Goal: Task Accomplishment & Management: Manage account settings

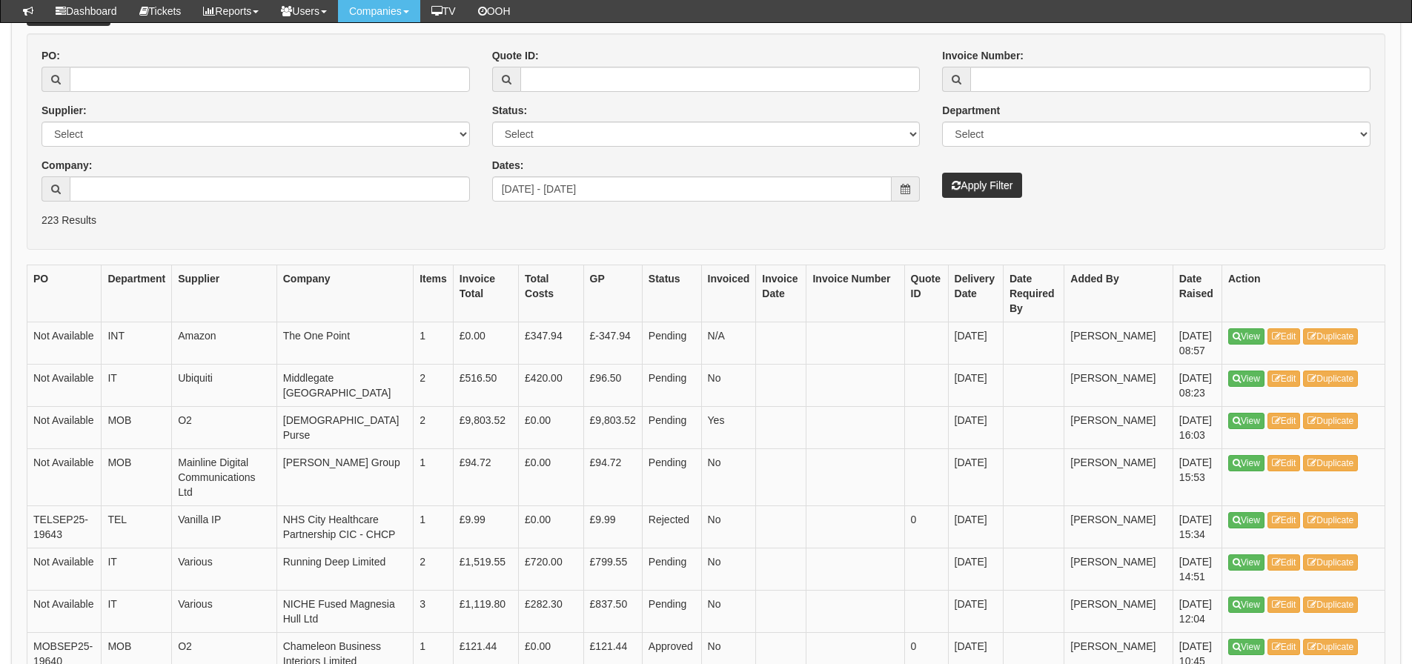
scroll to position [222, 0]
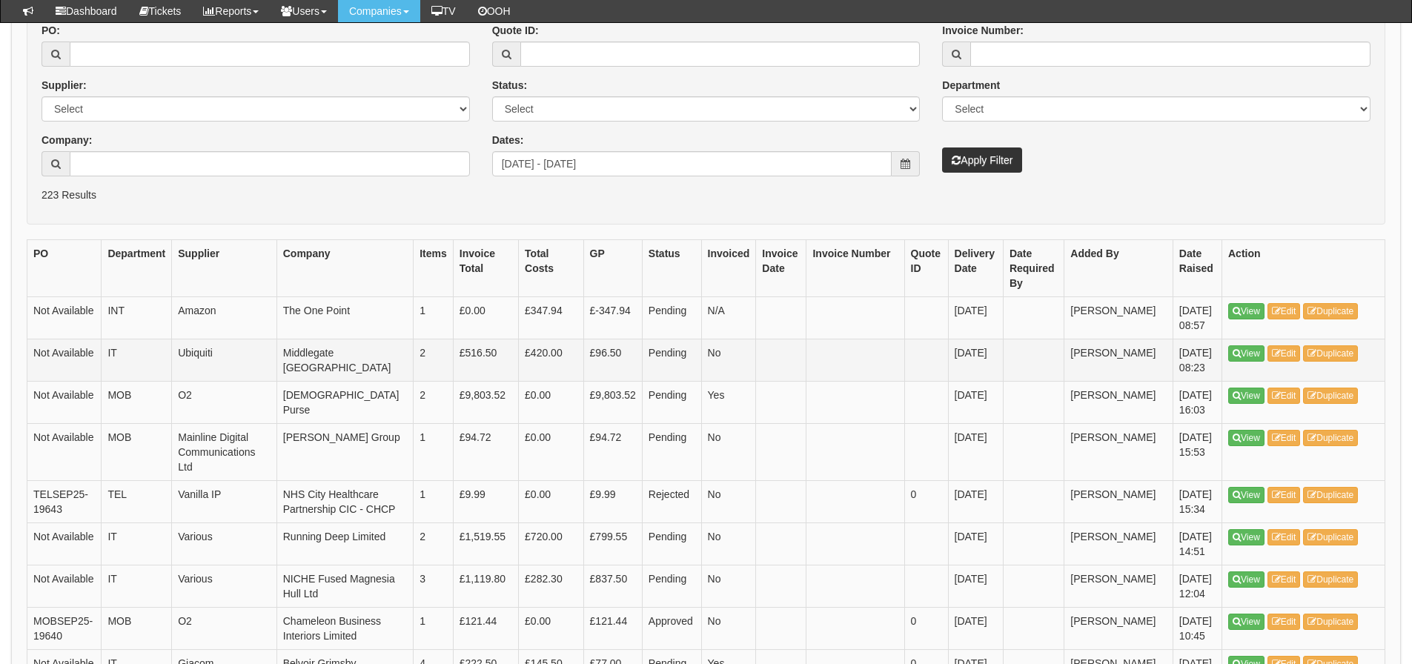
click at [90, 366] on td "Not Available" at bounding box center [64, 360] width 74 height 42
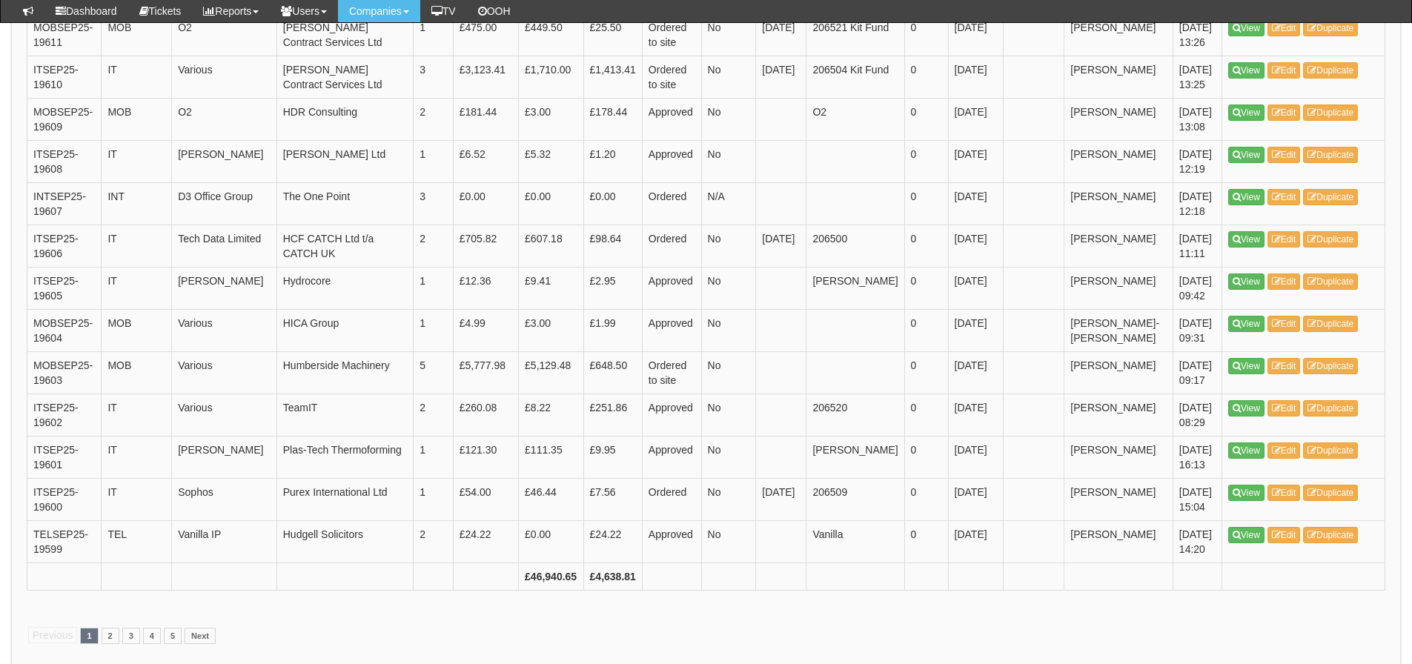
scroll to position [2159, 0]
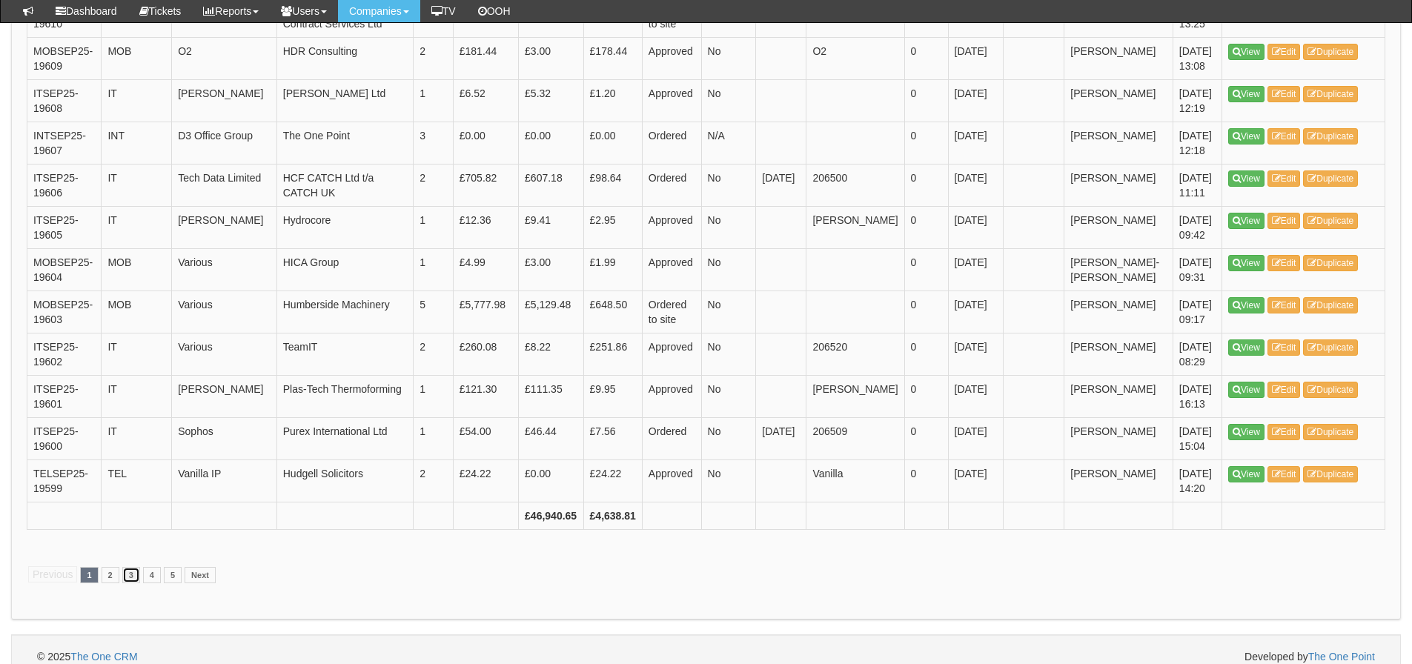
click at [135, 567] on link "3" at bounding box center [131, 575] width 18 height 16
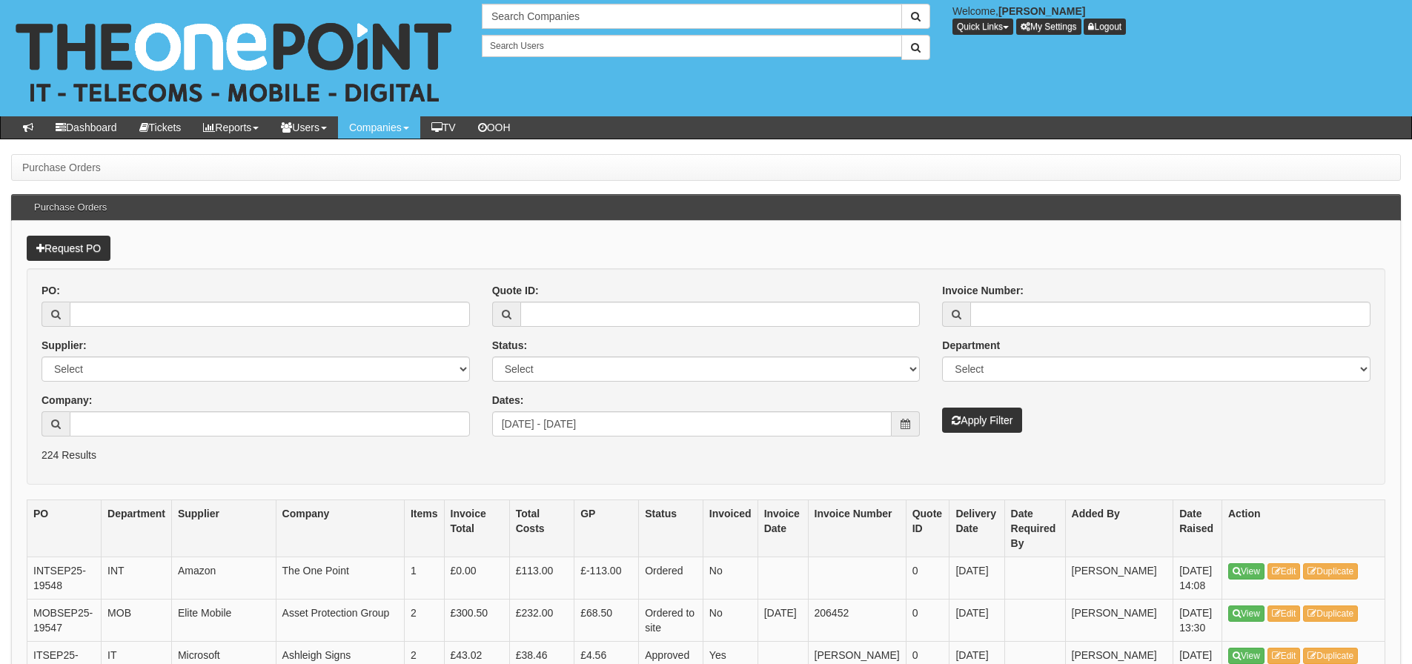
click at [50, 522] on th "PO" at bounding box center [64, 527] width 74 height 57
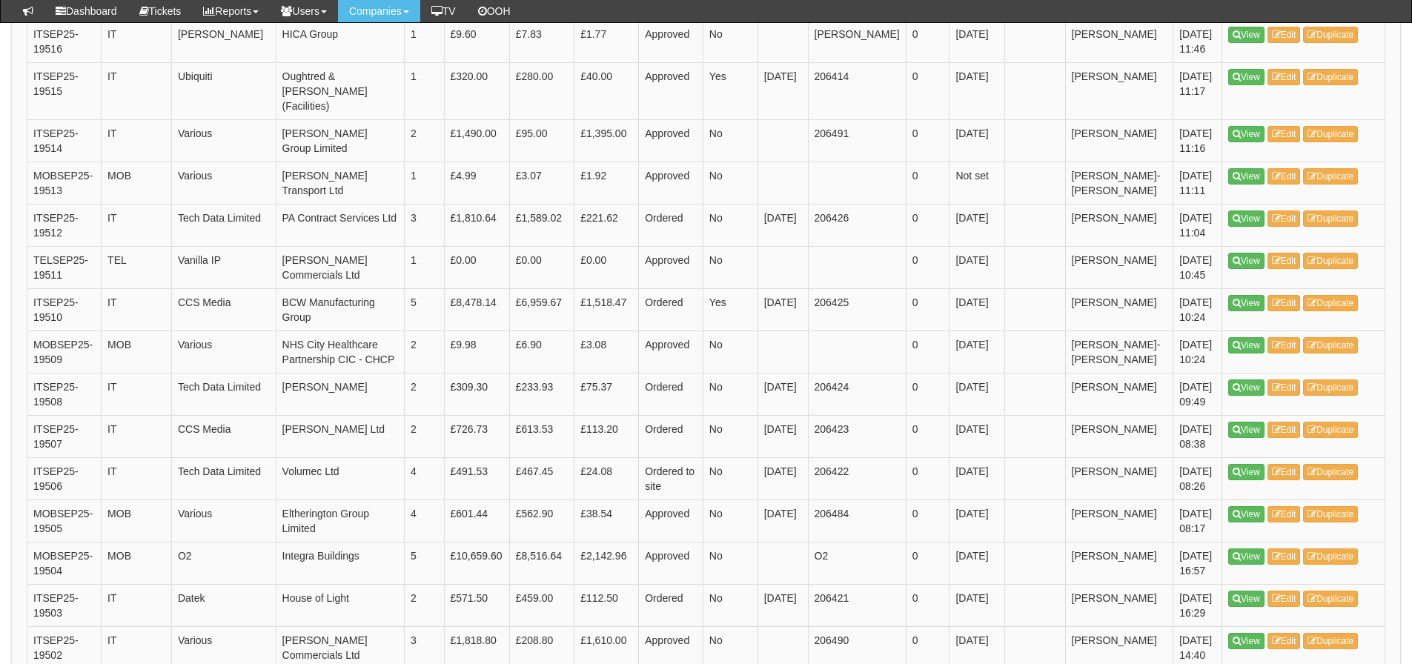
scroll to position [2159, 0]
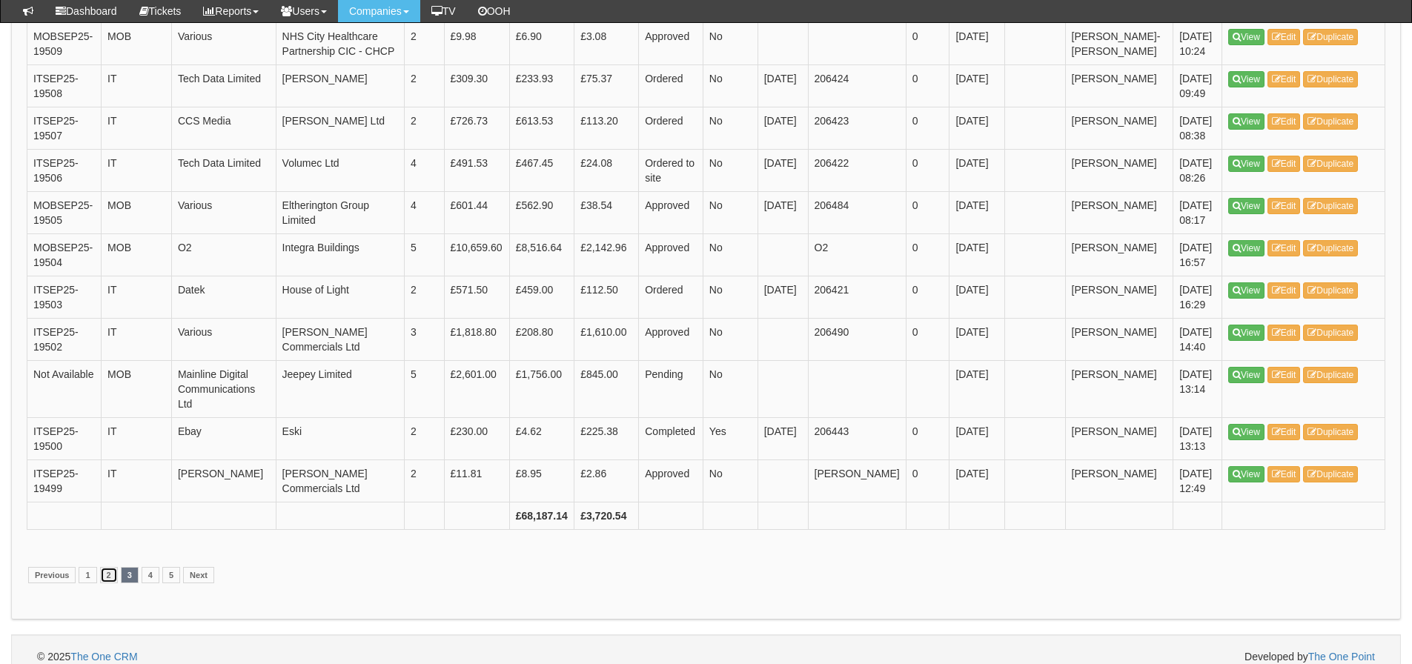
click at [108, 567] on link "2" at bounding box center [109, 575] width 18 height 16
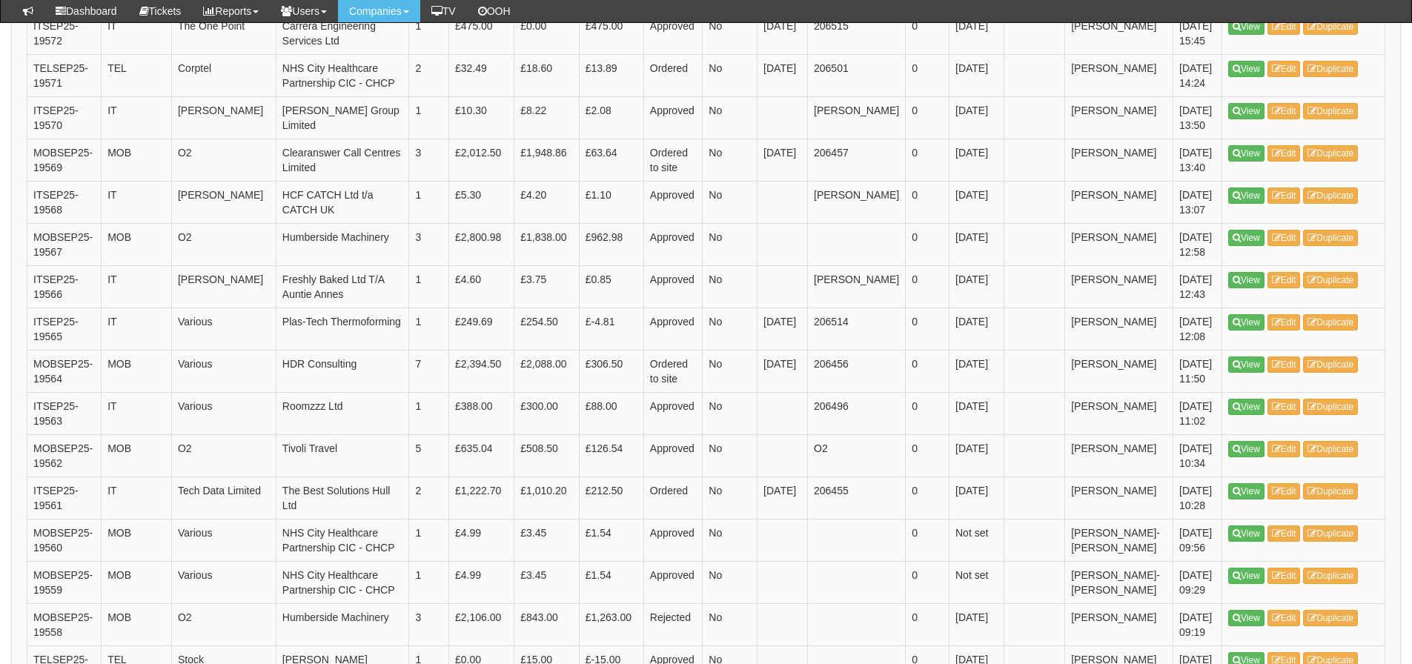
scroll to position [2218, 0]
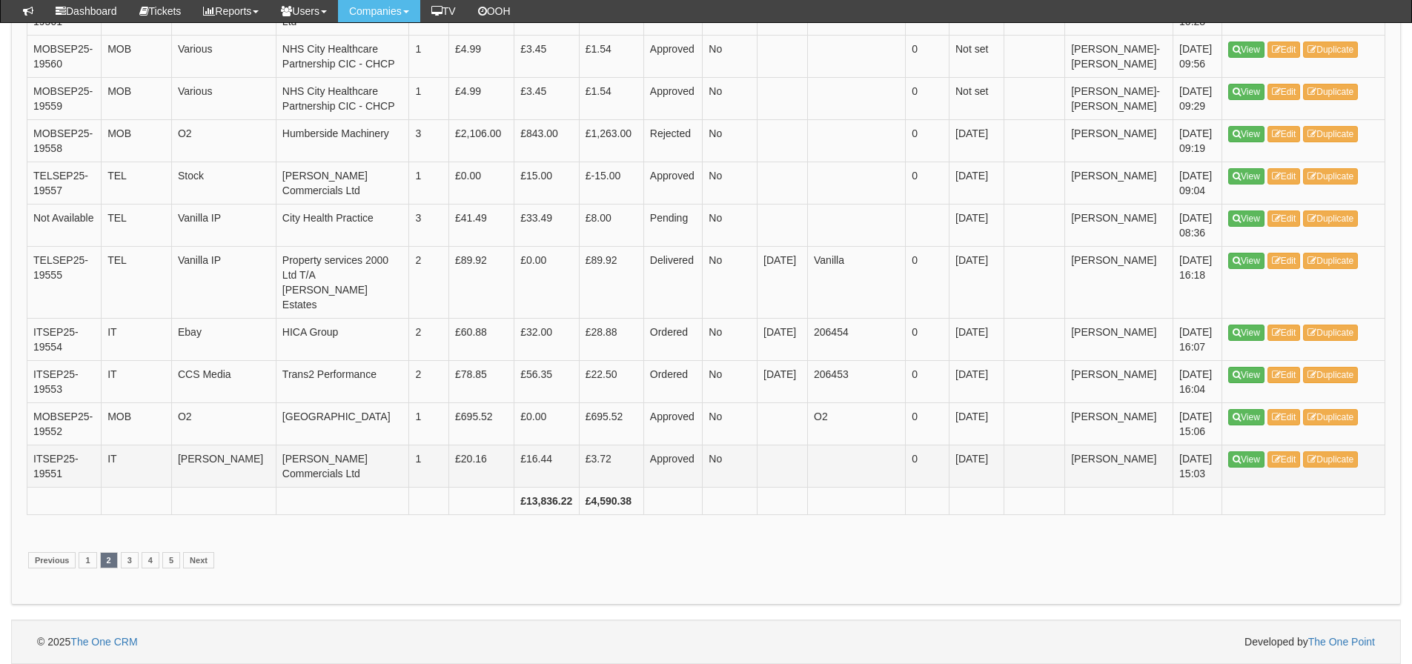
click at [681, 485] on td "Approved" at bounding box center [672, 466] width 59 height 42
click at [755, 500] on th at bounding box center [730, 500] width 55 height 27
click at [83, 561] on link "1" at bounding box center [88, 560] width 18 height 16
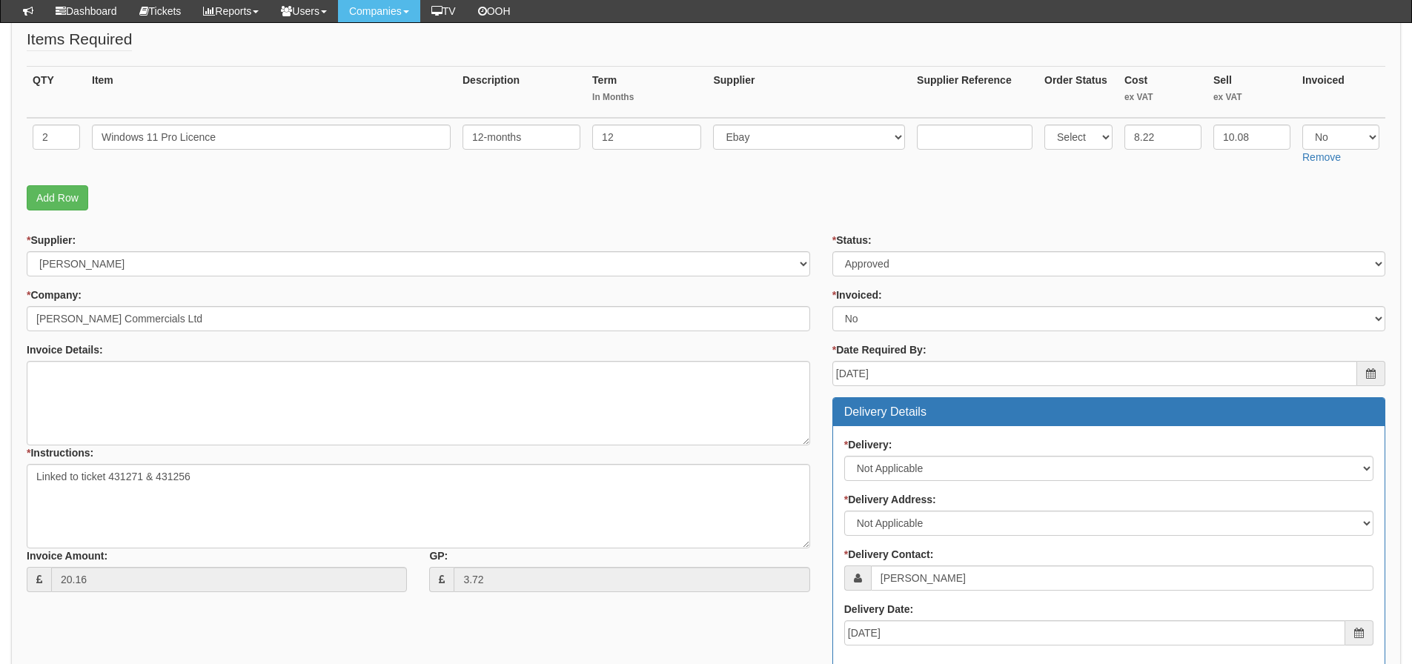
scroll to position [213, 0]
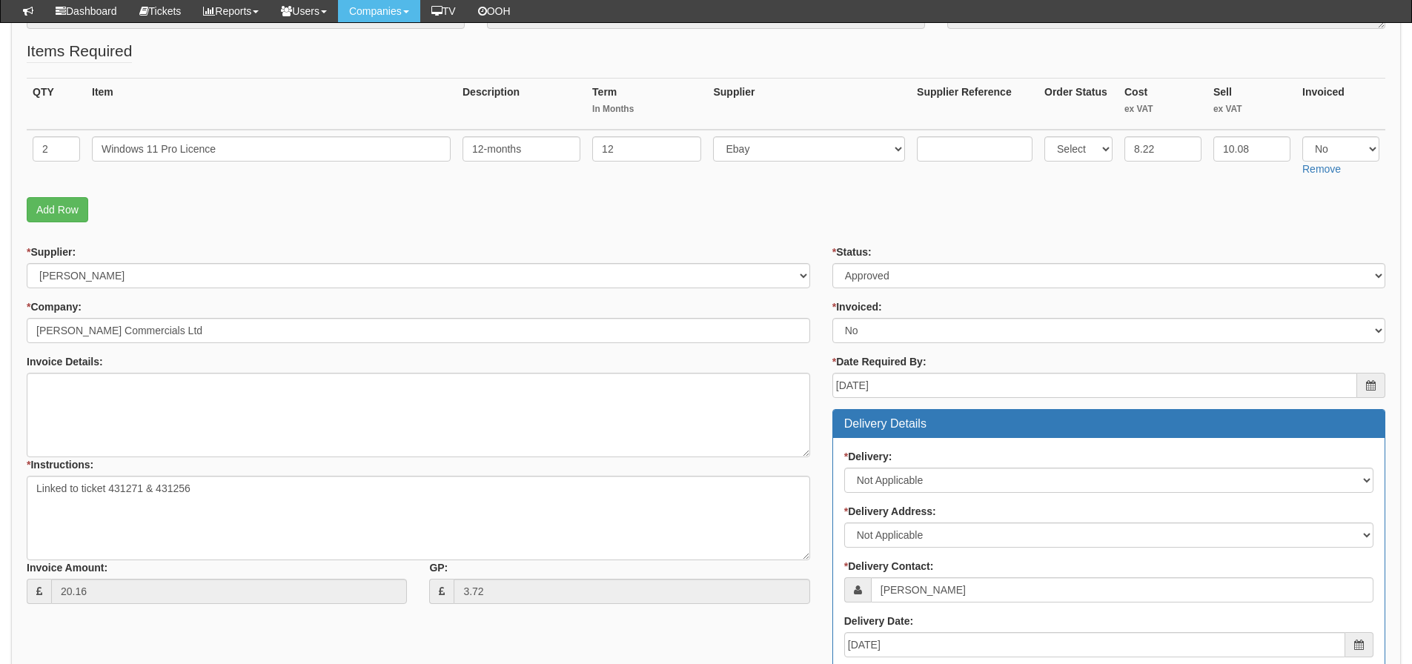
click at [453, 258] on div "* Supplier: Select 123 [DOMAIN_NAME] 1Password 3 4Gon [PERSON_NAME] Electric Lt…" at bounding box center [418, 267] width 783 height 44
click at [187, 226] on fieldset "Items Required QTY Item Description Term In Months Supplier Supplier Reference …" at bounding box center [706, 135] width 1358 height 190
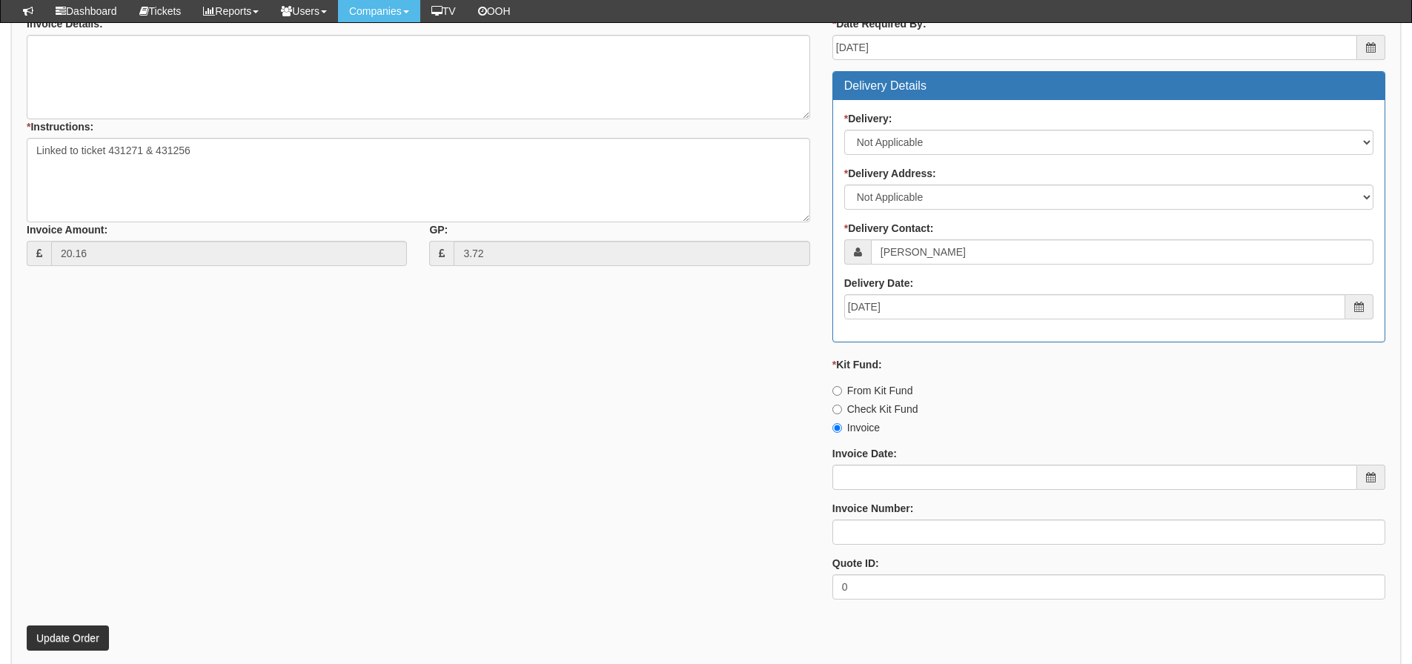
scroll to position [435, 0]
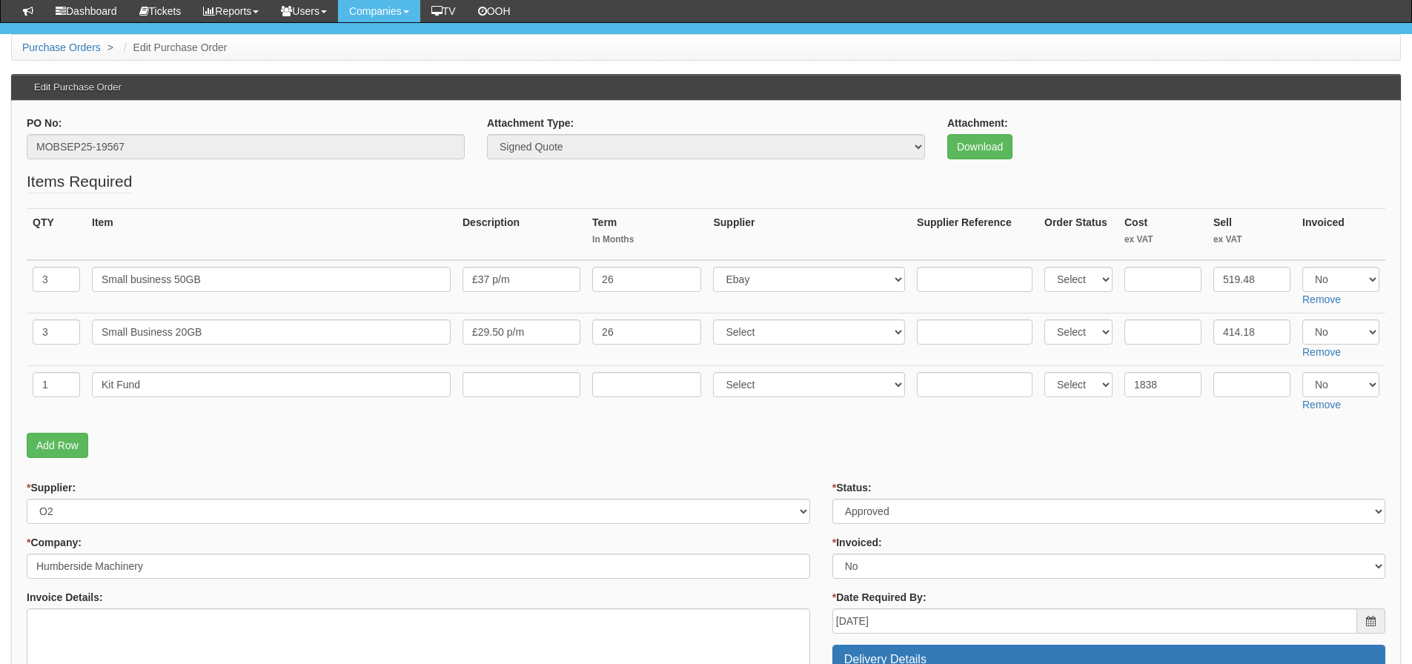
scroll to position [148, 0]
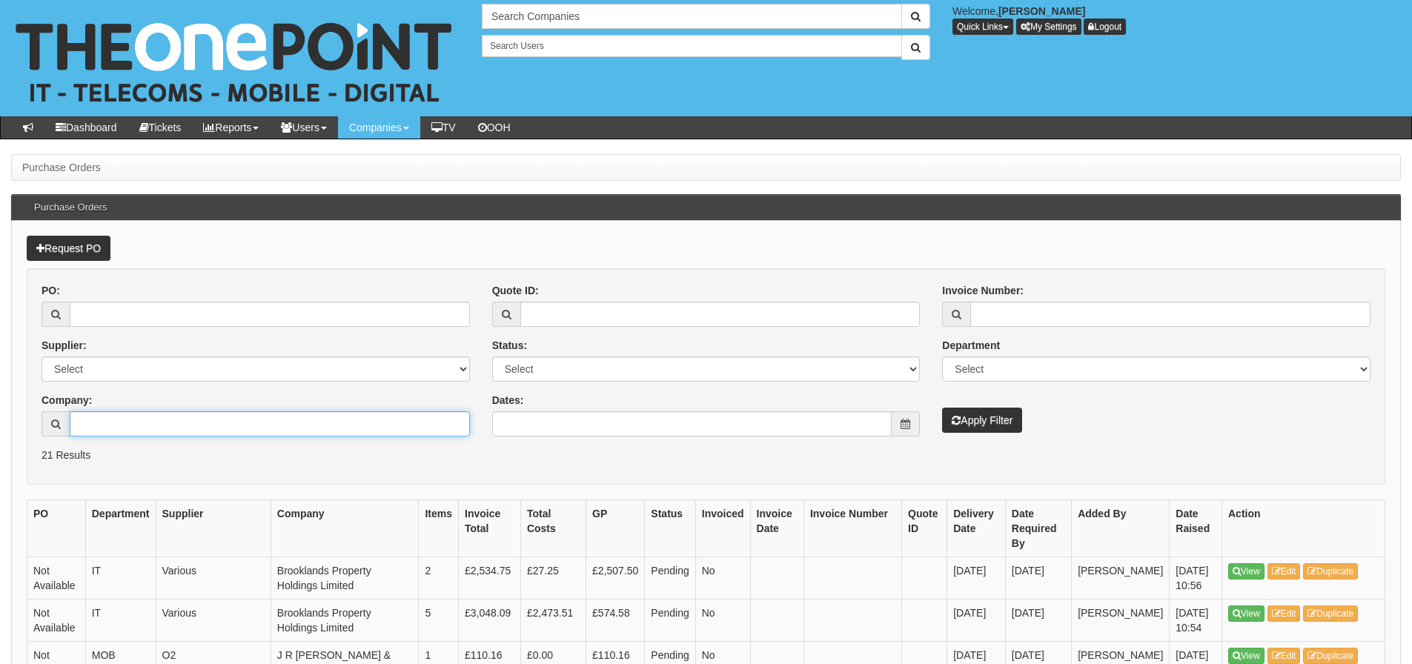
click at [212, 425] on input "Company:" at bounding box center [270, 423] width 400 height 25
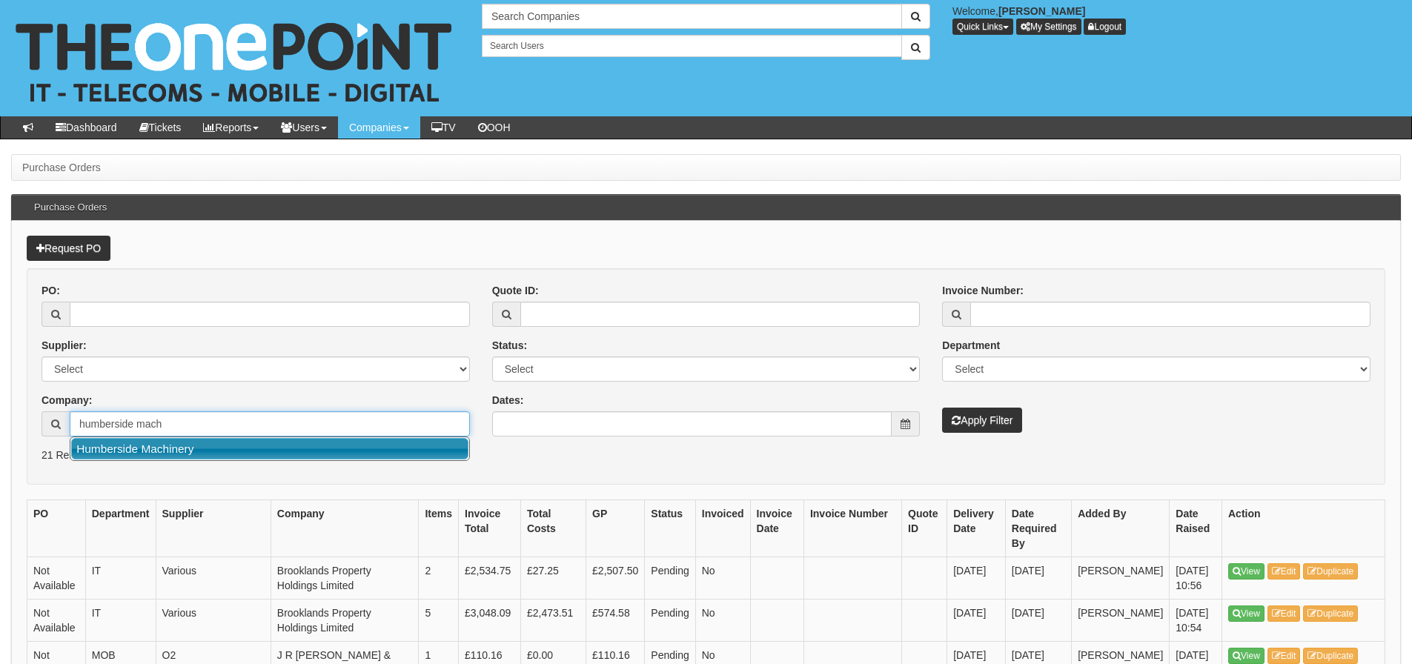
click at [213, 444] on link "Humberside Machinery" at bounding box center [269, 448] width 397 height 21
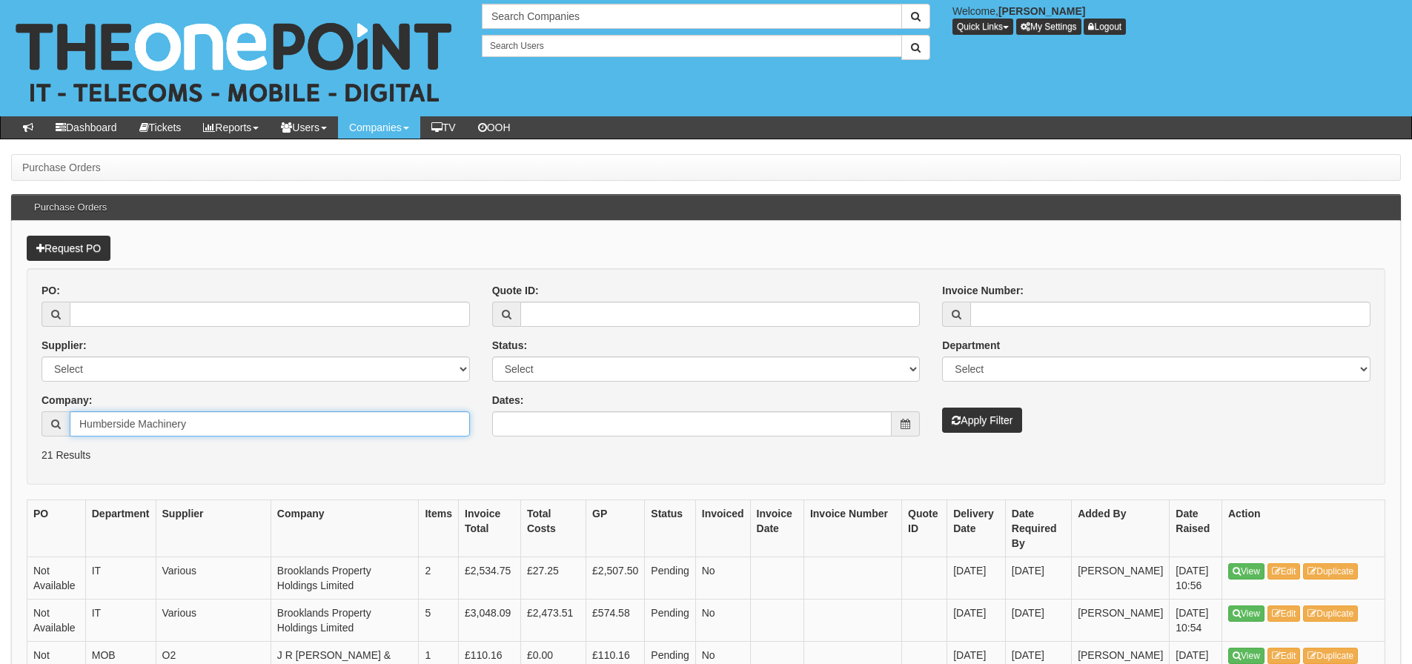
type input "Humberside Machinery"
click at [942, 408] on button "Apply Filter" at bounding box center [982, 420] width 80 height 25
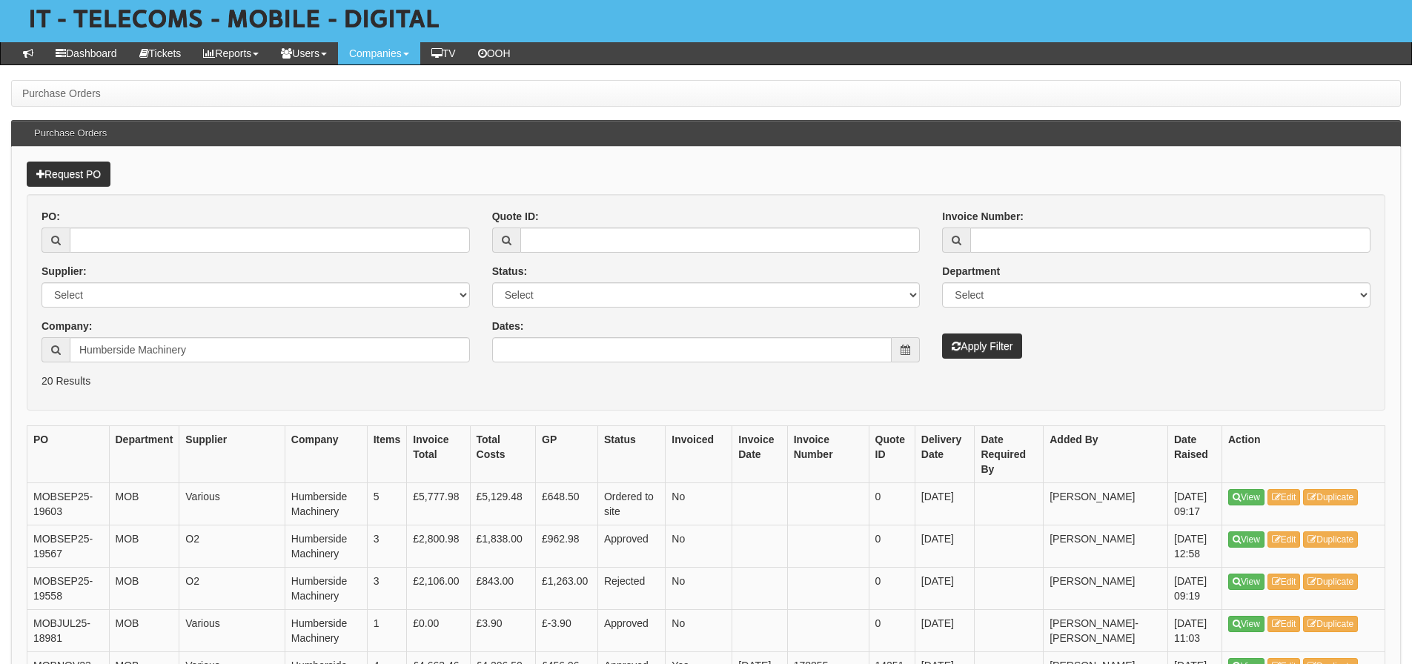
scroll to position [148, 0]
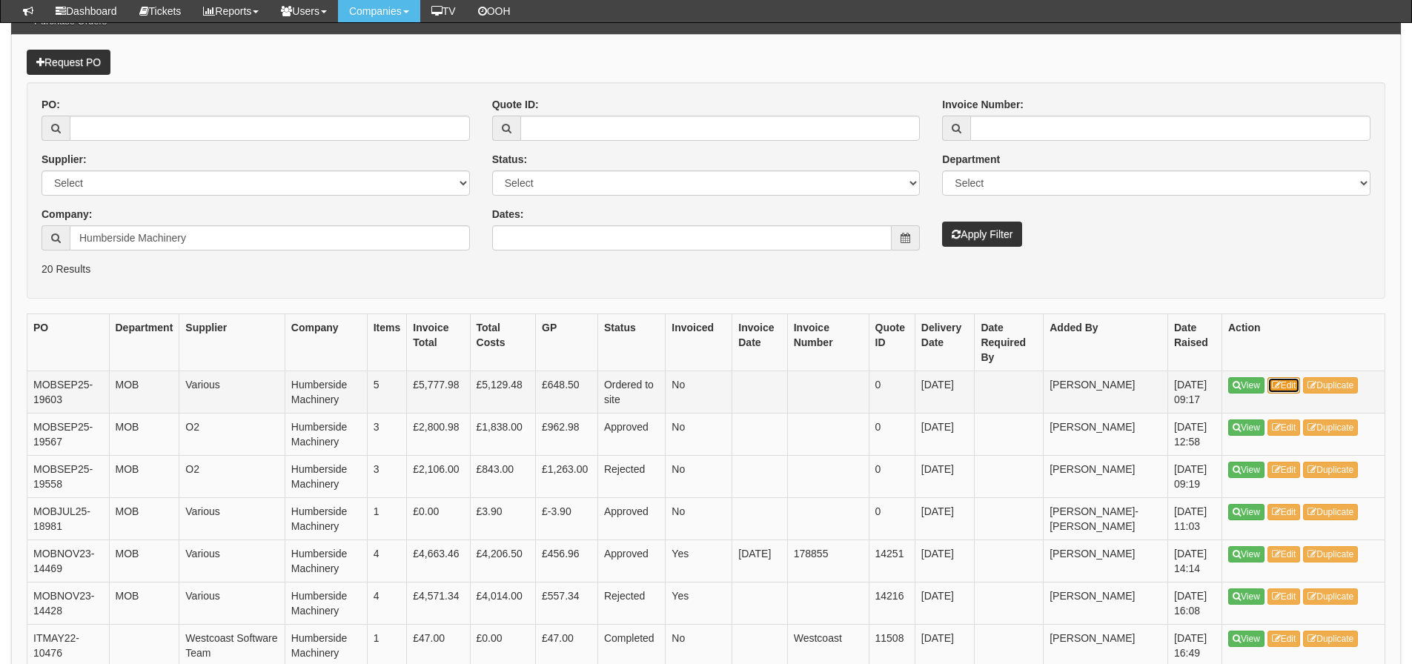
drag, startPoint x: 1289, startPoint y: 393, endPoint x: 1258, endPoint y: 376, distance: 35.1
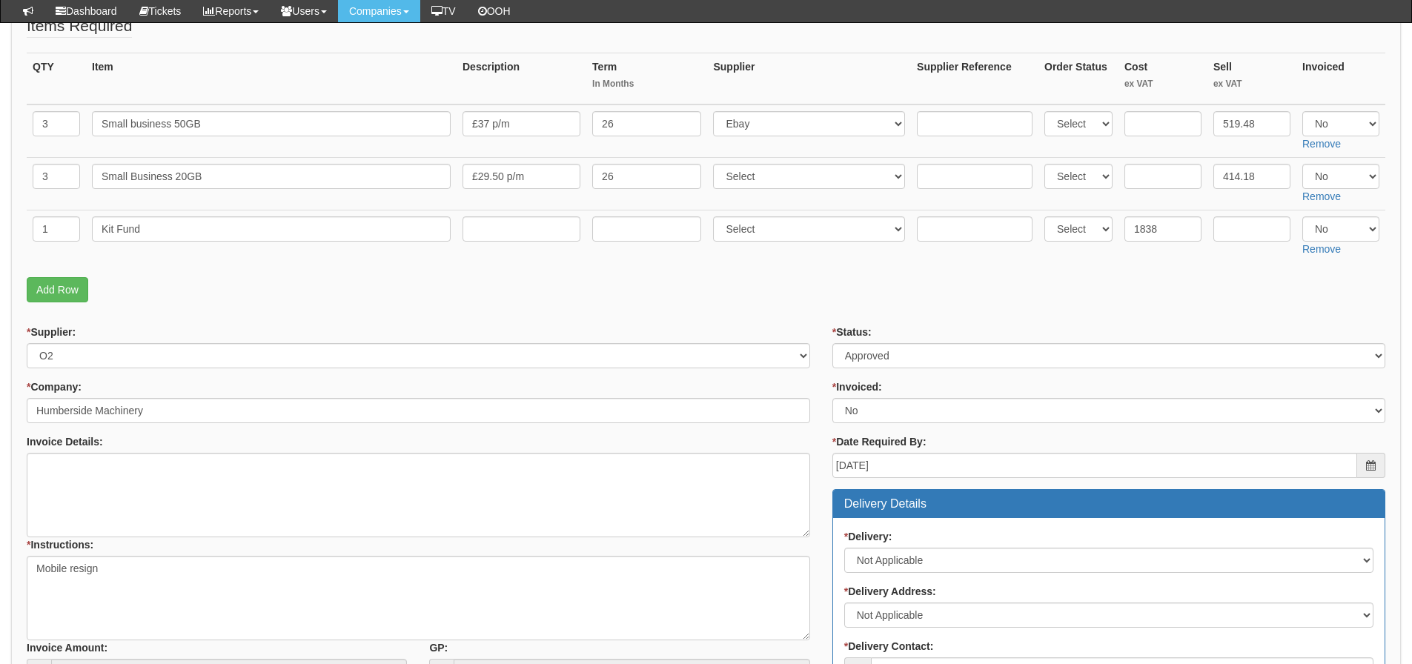
scroll to position [244, 0]
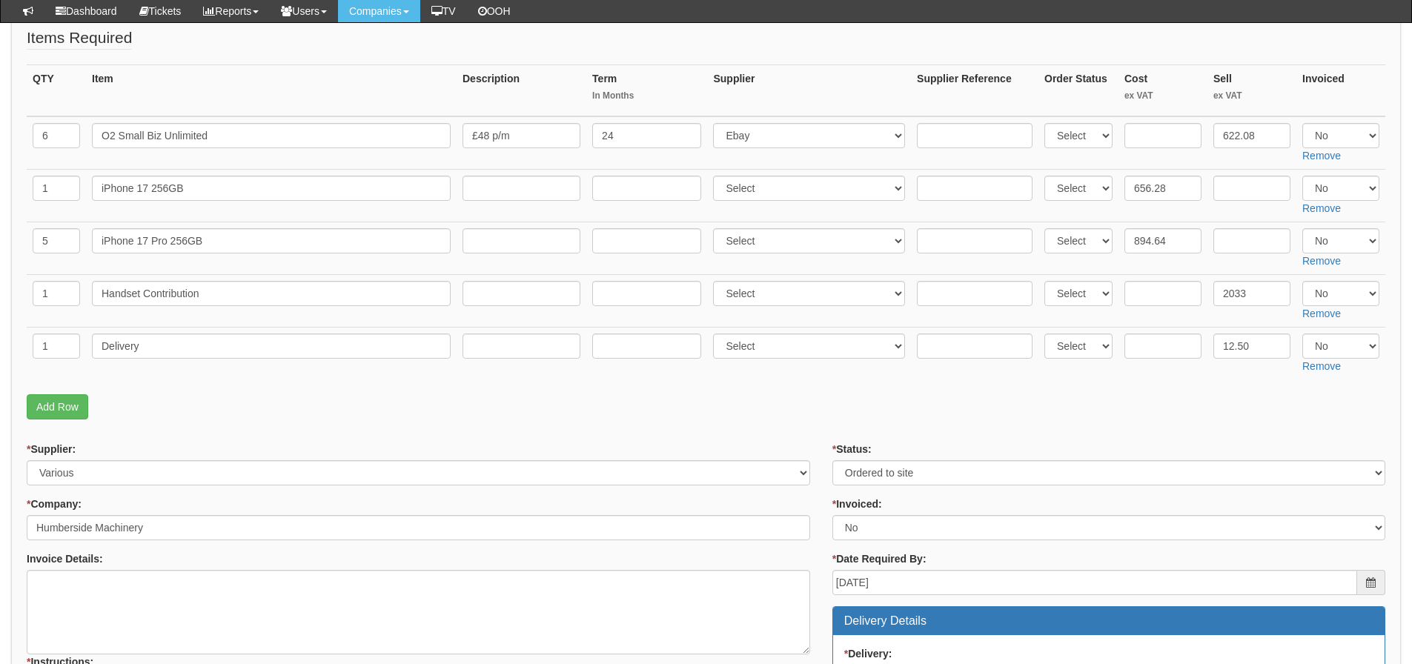
scroll to position [193, 0]
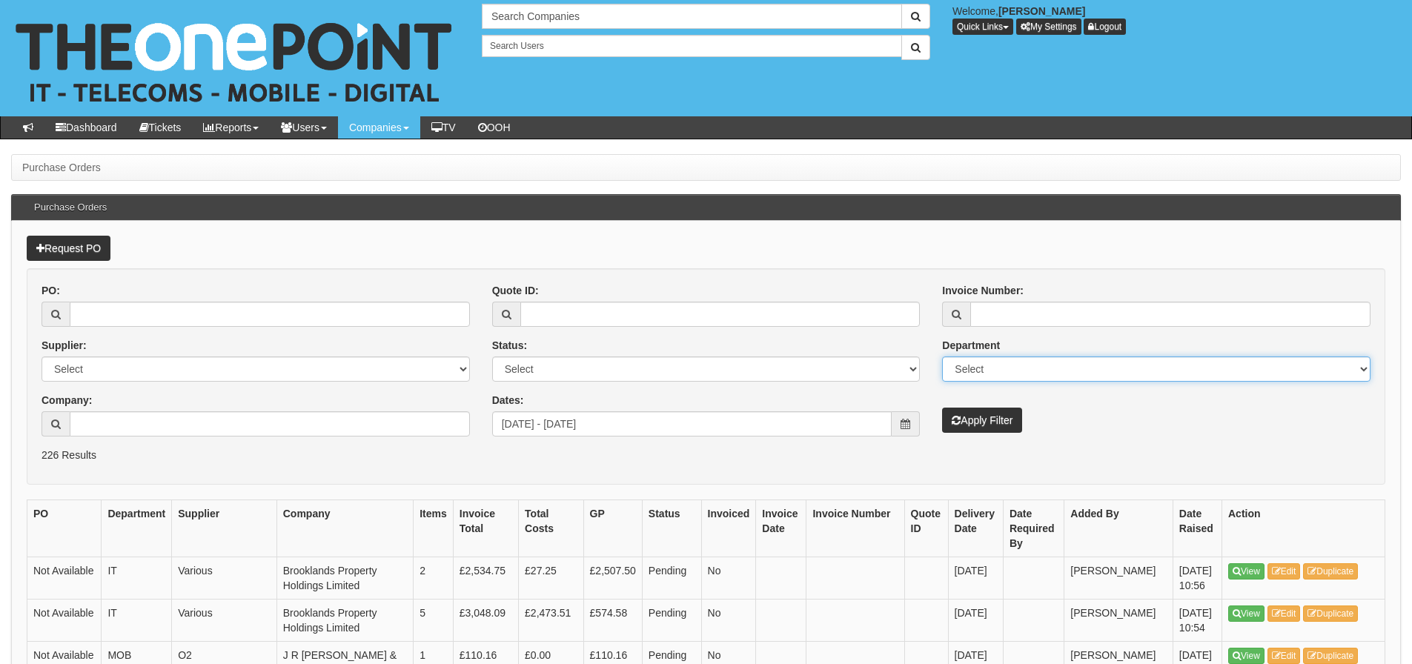
click at [1278, 376] on select "Select Mobiles IT Telecoms Marketing Digital Internal" at bounding box center [1156, 368] width 428 height 25
click at [642, 458] on p "226 Results" at bounding box center [705, 455] width 1329 height 15
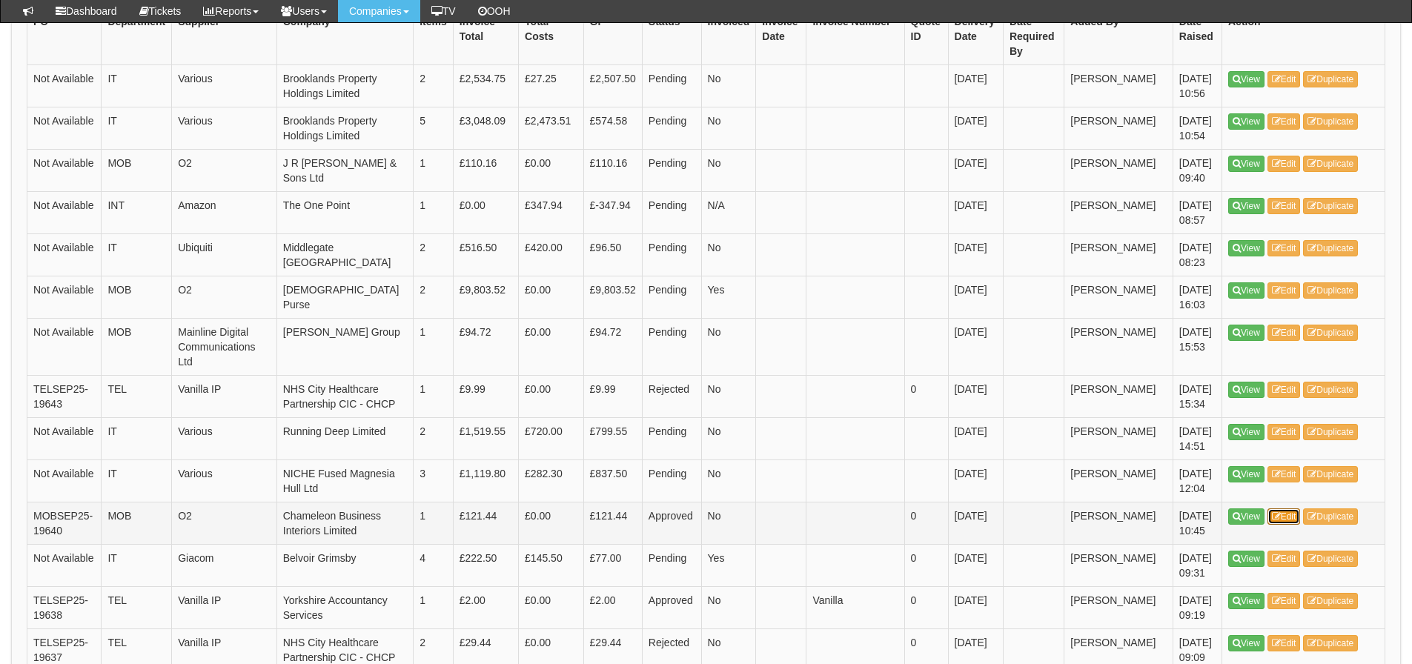
scroll to position [380, 0]
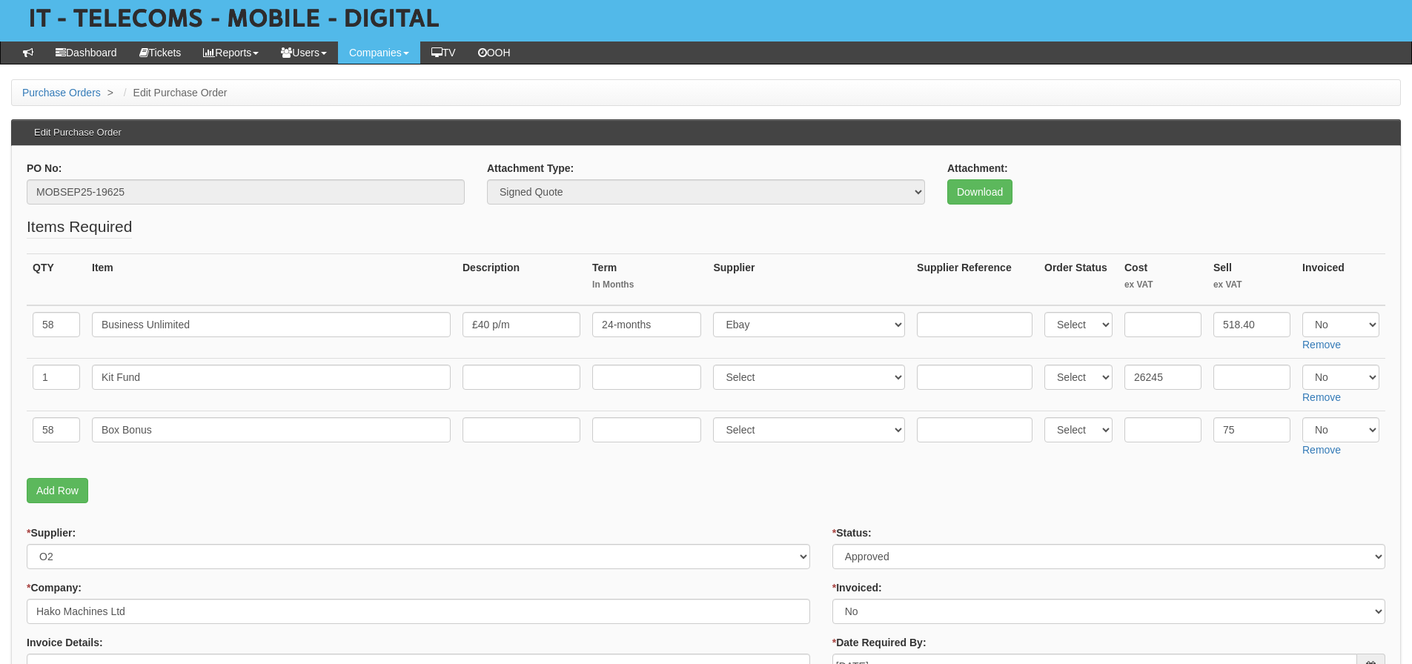
scroll to position [74, 0]
drag, startPoint x: 143, startPoint y: 196, endPoint x: 5, endPoint y: 196, distance: 137.8
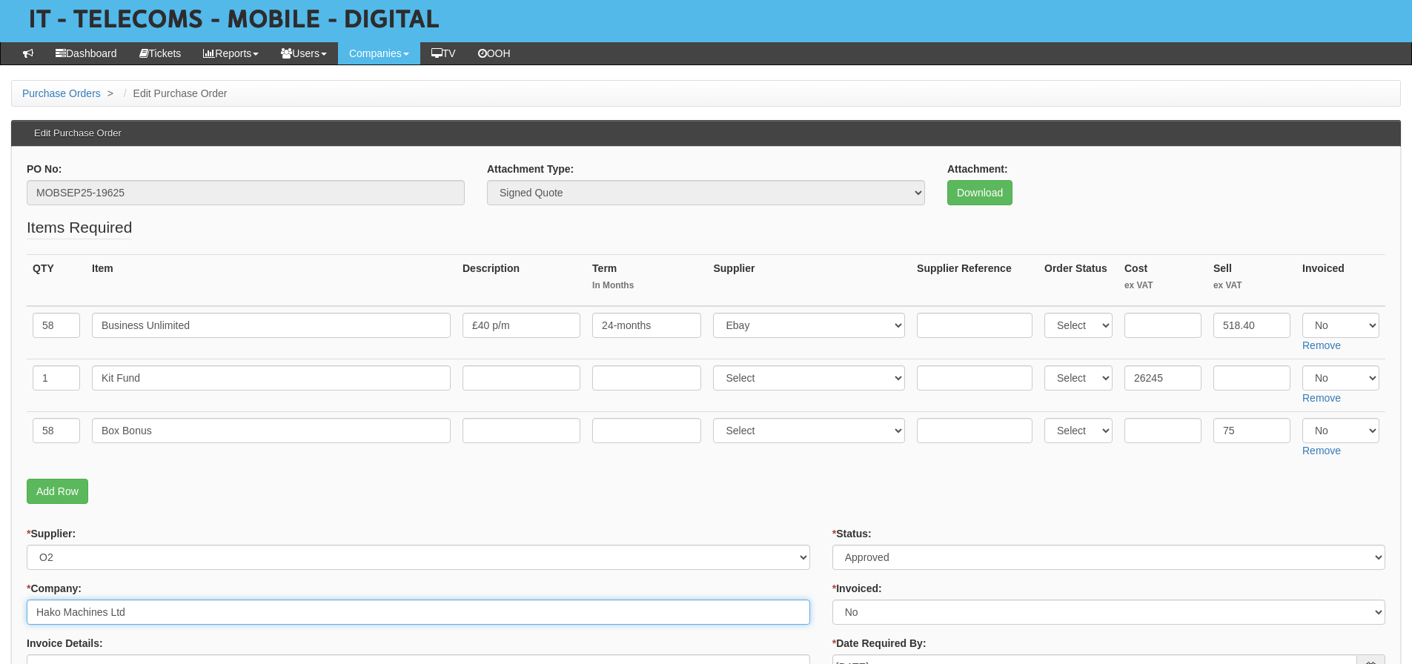
drag, startPoint x: 135, startPoint y: 617, endPoint x: 23, endPoint y: 617, distance: 111.9
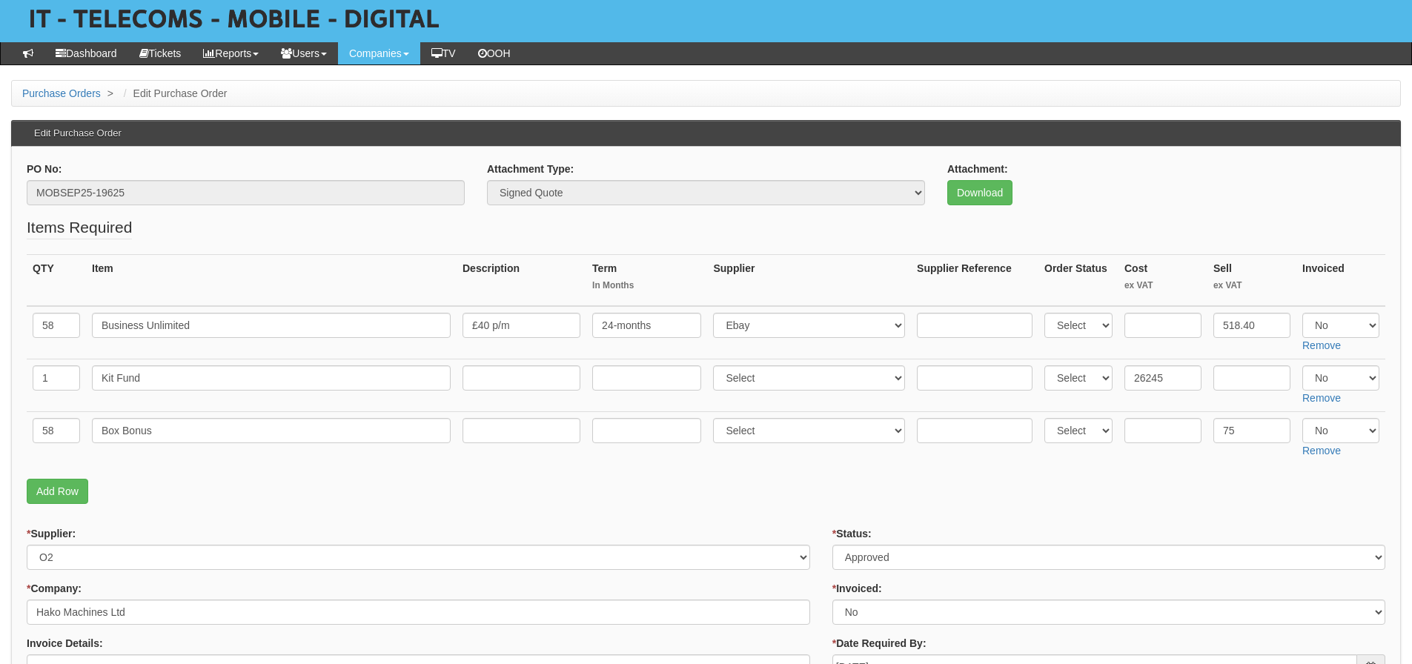
click at [351, 489] on p "Add Row" at bounding box center [706, 491] width 1358 height 25
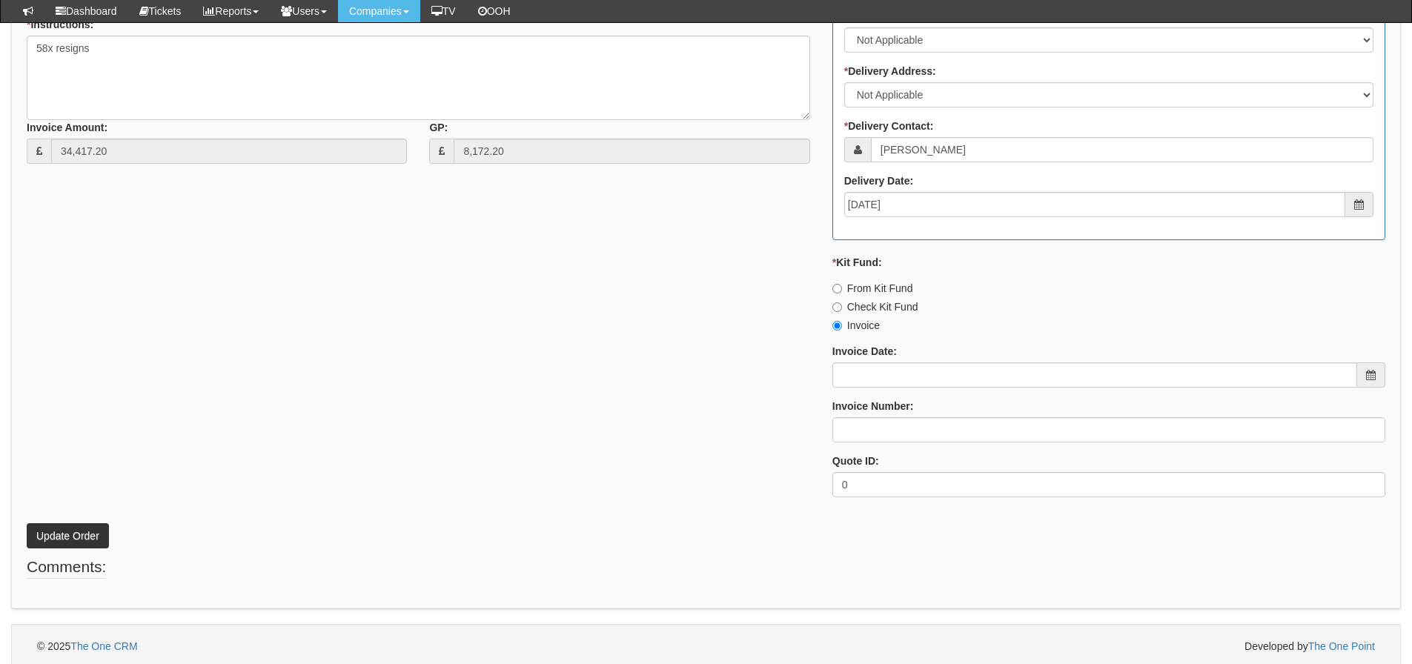
scroll to position [763, 0]
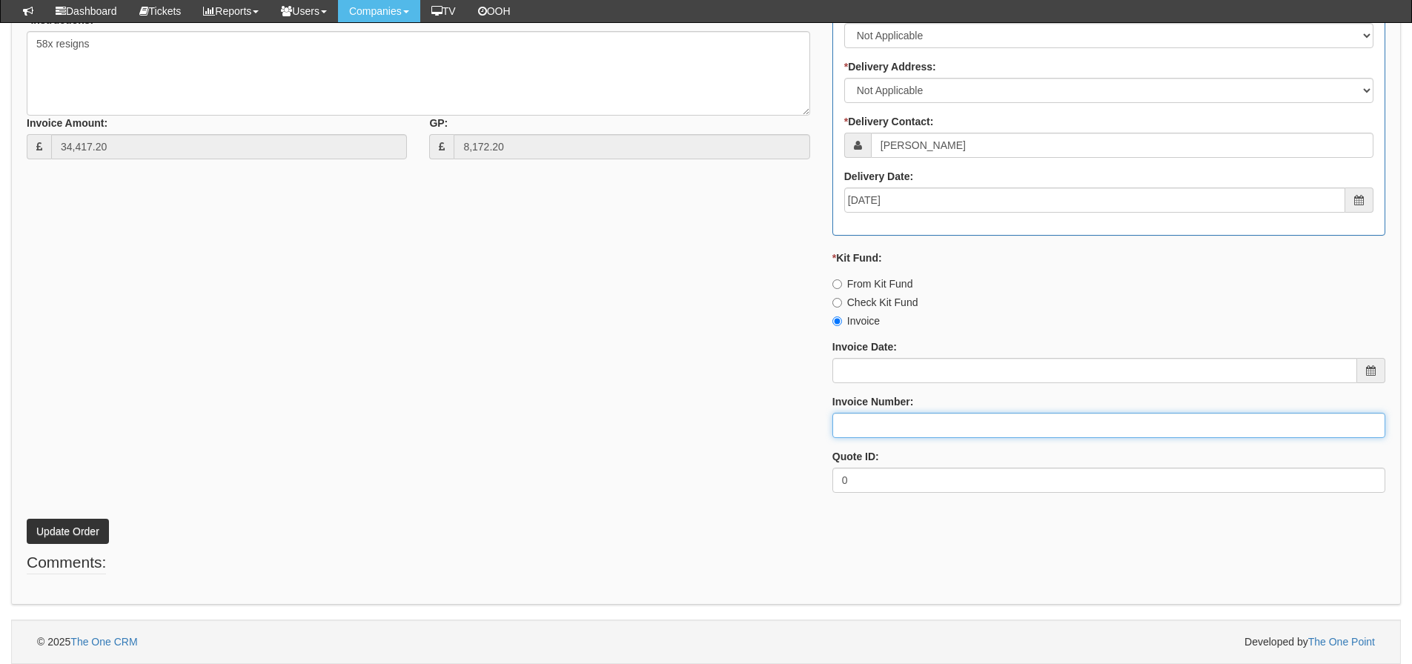
click at [854, 425] on input "Invoice Number:" at bounding box center [1108, 425] width 553 height 25
type input "O2"
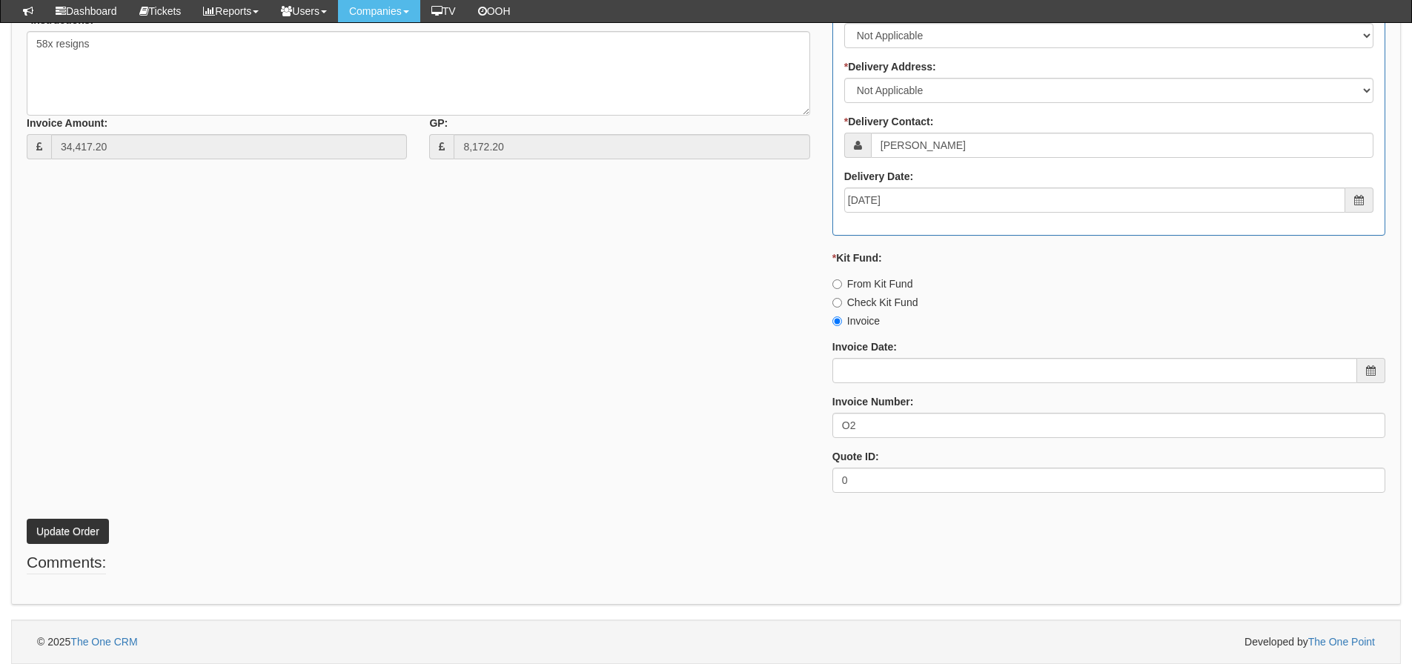
click at [795, 412] on div "* Supplier: Select 123 REG.co.uk 1Password 3 4Gon AA Jones Electric Ltd Abzorb …" at bounding box center [706, 152] width 1381 height 705
click at [84, 518] on p "Update Order" at bounding box center [706, 524] width 1358 height 40
click at [87, 528] on button "Update Order" at bounding box center [68, 531] width 82 height 25
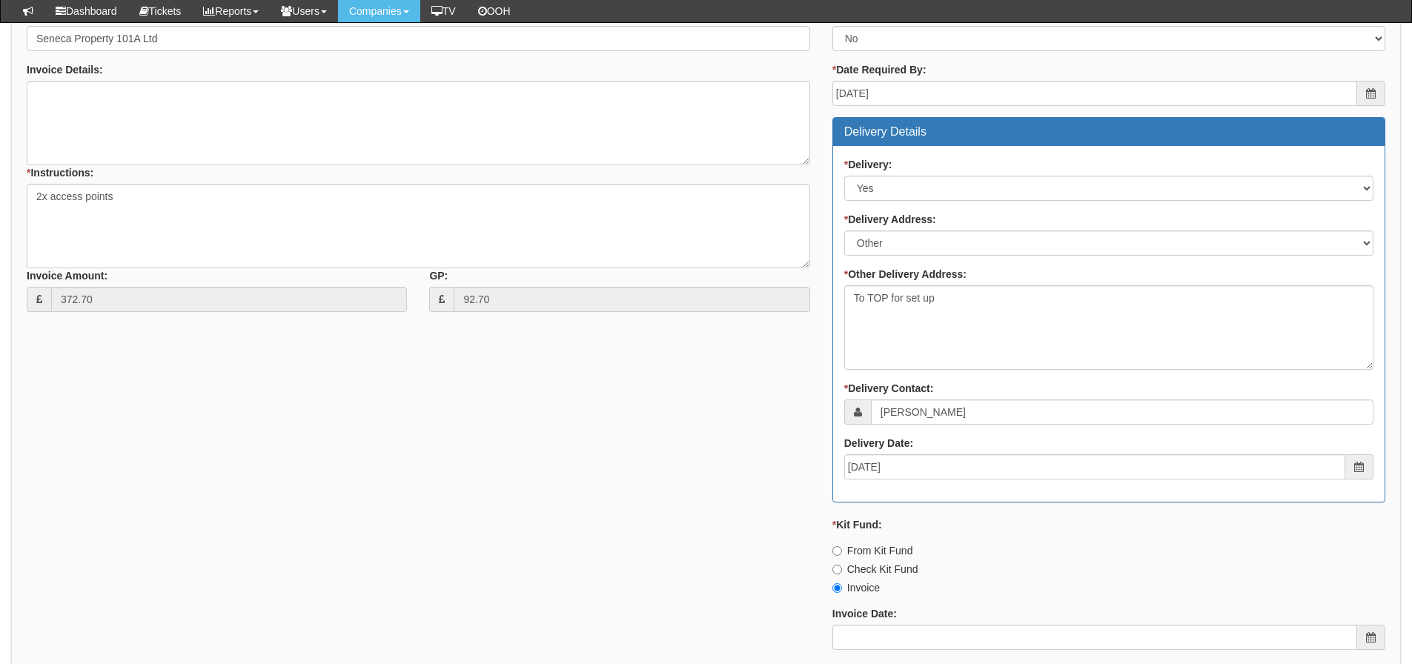
scroll to position [815, 0]
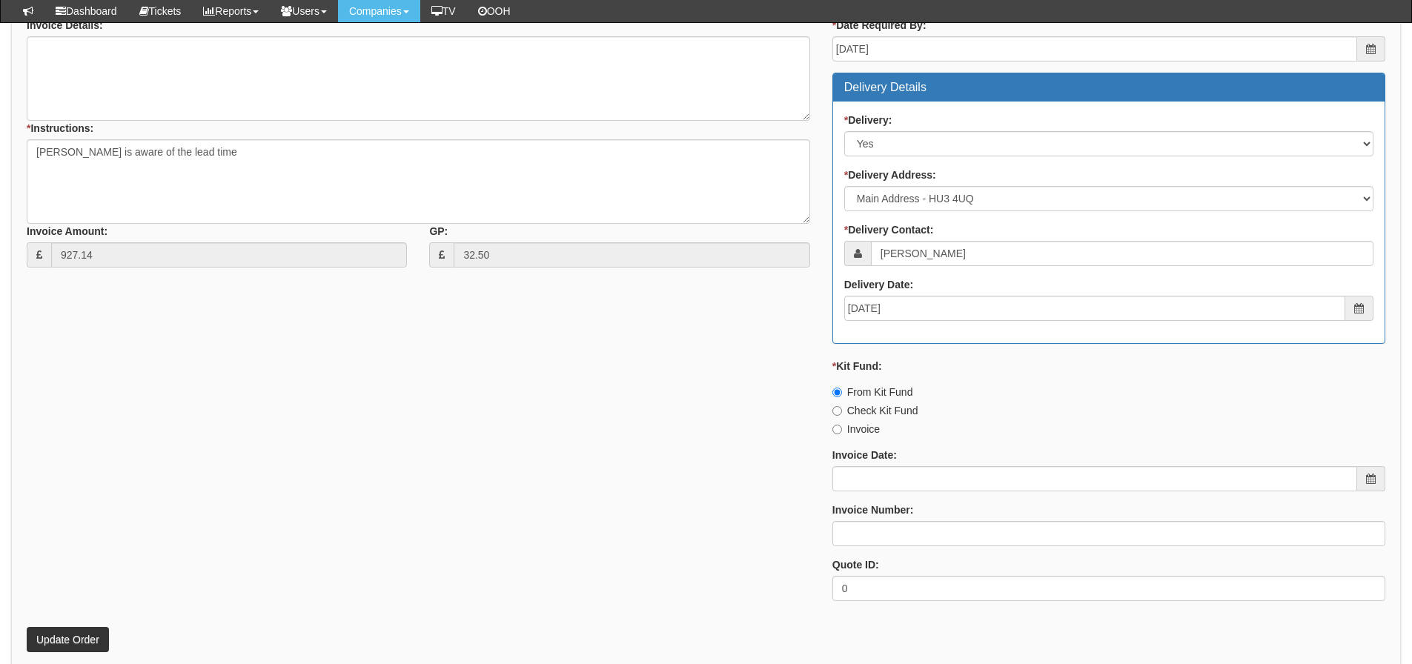
scroll to position [710, 0]
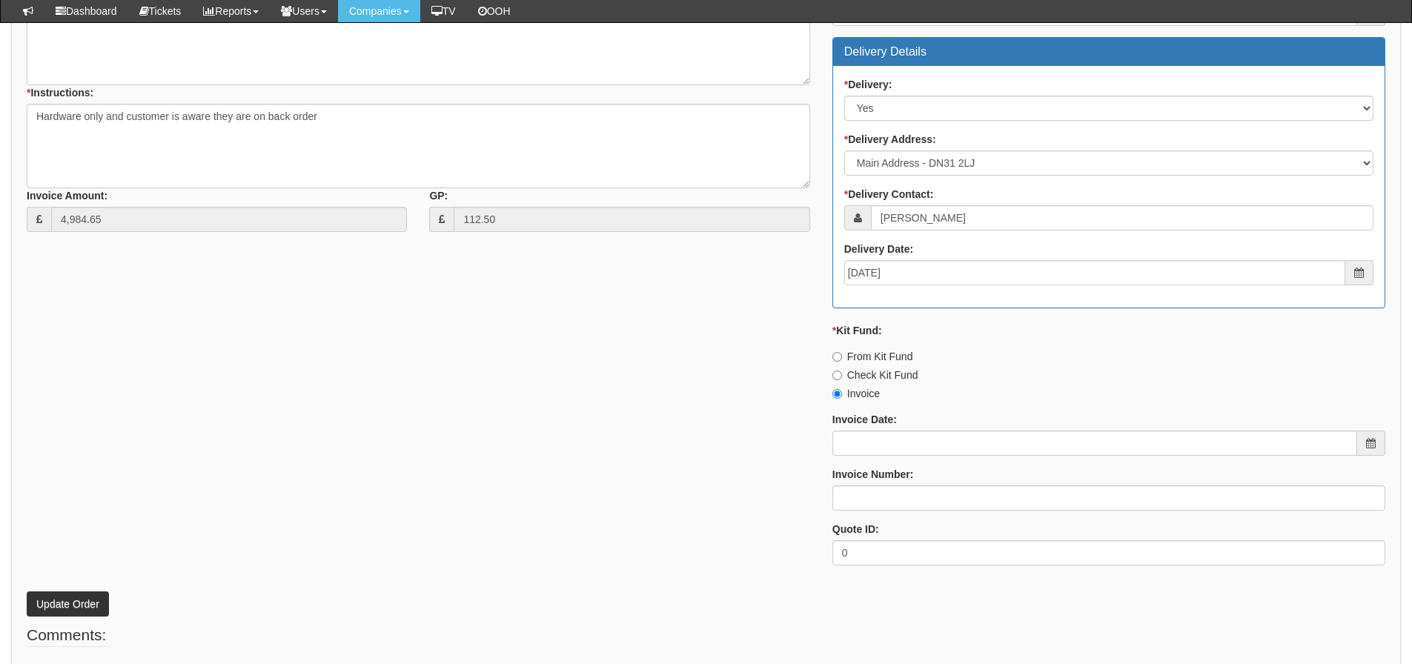
scroll to position [710, 0]
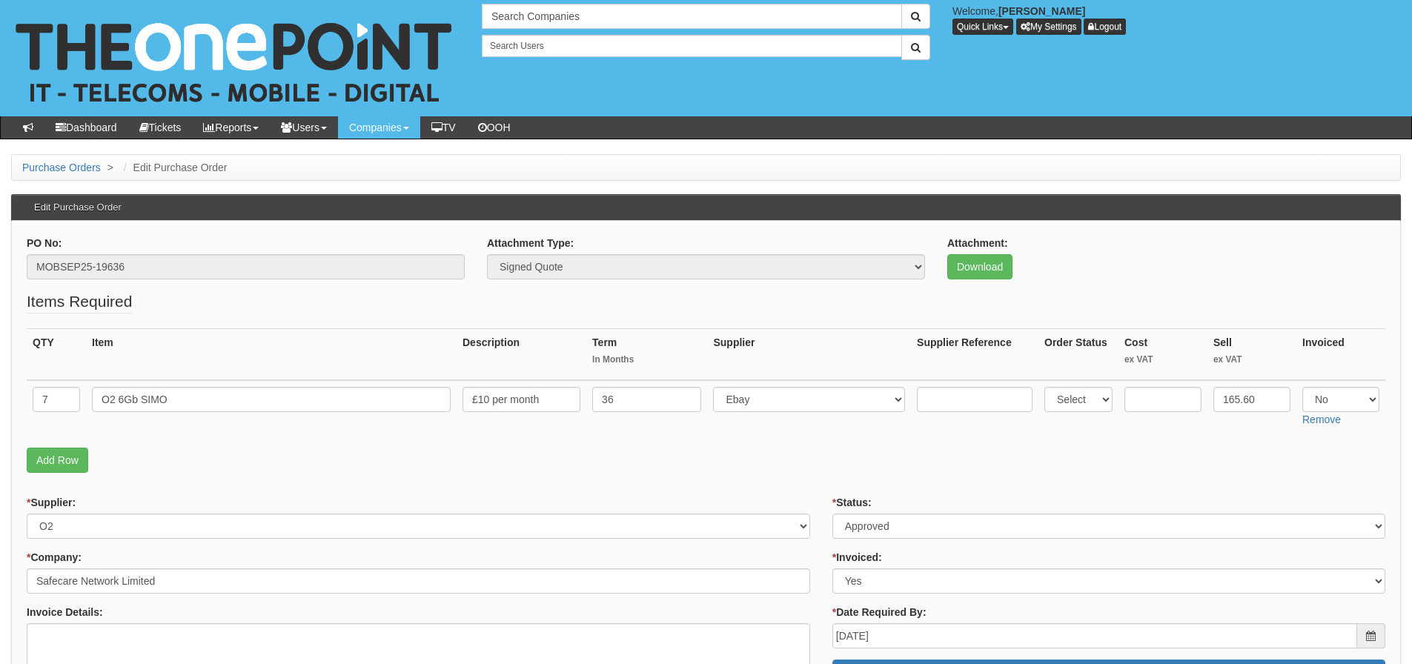
scroll to position [74, 0]
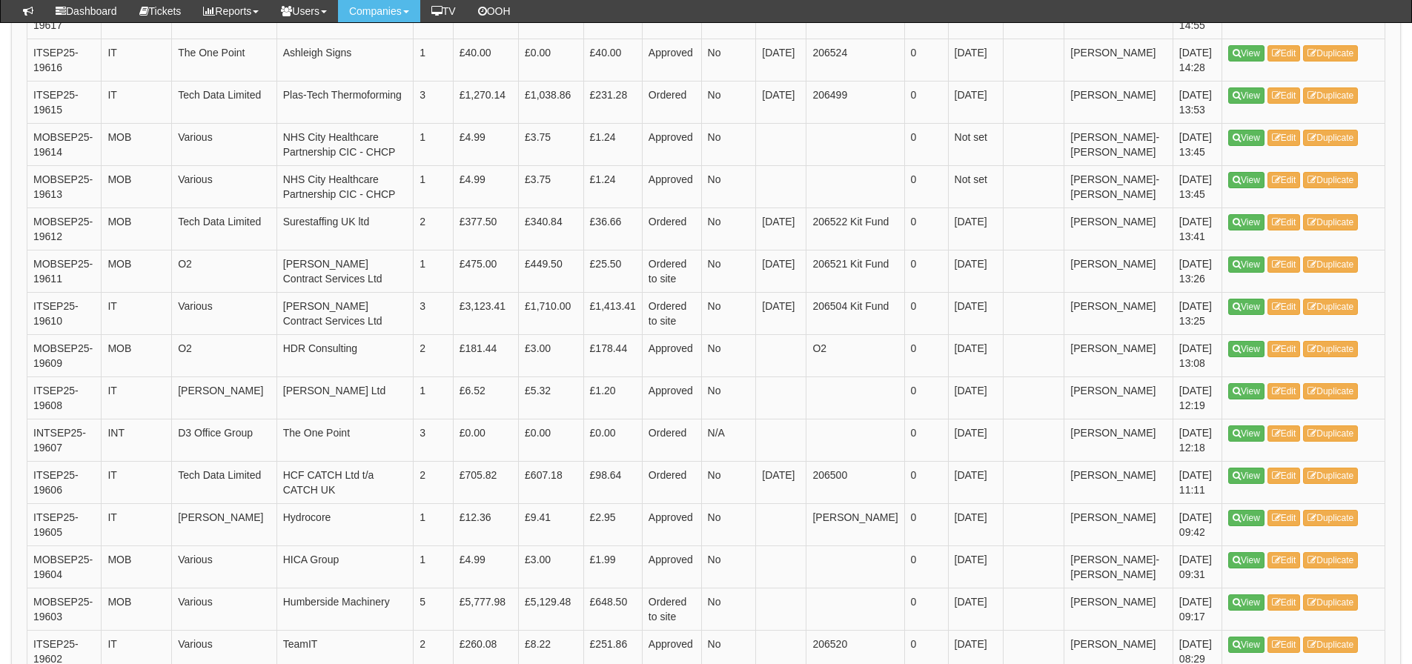
scroll to position [2159, 0]
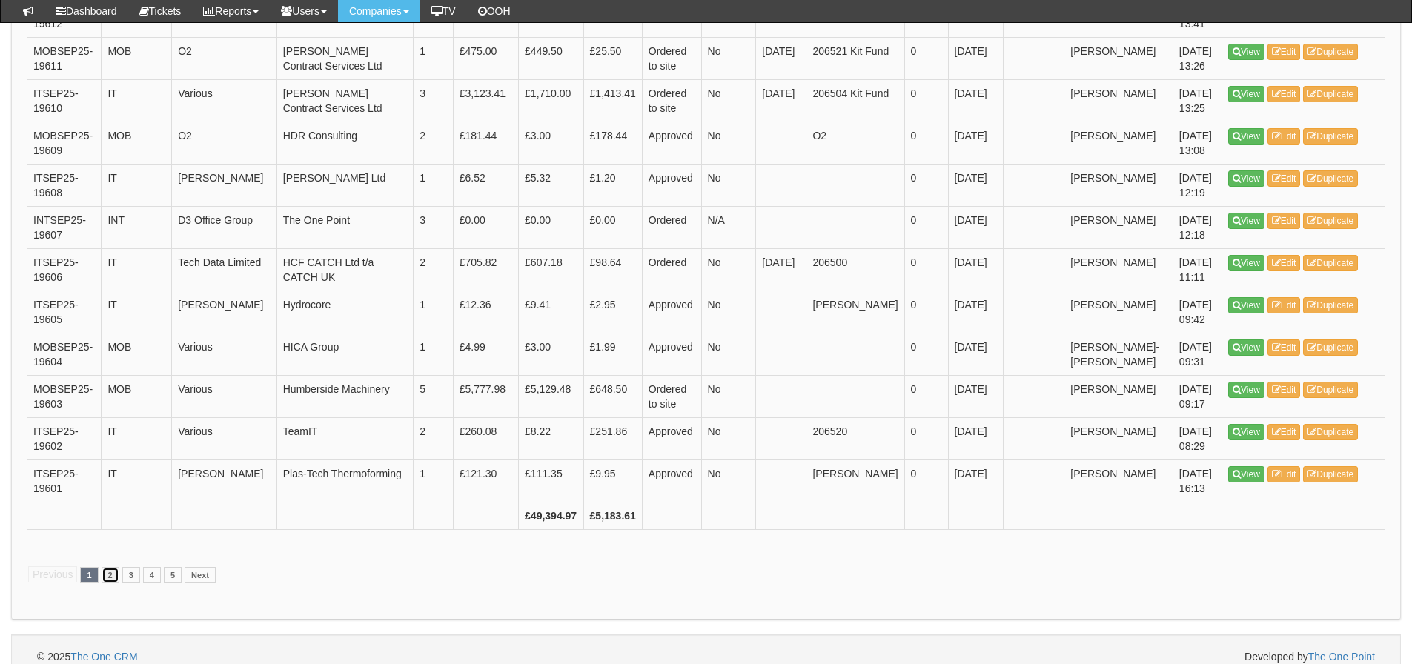
click at [110, 567] on link "2" at bounding box center [111, 575] width 18 height 16
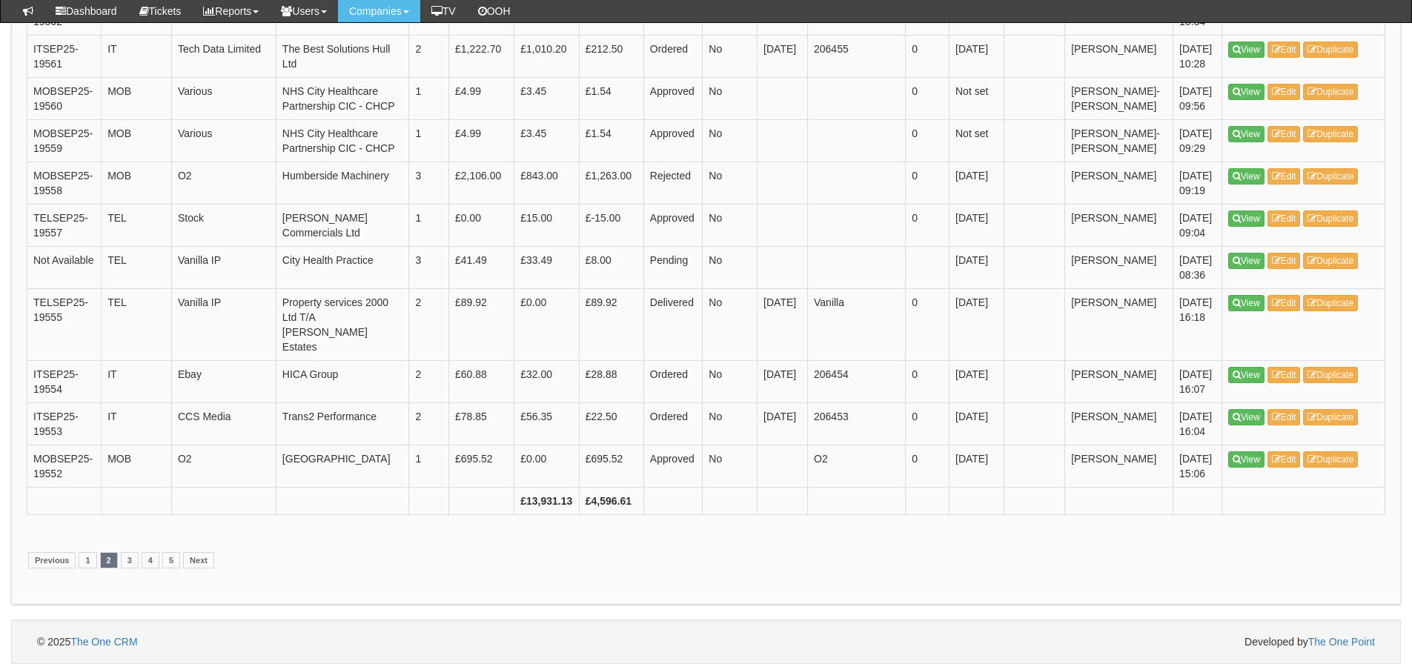
scroll to position [2218, 0]
click at [122, 556] on link "3" at bounding box center [130, 560] width 18 height 16
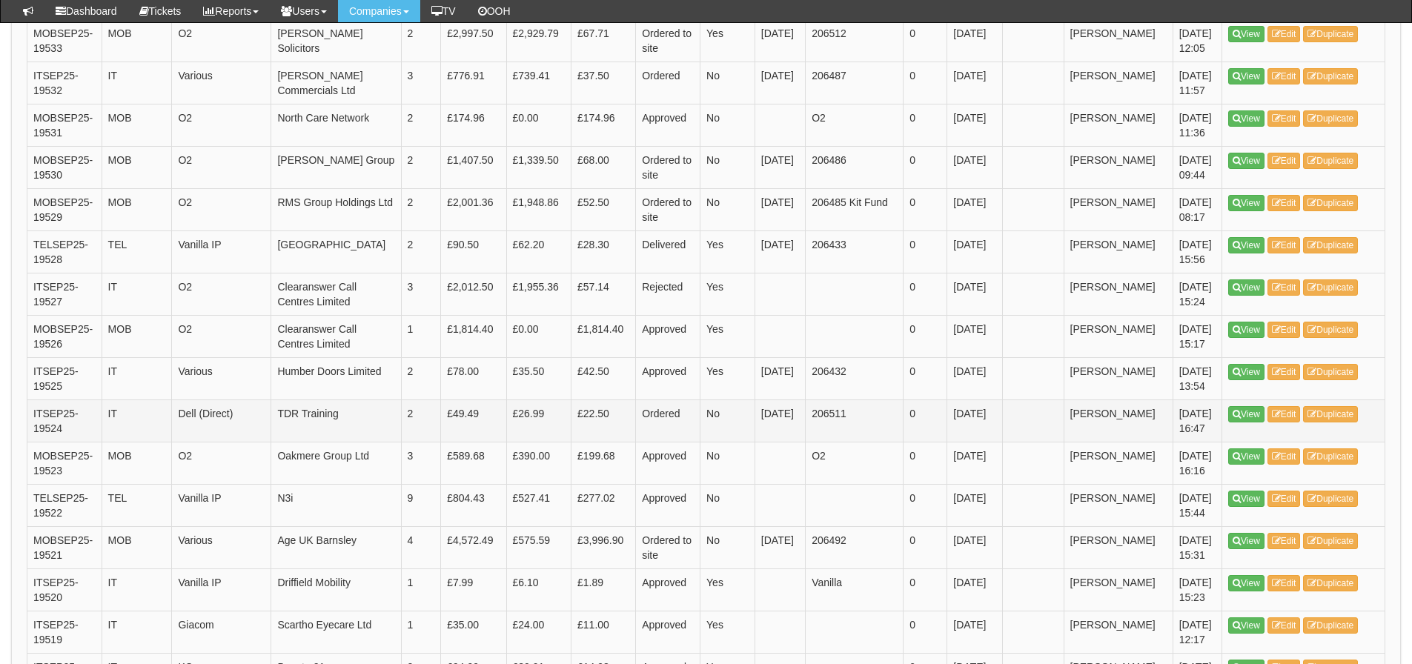
scroll to position [1334, 0]
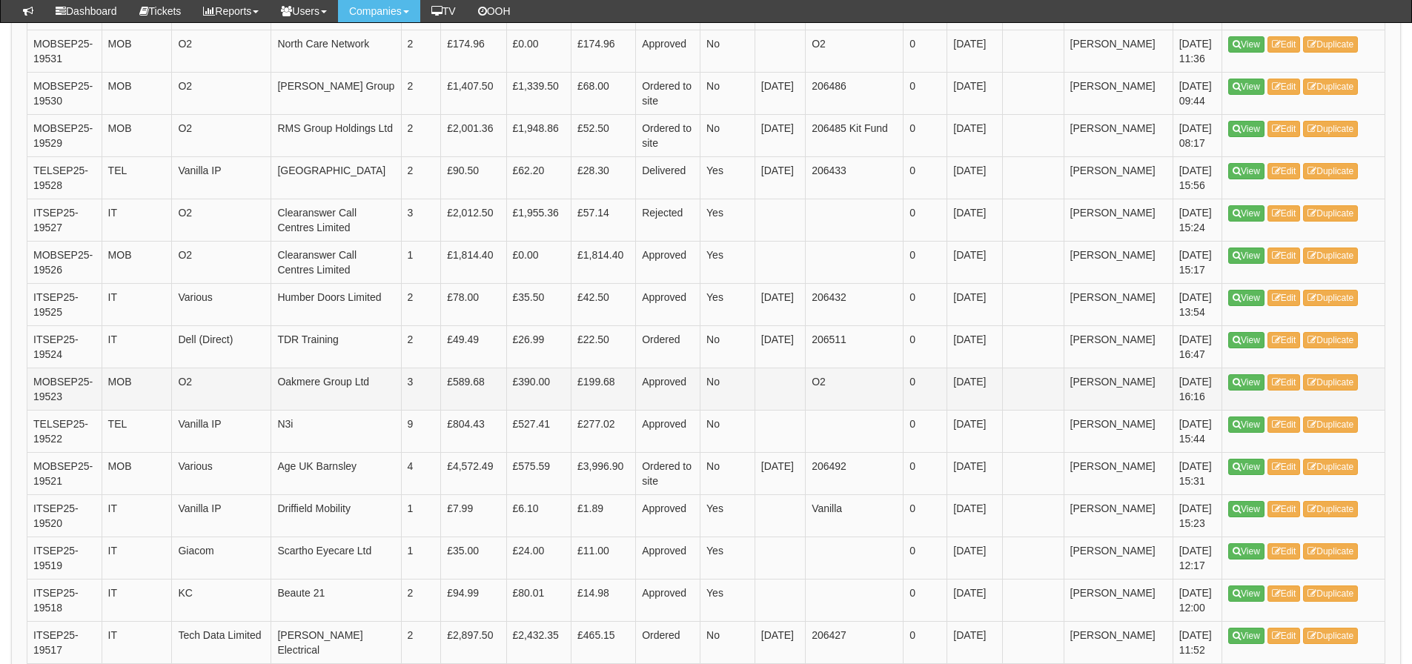
click at [554, 377] on td "£390.00" at bounding box center [538, 389] width 65 height 42
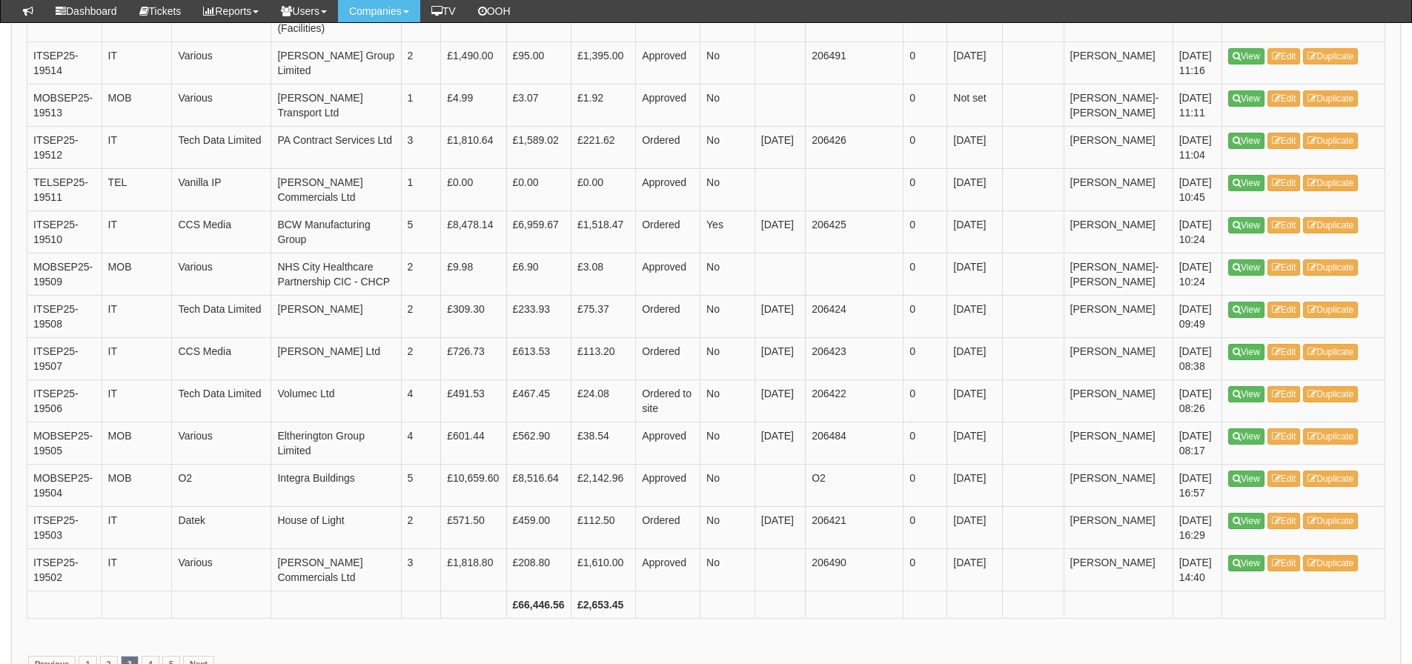
scroll to position [2075, 0]
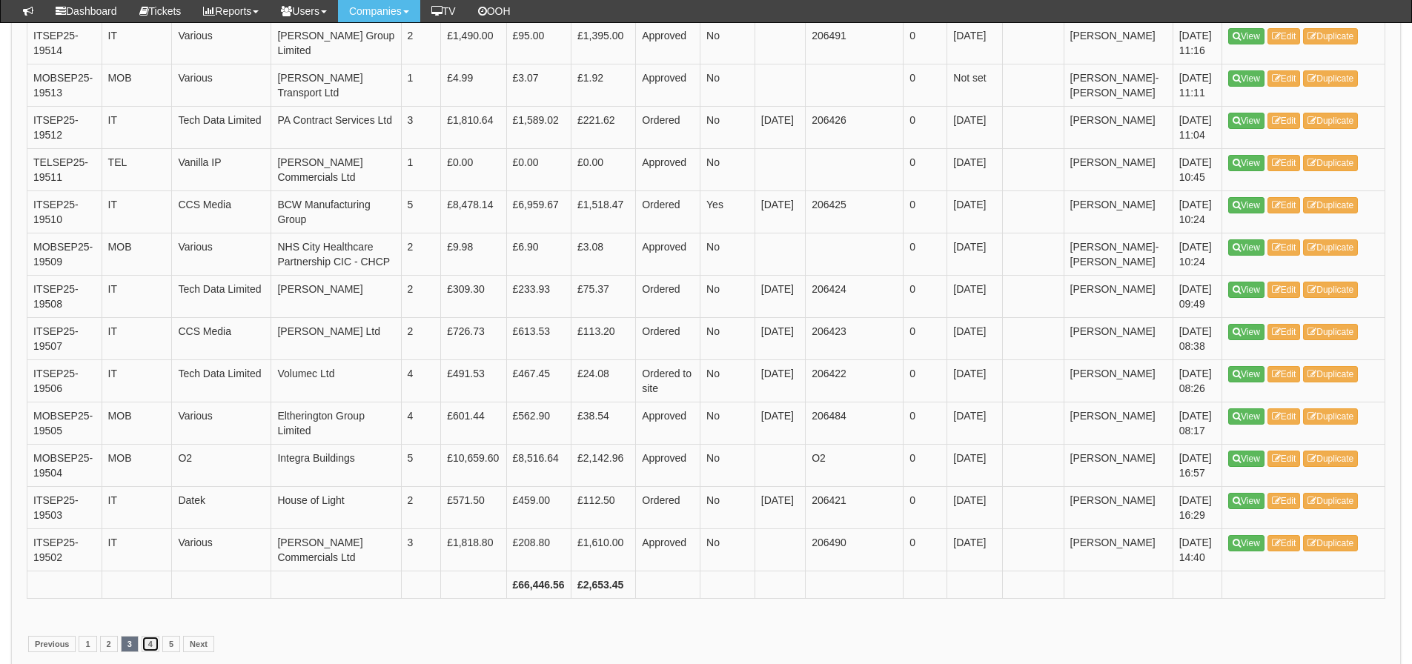
click at [147, 636] on link "4" at bounding box center [151, 644] width 18 height 16
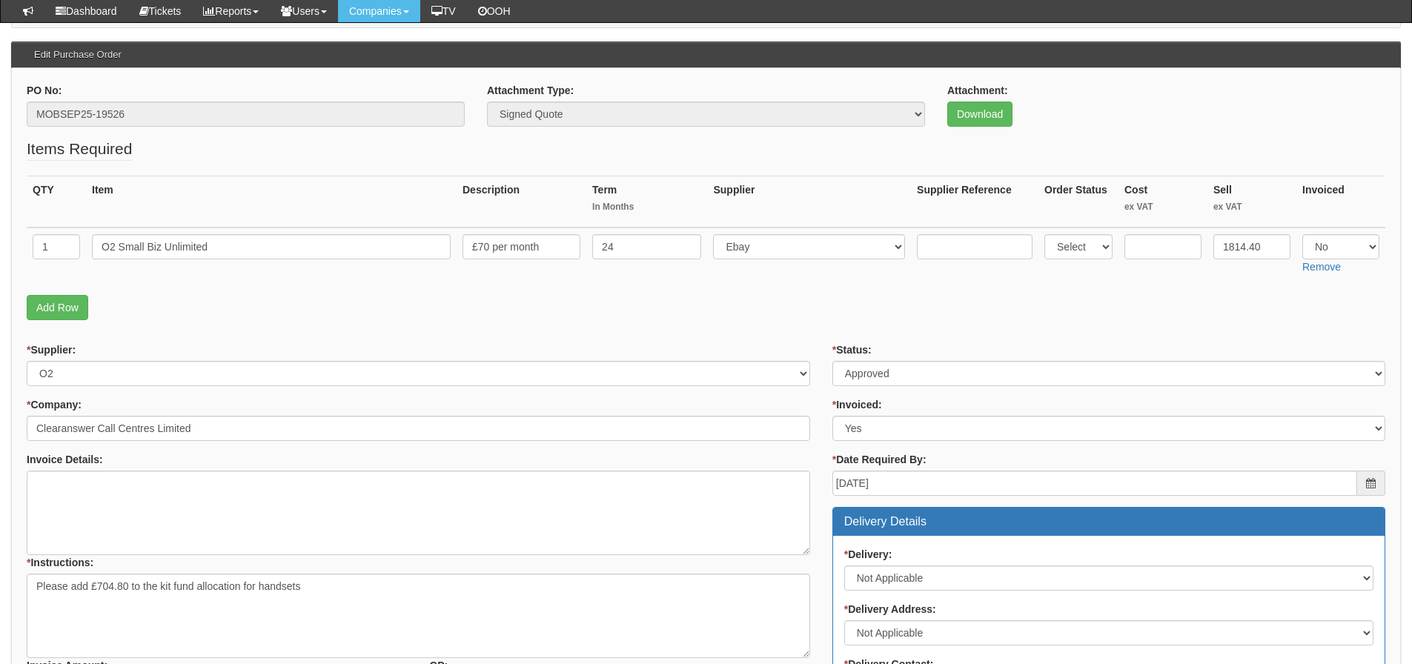
scroll to position [148, 0]
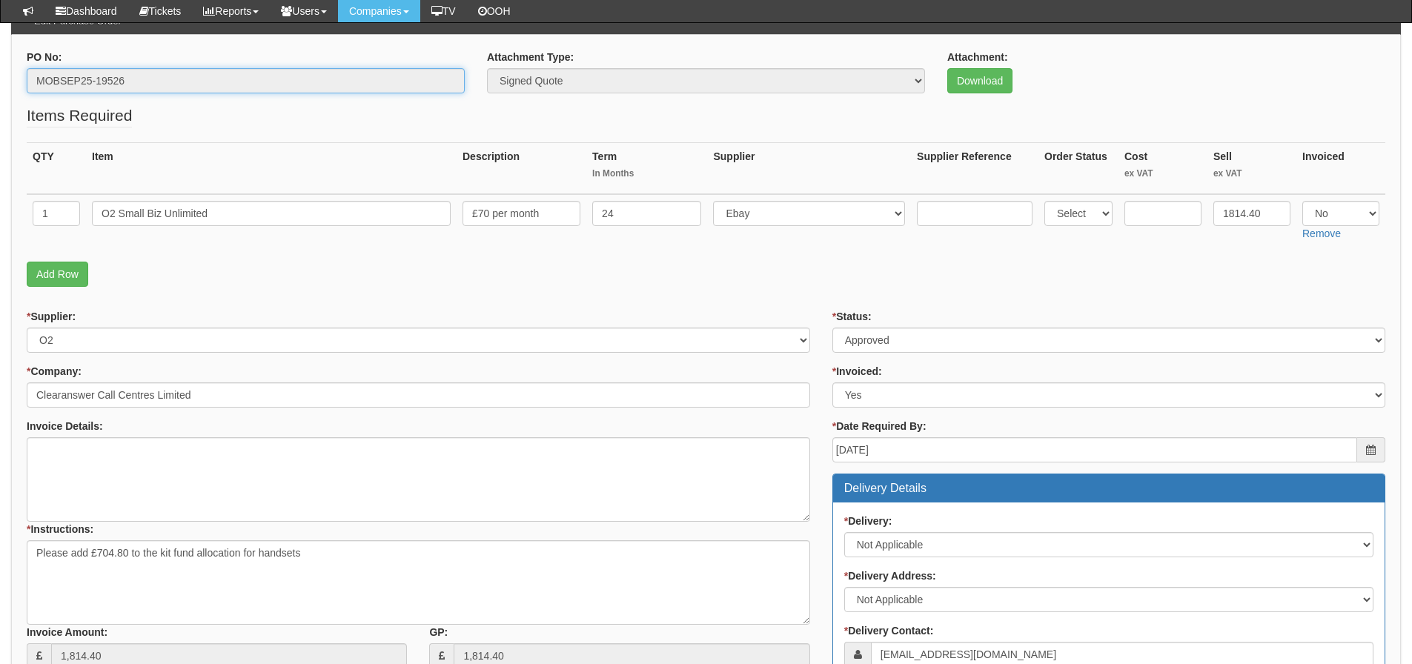
drag, startPoint x: 181, startPoint y: 76, endPoint x: 23, endPoint y: 78, distance: 157.9
click at [23, 78] on div "PO No: MOBSEP25-19526" at bounding box center [246, 77] width 460 height 55
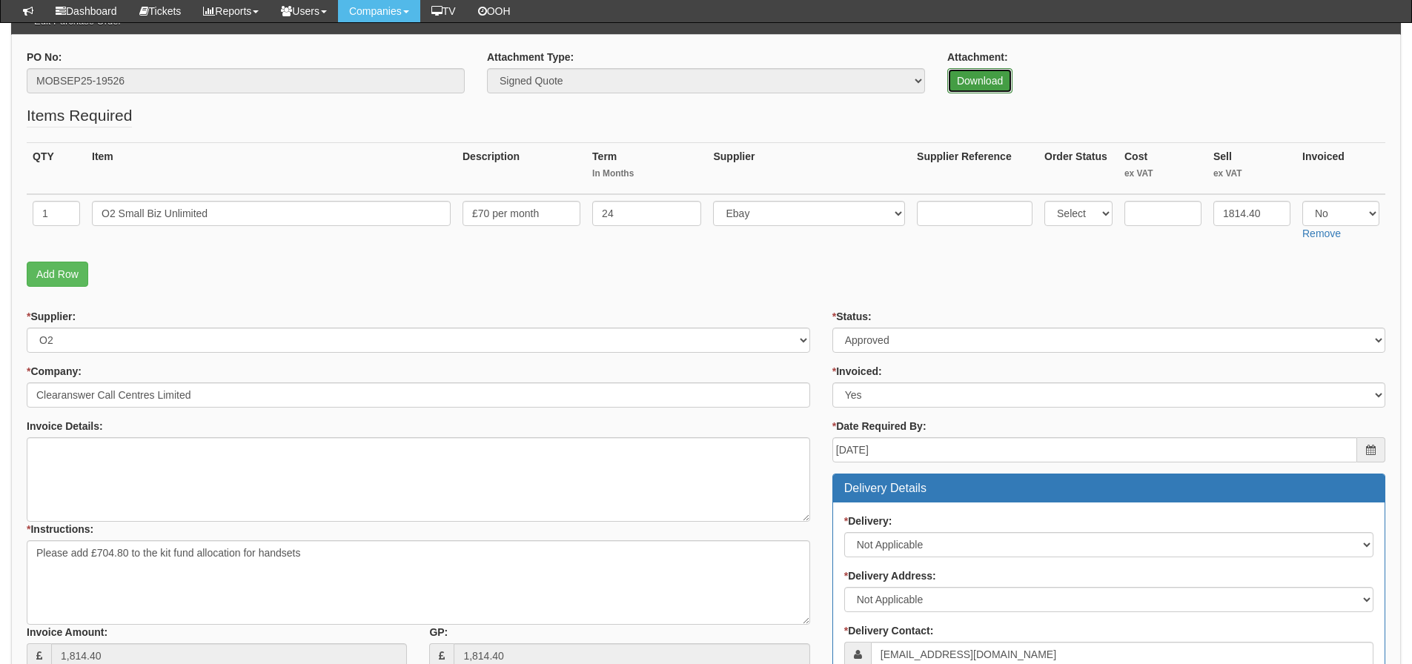
click at [1003, 79] on link "Download" at bounding box center [979, 80] width 65 height 25
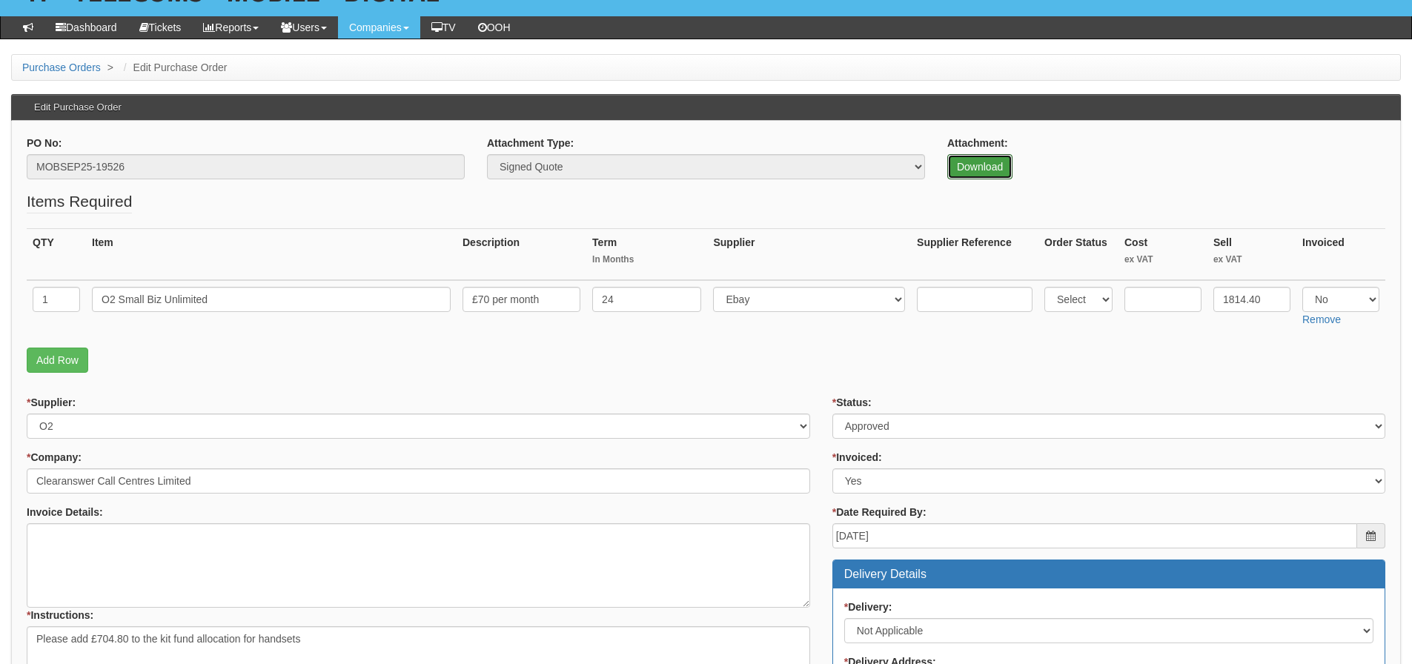
scroll to position [74, 0]
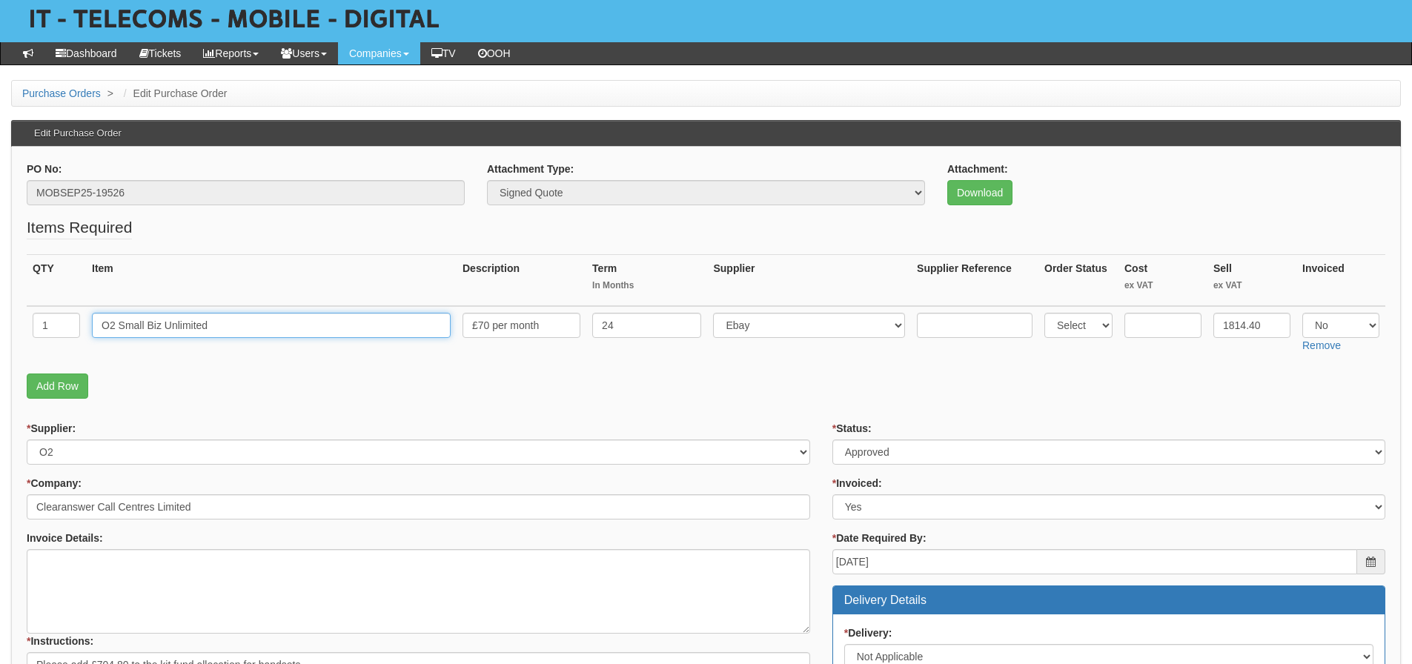
click at [348, 324] on input "O2 Small Biz Unlimited" at bounding box center [271, 325] width 359 height 25
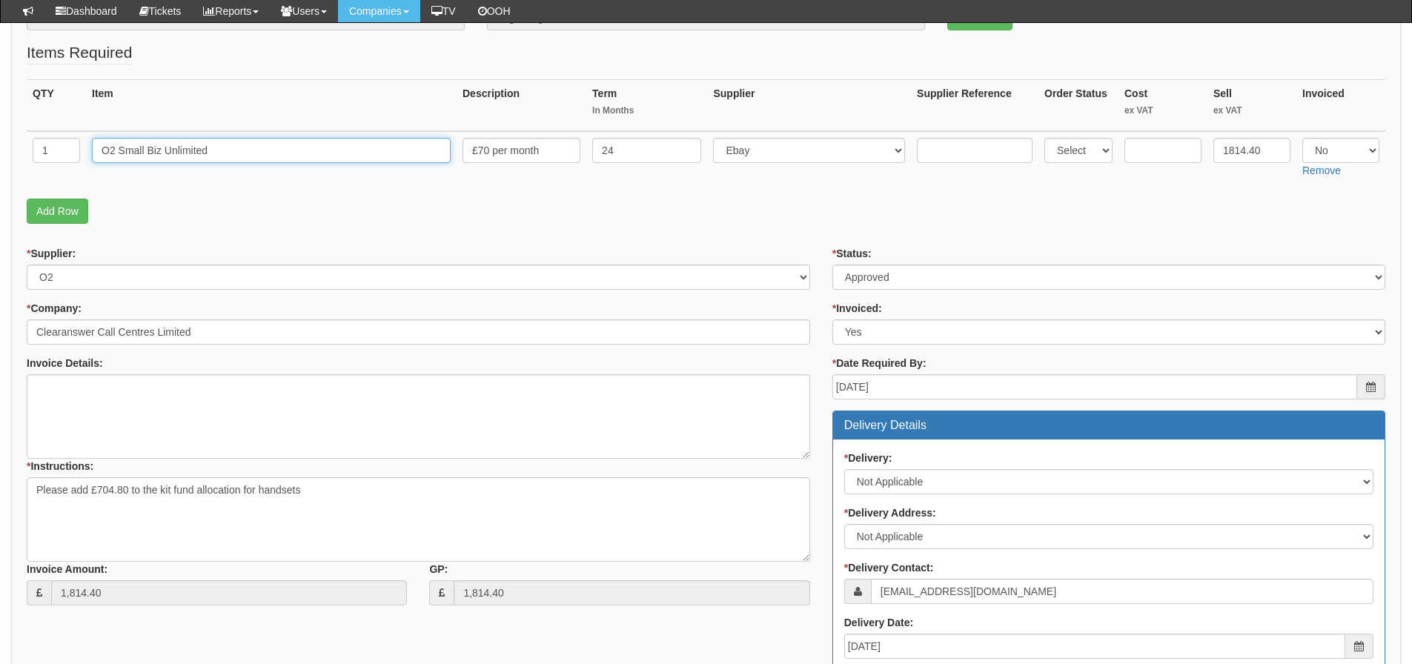
scroll to position [222, 0]
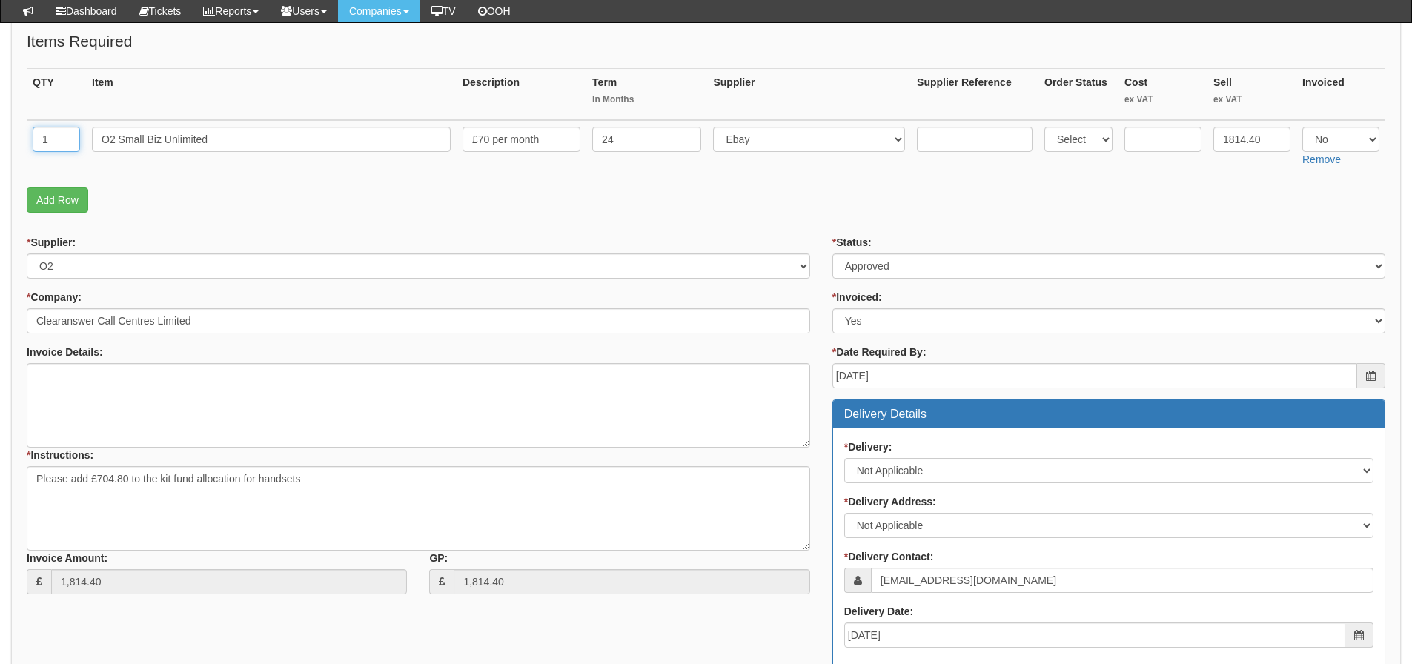
drag, startPoint x: 54, startPoint y: 148, endPoint x: 44, endPoint y: 148, distance: 9.6
click at [44, 148] on input "1" at bounding box center [56, 139] width 47 height 25
type input "2"
click at [69, 205] on link "Add Row" at bounding box center [58, 199] width 62 height 25
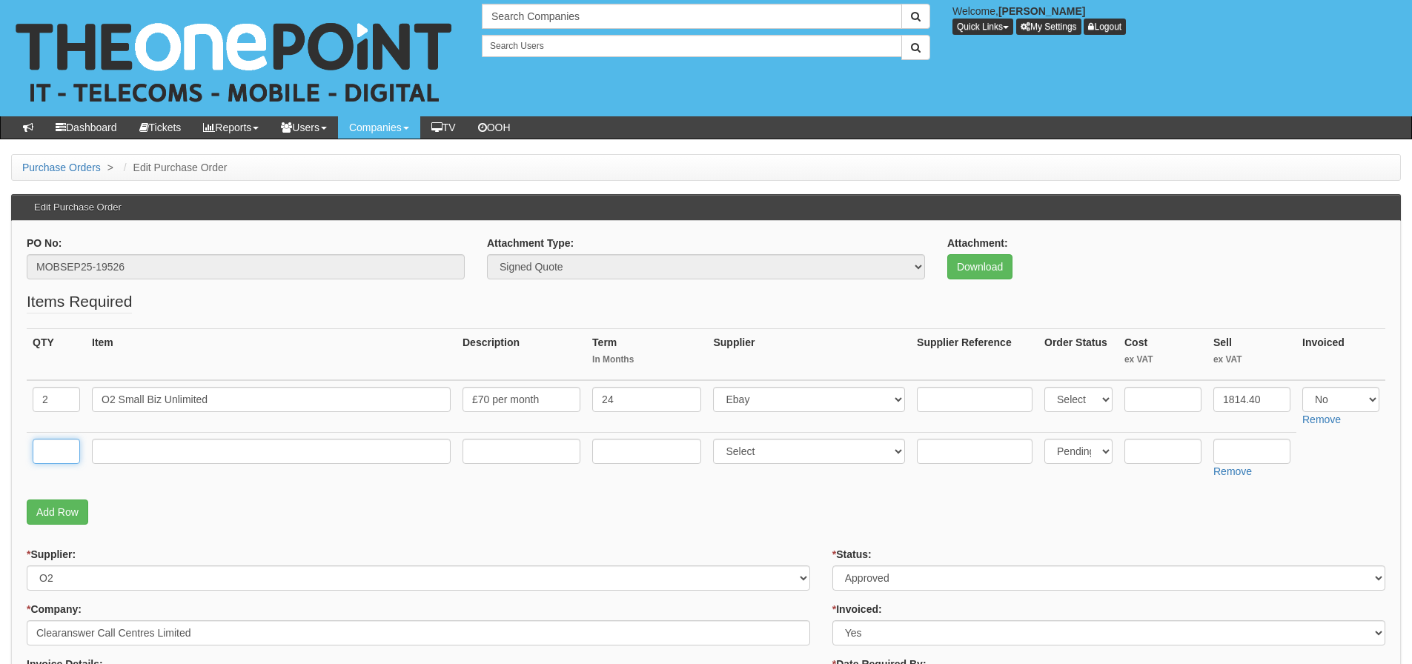
click at [61, 456] on input "text" at bounding box center [56, 451] width 47 height 25
type input "1"
type input "Kit Fund"
type input "704.8"
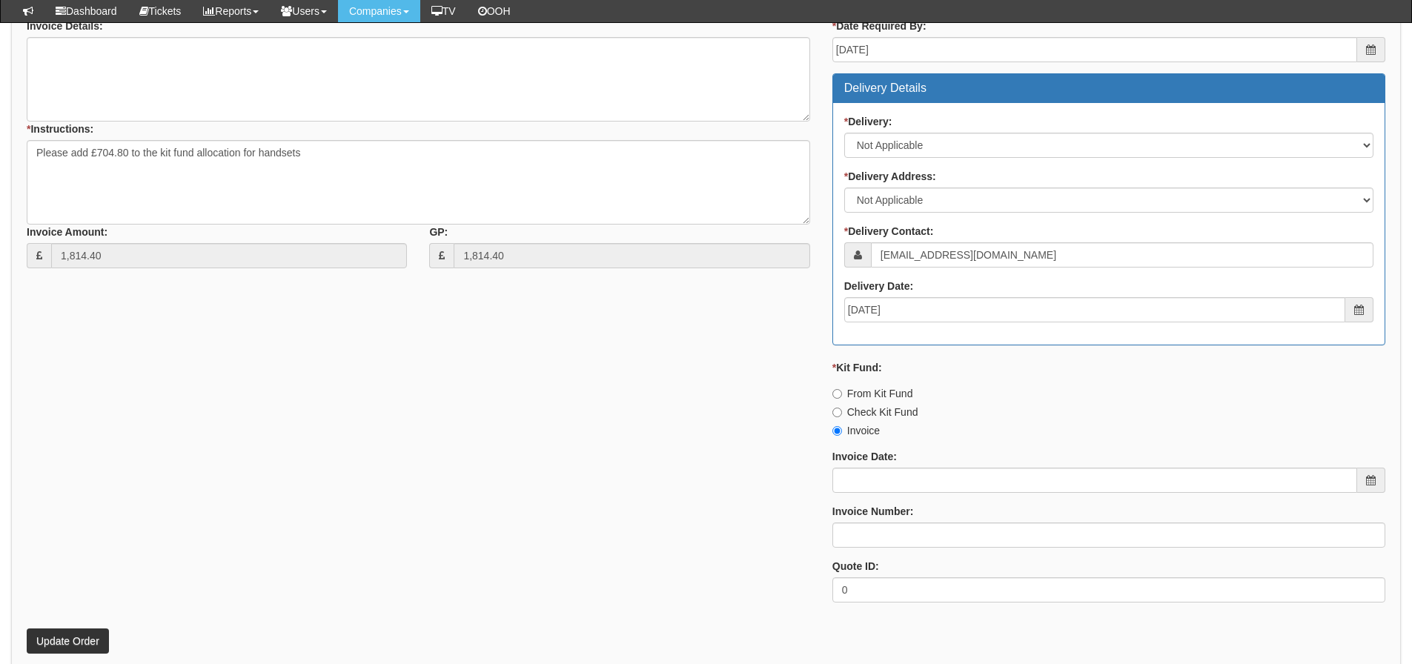
scroll to position [667, 0]
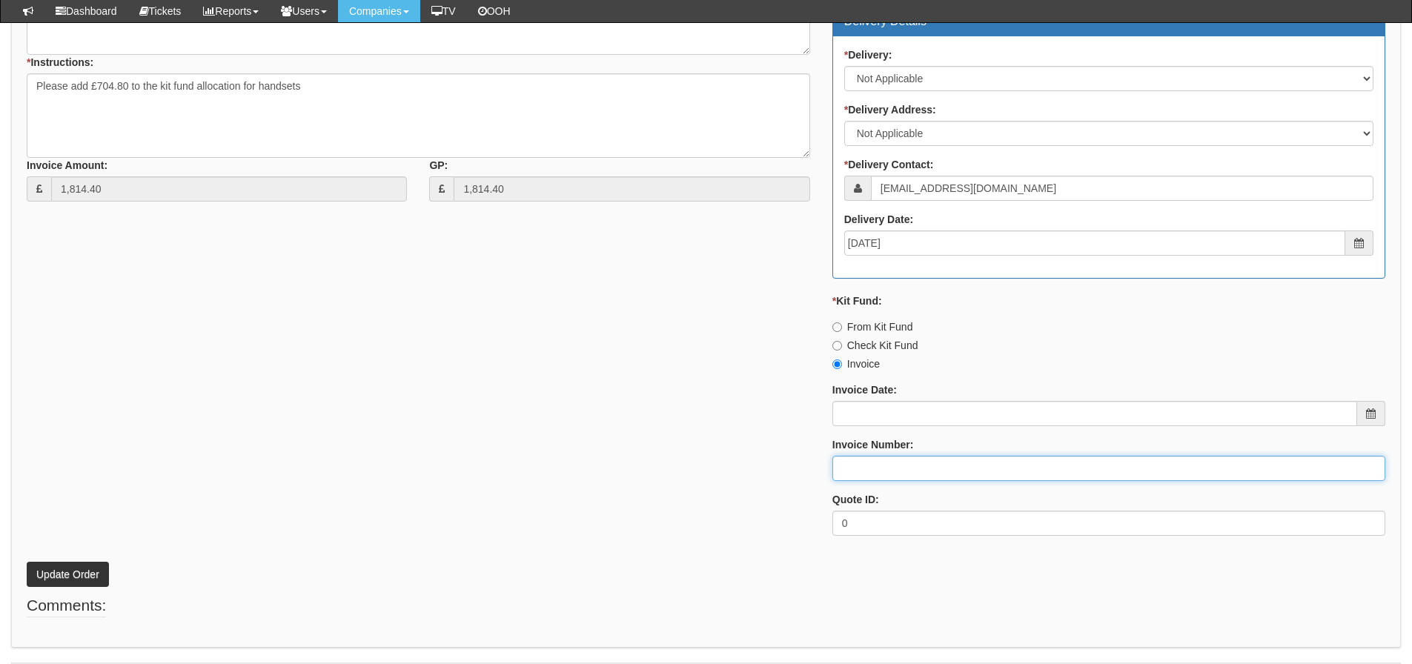
click at [858, 469] on input "Invoice Number:" at bounding box center [1108, 468] width 553 height 25
type input "O2"
click at [497, 486] on div "* Supplier: Select 123 REG.co.uk 1Password 3 4Gon AA Jones Electric Ltd Abzorb …" at bounding box center [706, 194] width 1381 height 705
click at [90, 573] on button "Update Order" at bounding box center [68, 574] width 82 height 25
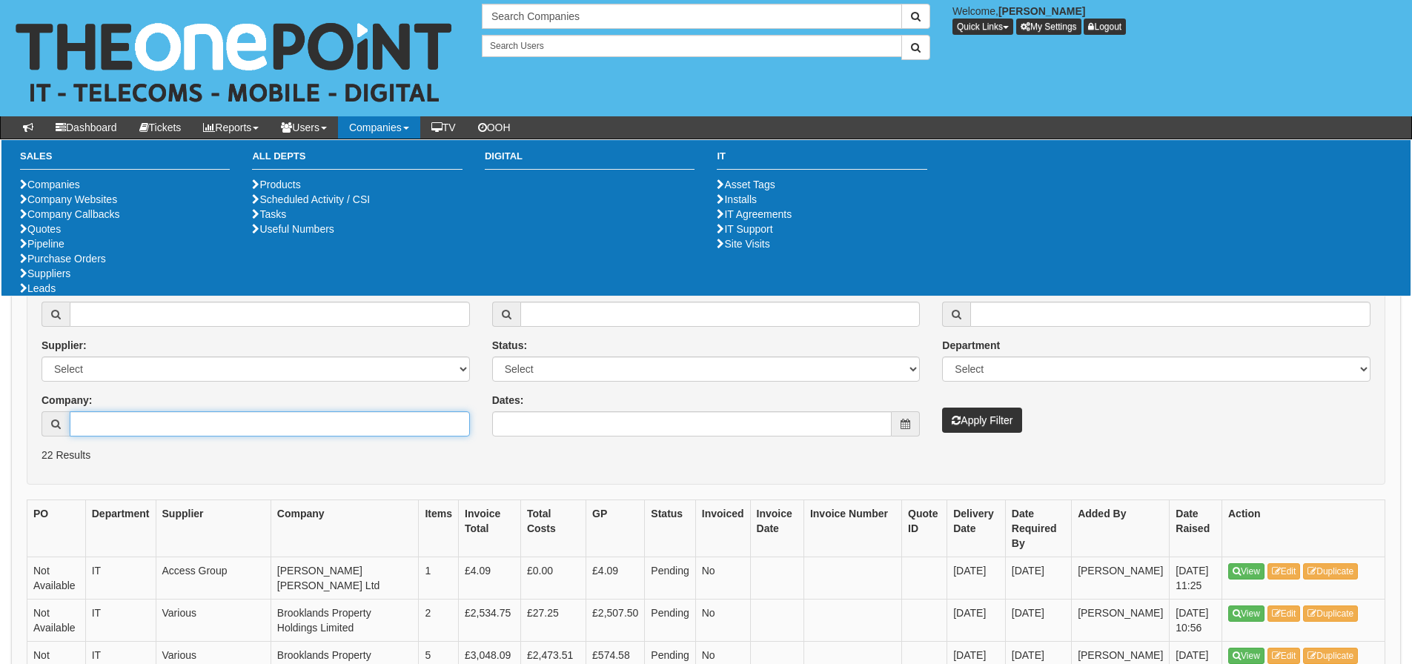
click at [200, 422] on input "Company:" at bounding box center [270, 423] width 400 height 25
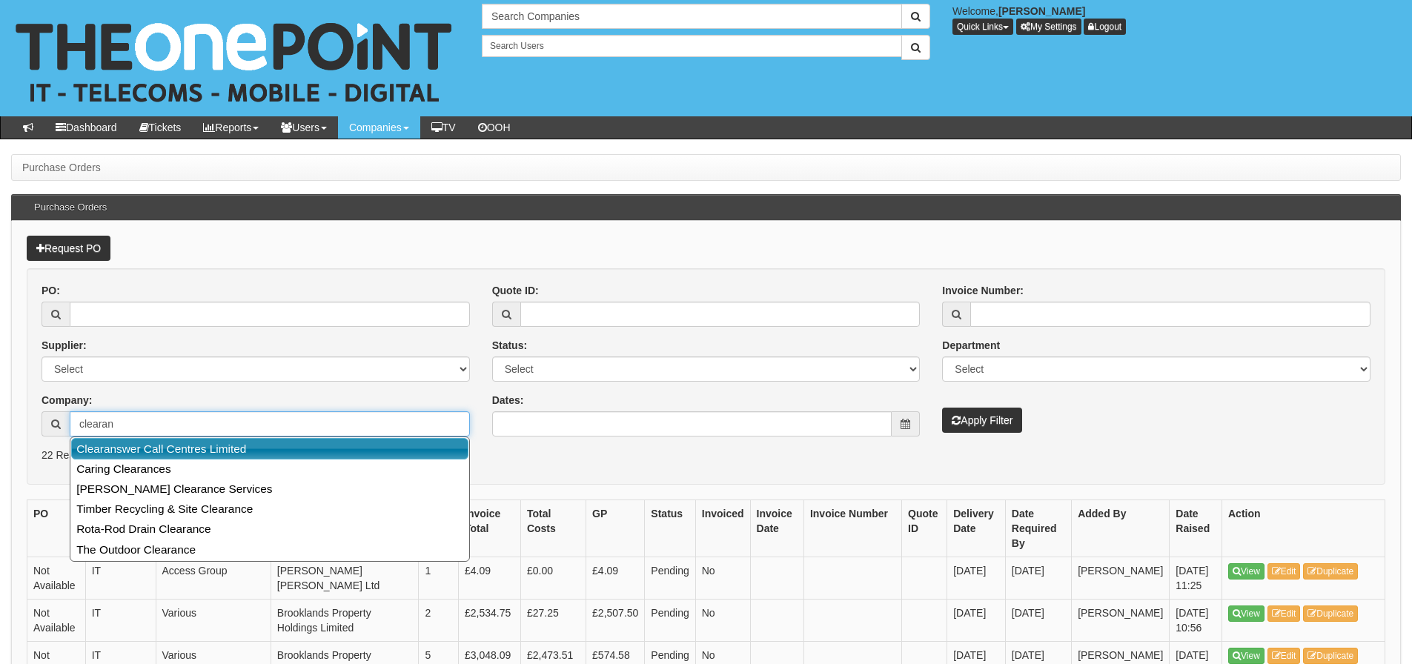
click at [210, 450] on link "Clearanswer Call Centres Limited" at bounding box center [269, 448] width 397 height 21
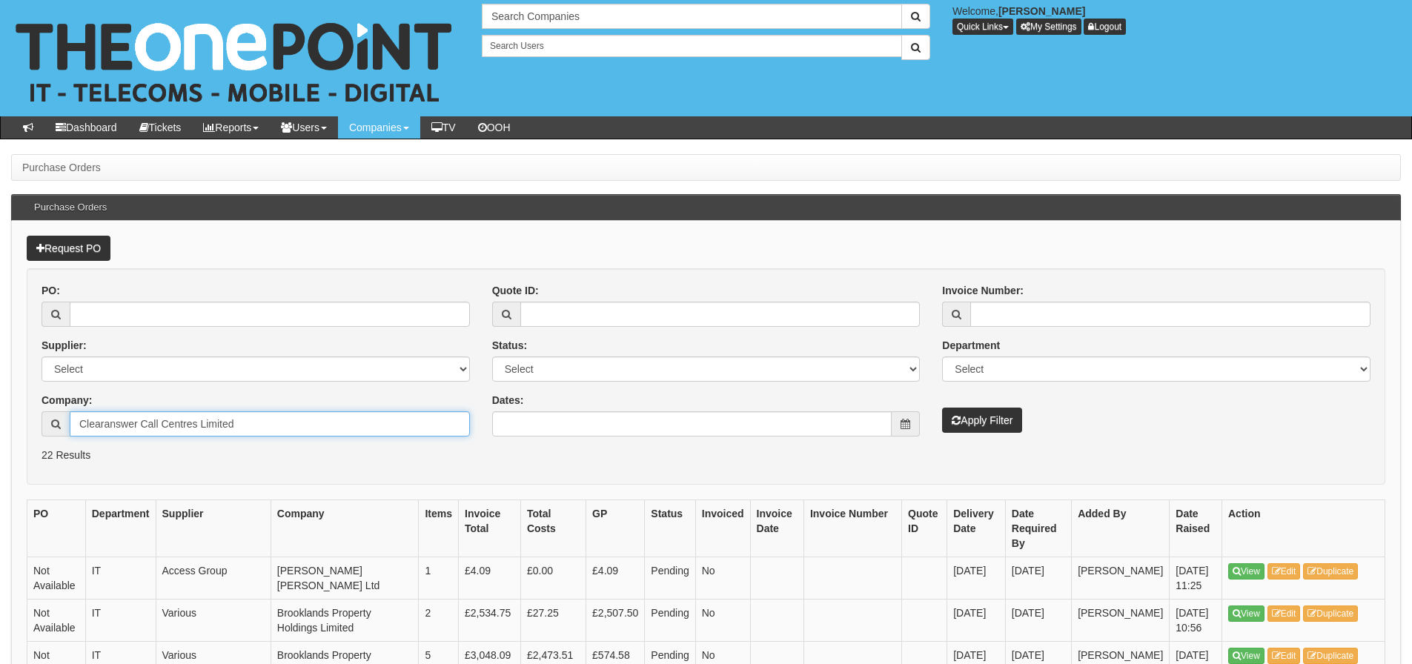
type input "Clearanswer Call Centres Limited"
click at [942, 408] on button "Apply Filter" at bounding box center [982, 420] width 80 height 25
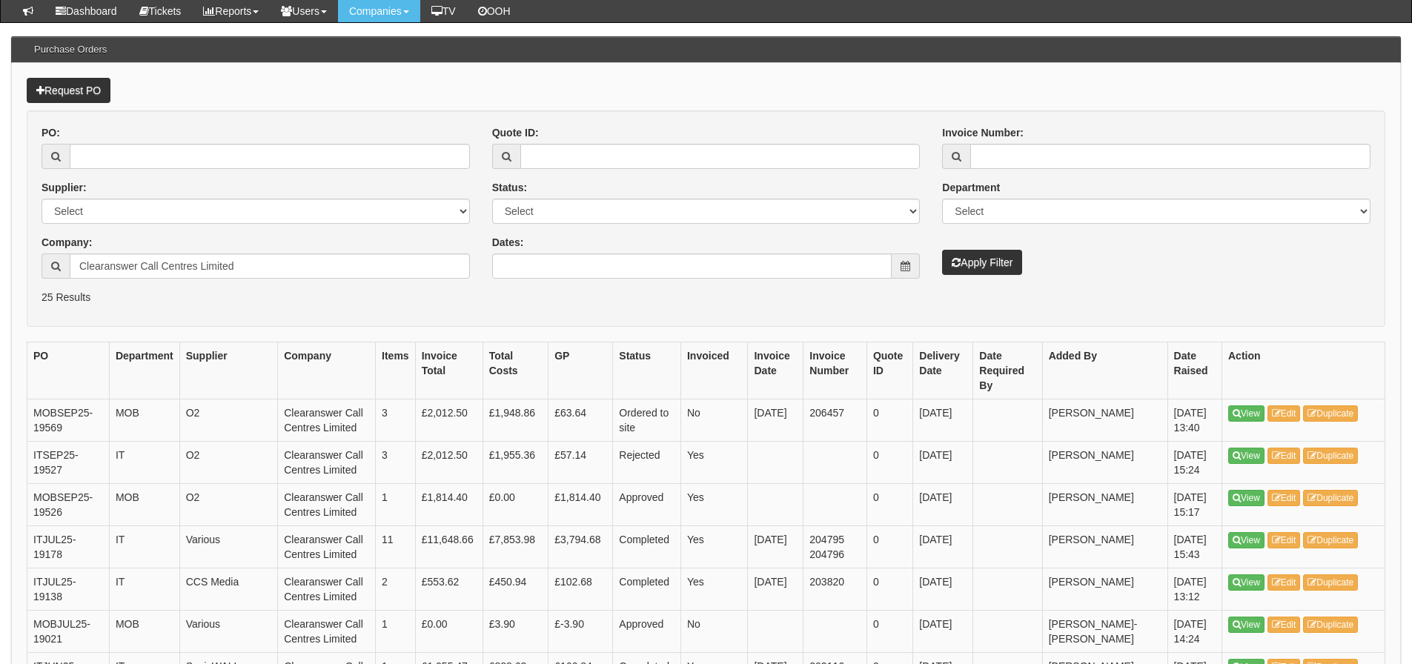
scroll to position [148, 0]
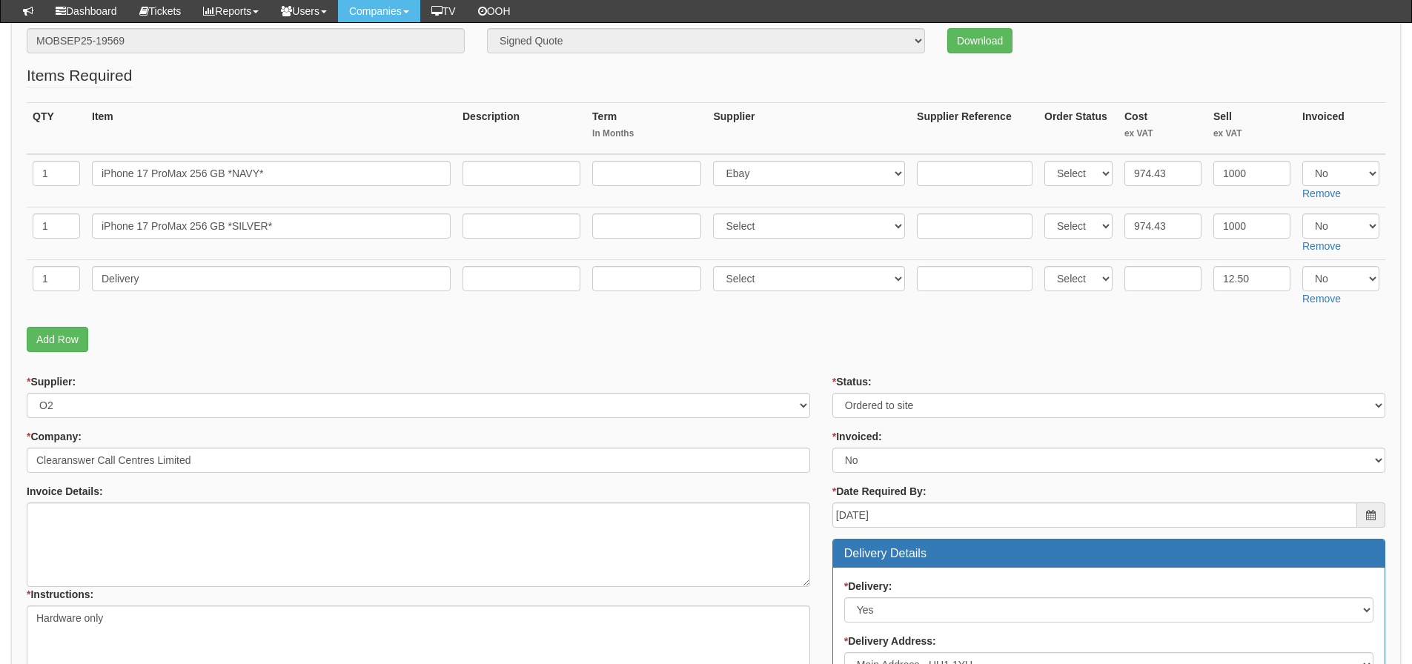
scroll to position [170, 0]
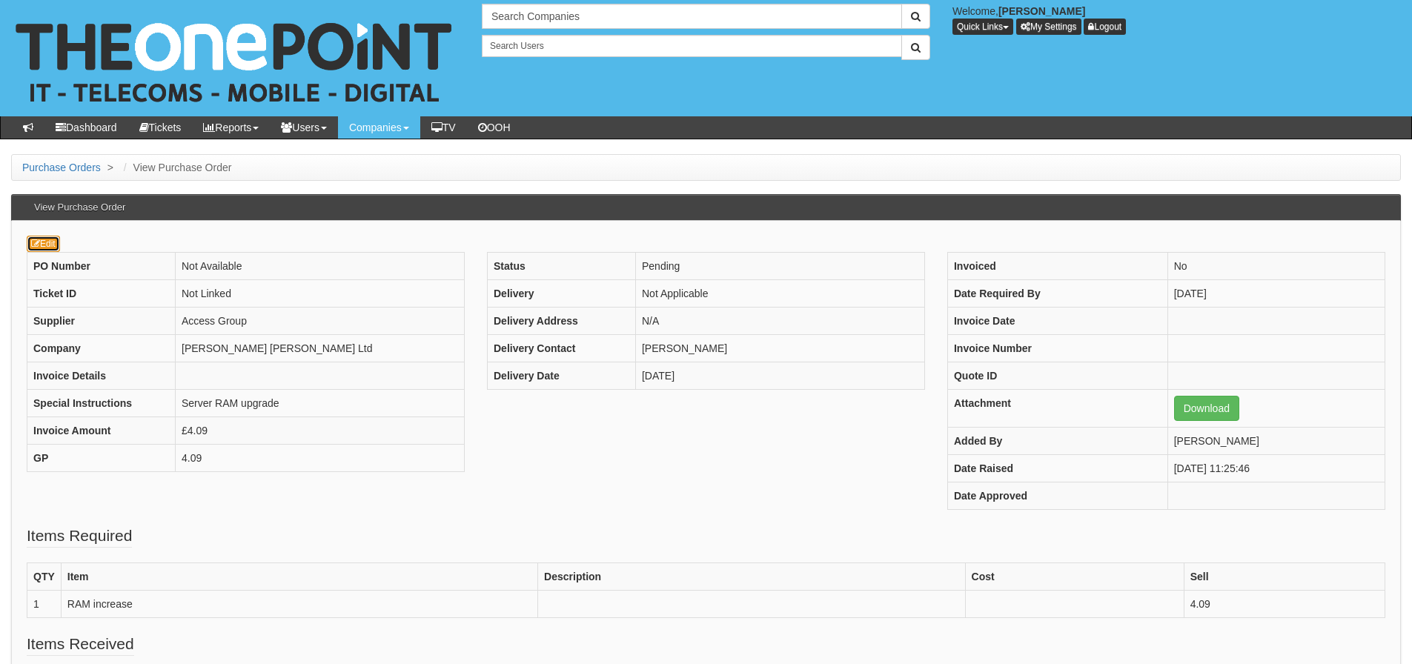
click at [43, 245] on link "Edit" at bounding box center [43, 244] width 33 height 16
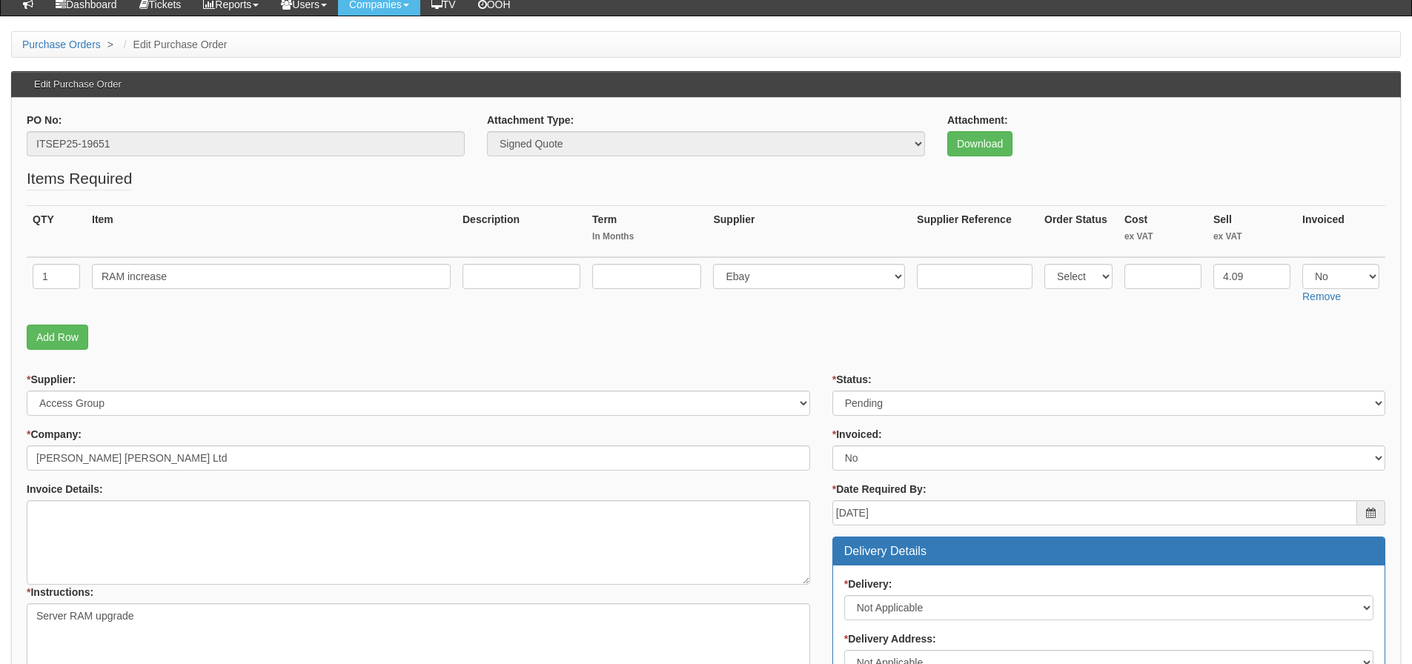
scroll to position [148, 0]
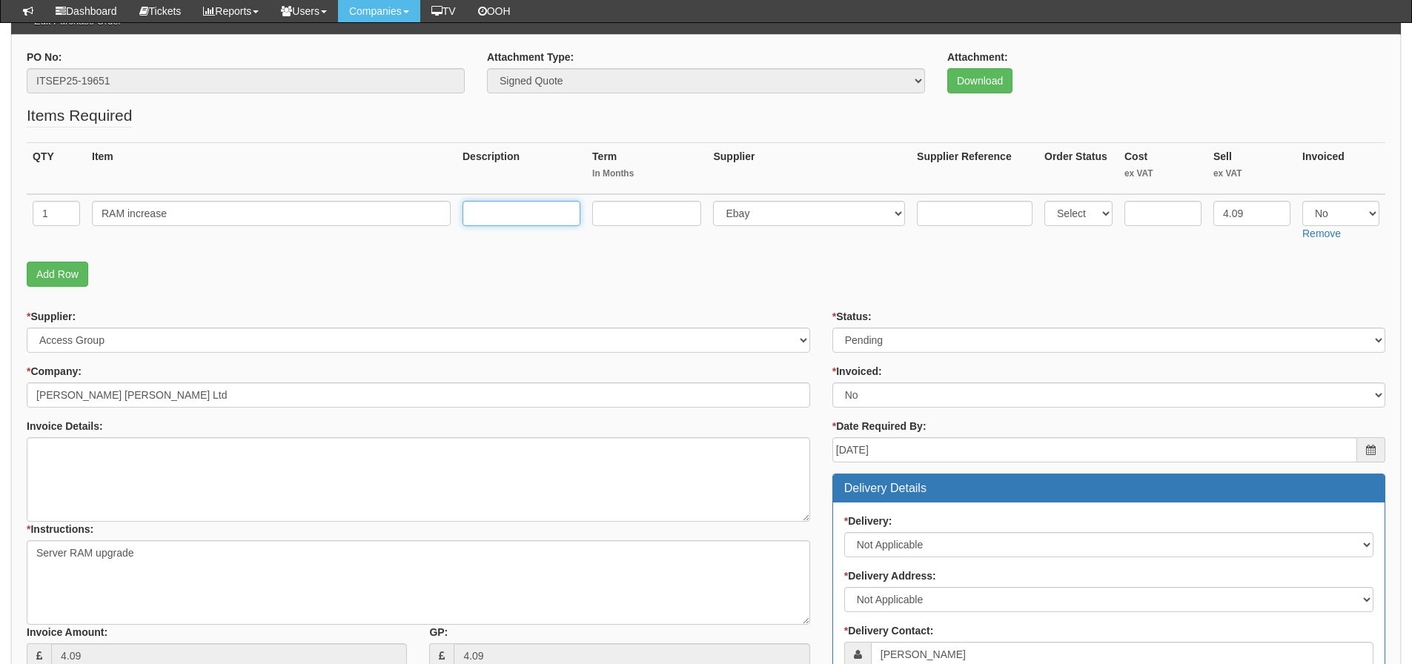
paste input "SGS-CCH01"
type input "SGS-CCH01"
click at [306, 280] on p "Add Row" at bounding box center [706, 274] width 1358 height 25
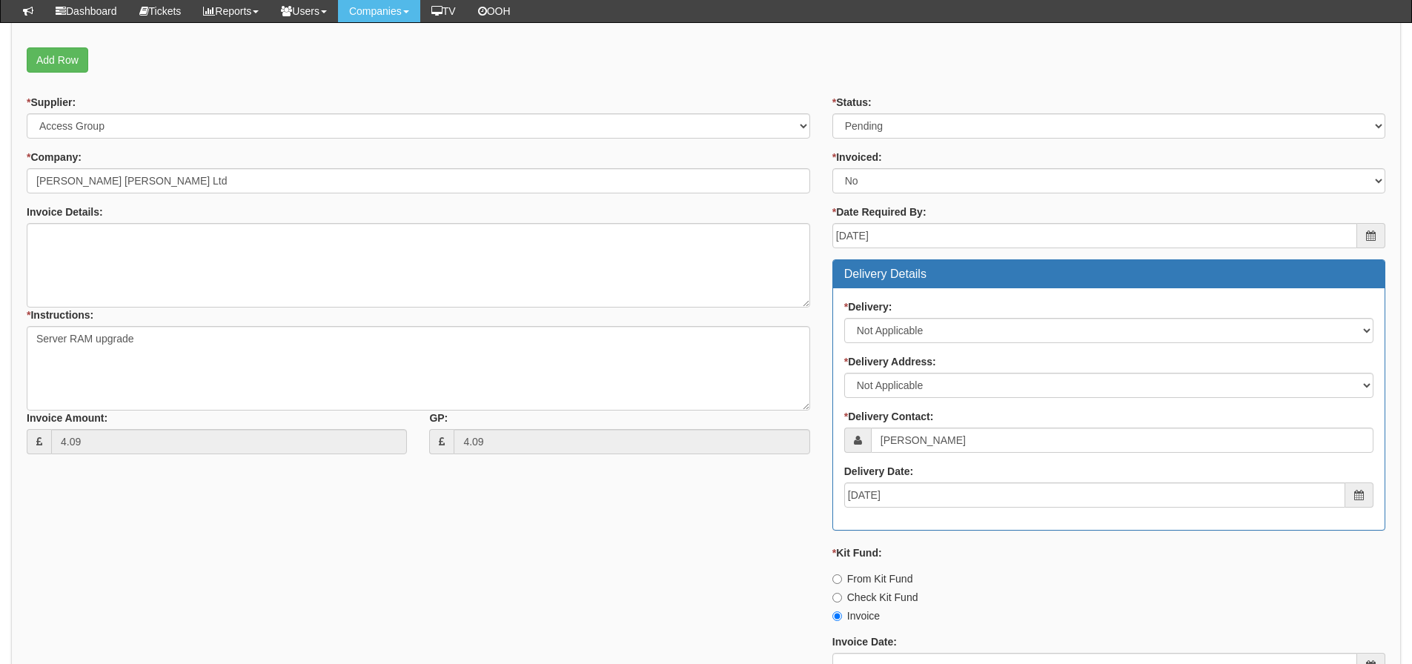
scroll to position [213, 0]
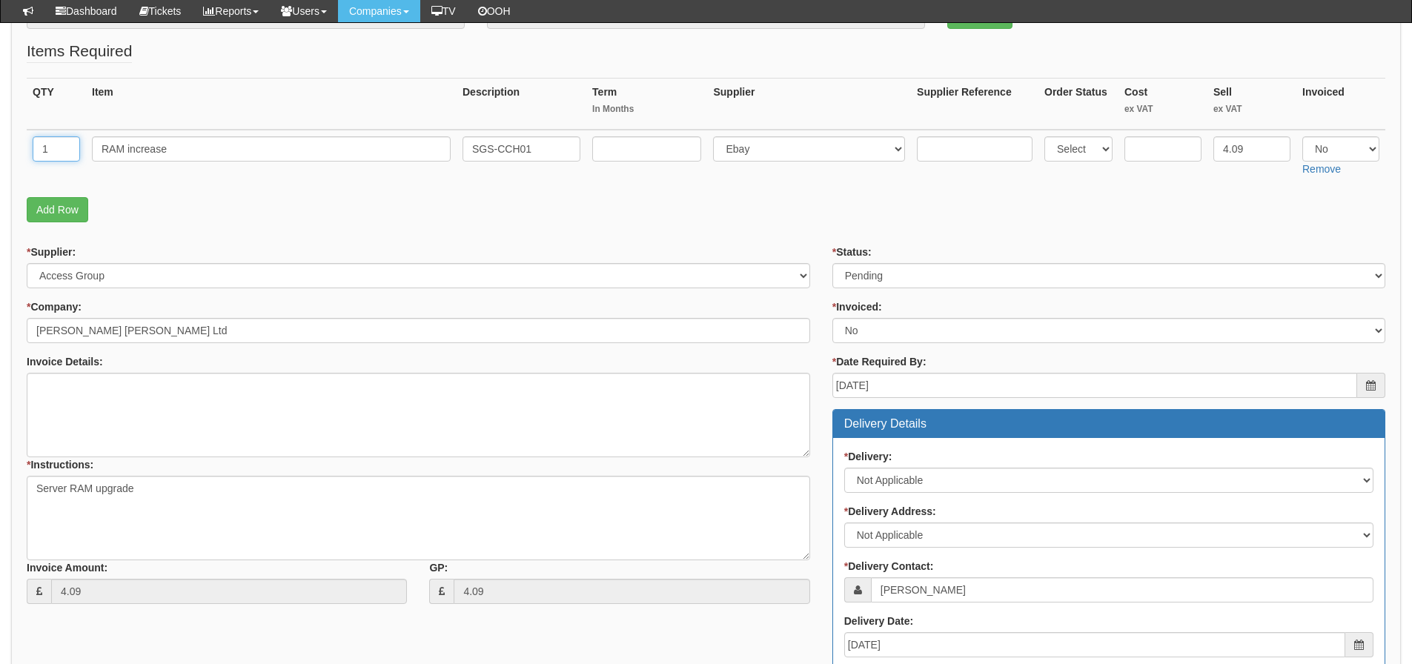
click at [67, 147] on input "1" at bounding box center [56, 148] width 47 height 25
type input "16"
click at [134, 183] on fieldset "Items Required QTY Item Description Term In Months Supplier Supplier Reference …" at bounding box center [706, 135] width 1358 height 190
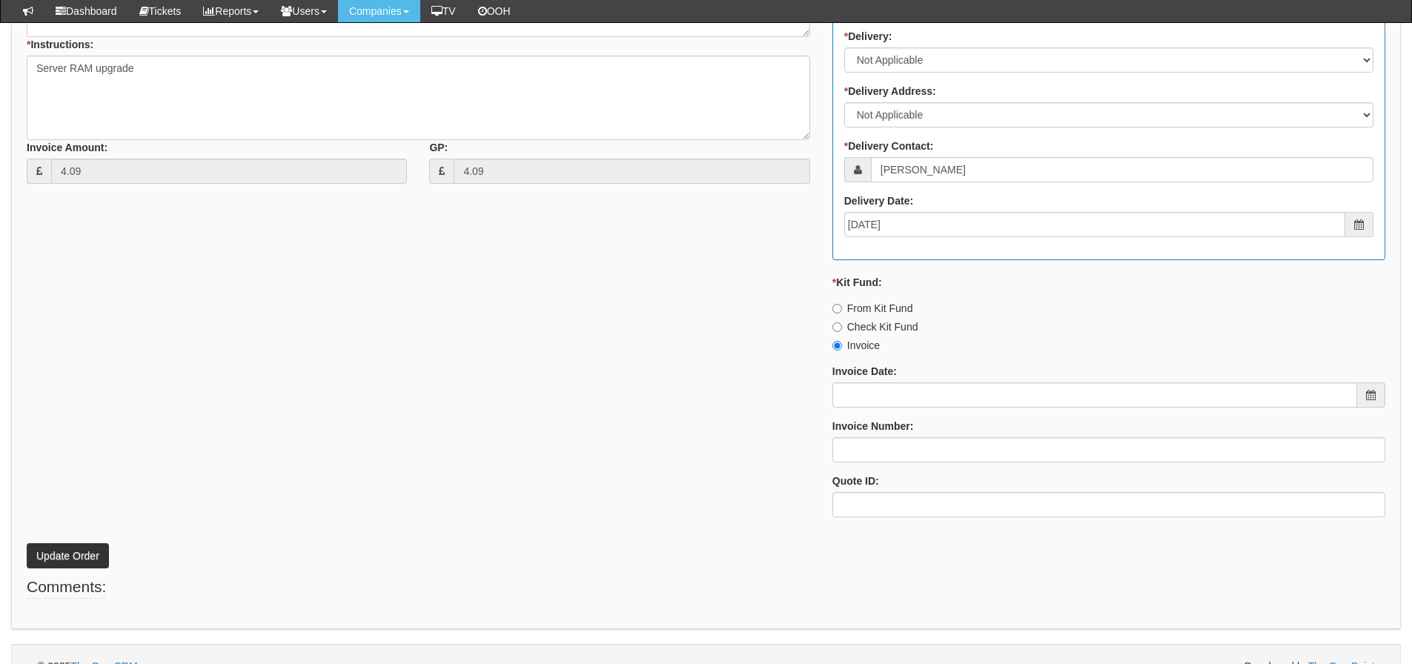
scroll to position [657, 0]
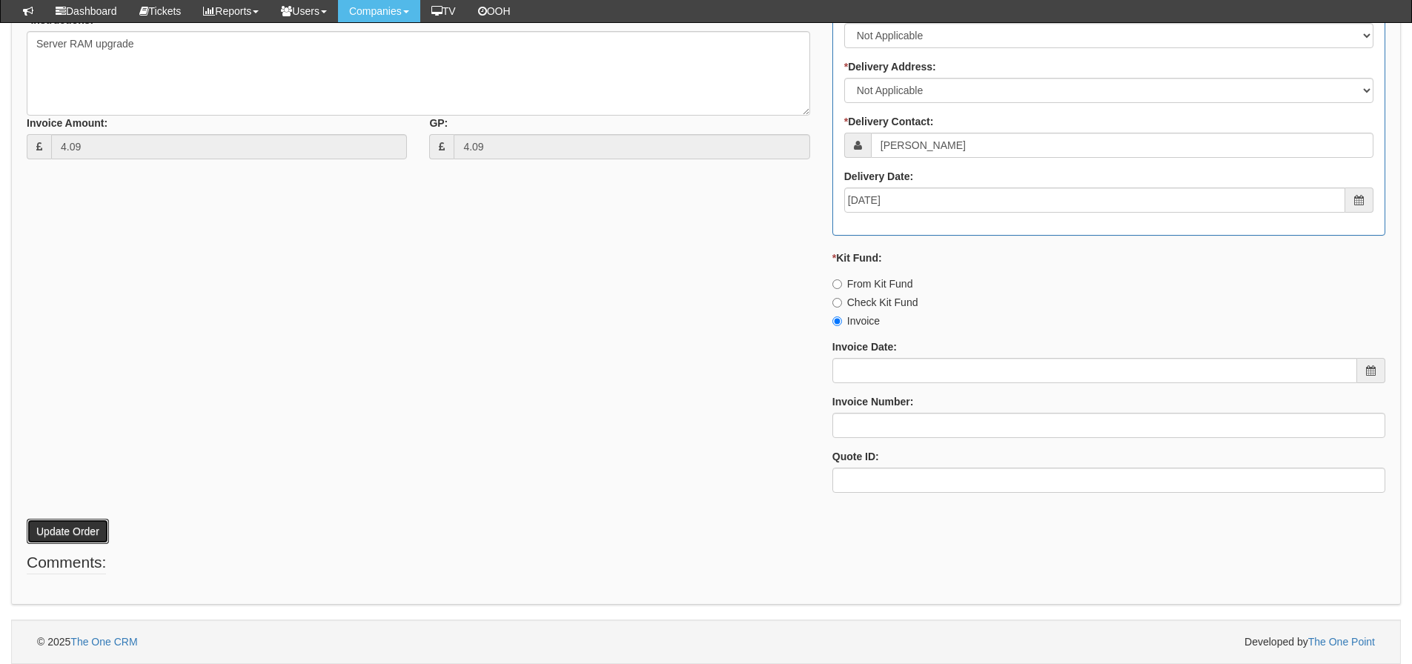
click at [68, 522] on button "Update Order" at bounding box center [68, 531] width 82 height 25
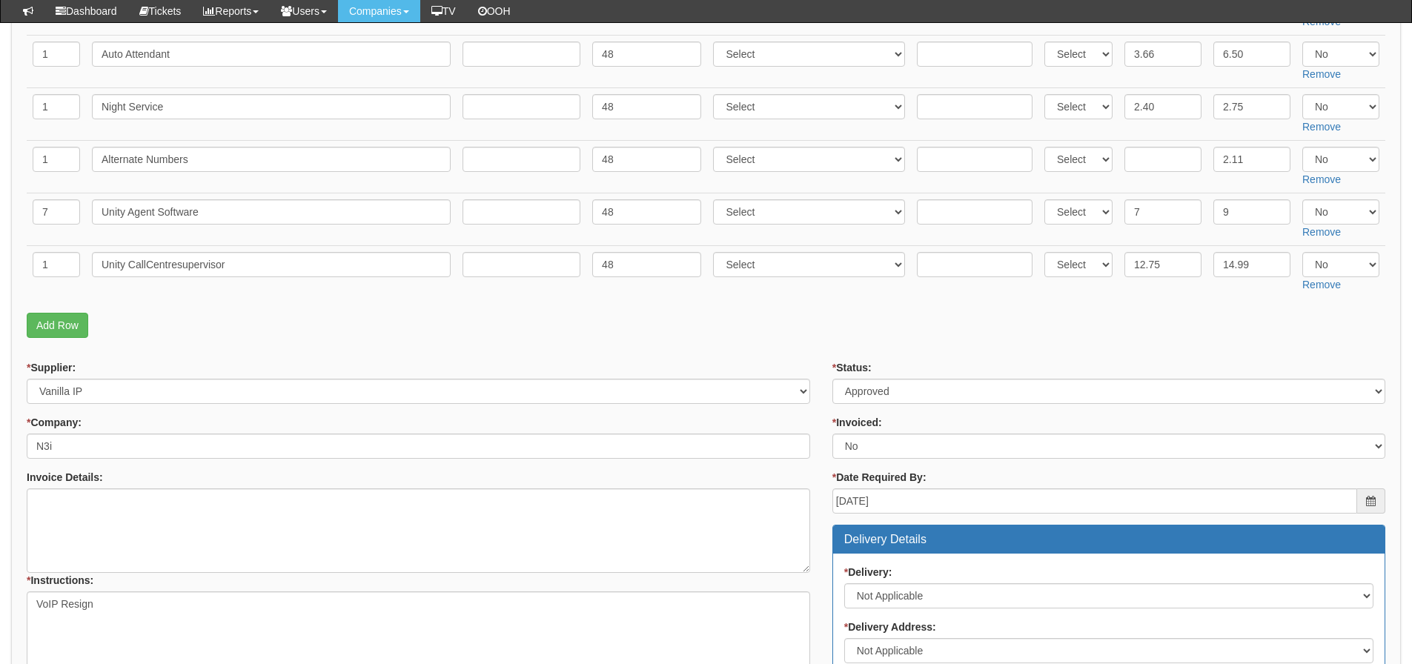
scroll to position [519, 0]
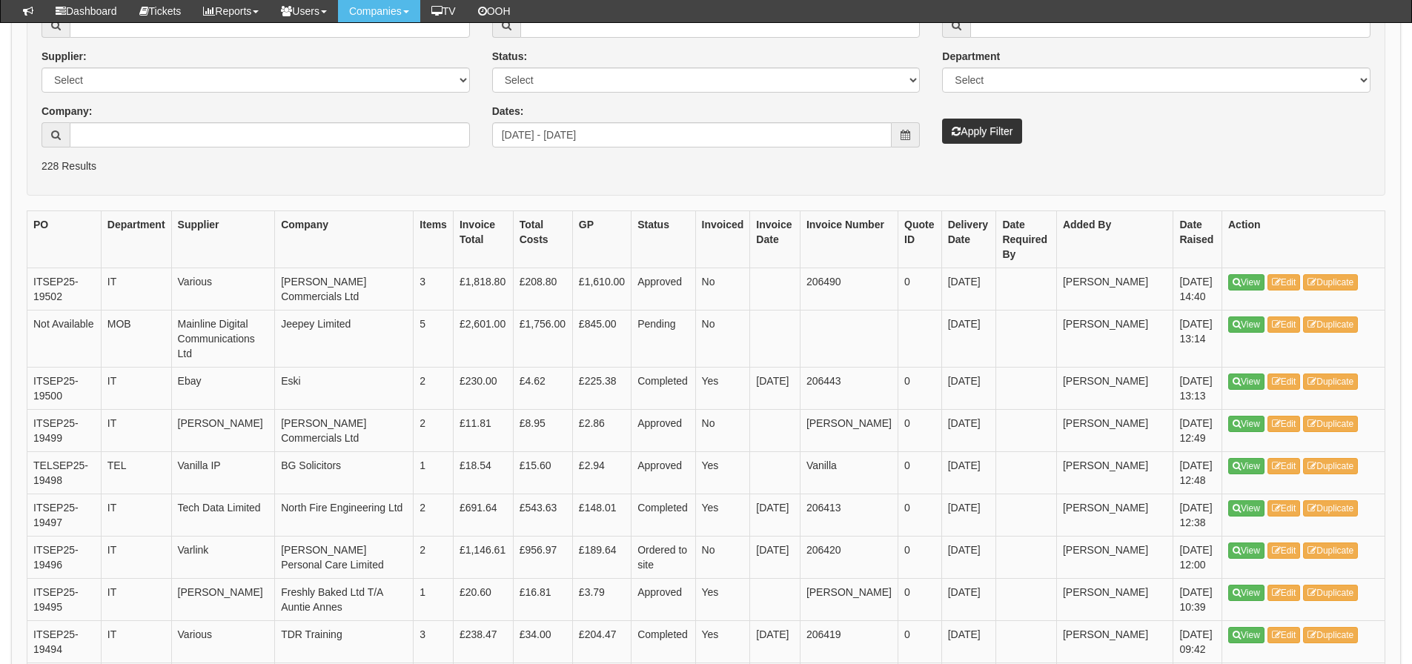
scroll to position [291, 0]
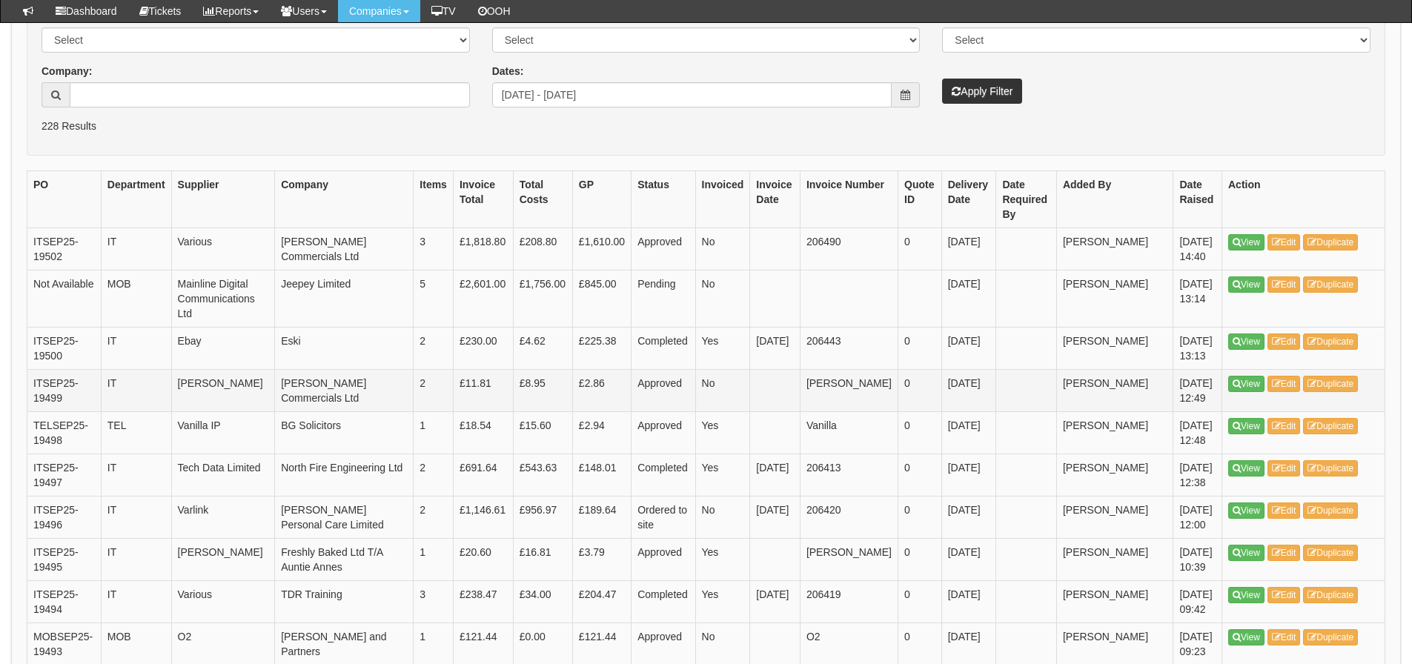
click at [138, 402] on td "IT" at bounding box center [136, 390] width 70 height 42
click at [638, 400] on td "Approved" at bounding box center [663, 390] width 64 height 42
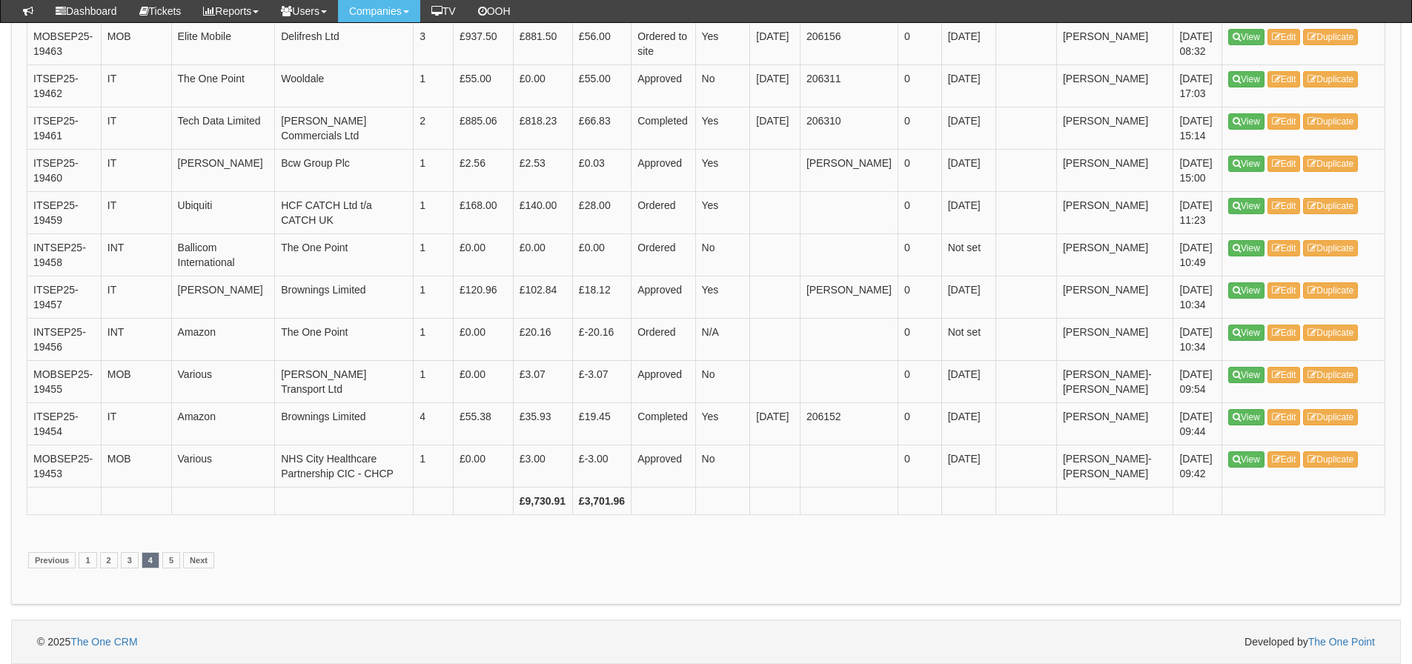
scroll to position [2811, 0]
click at [167, 568] on link "5" at bounding box center [171, 560] width 18 height 16
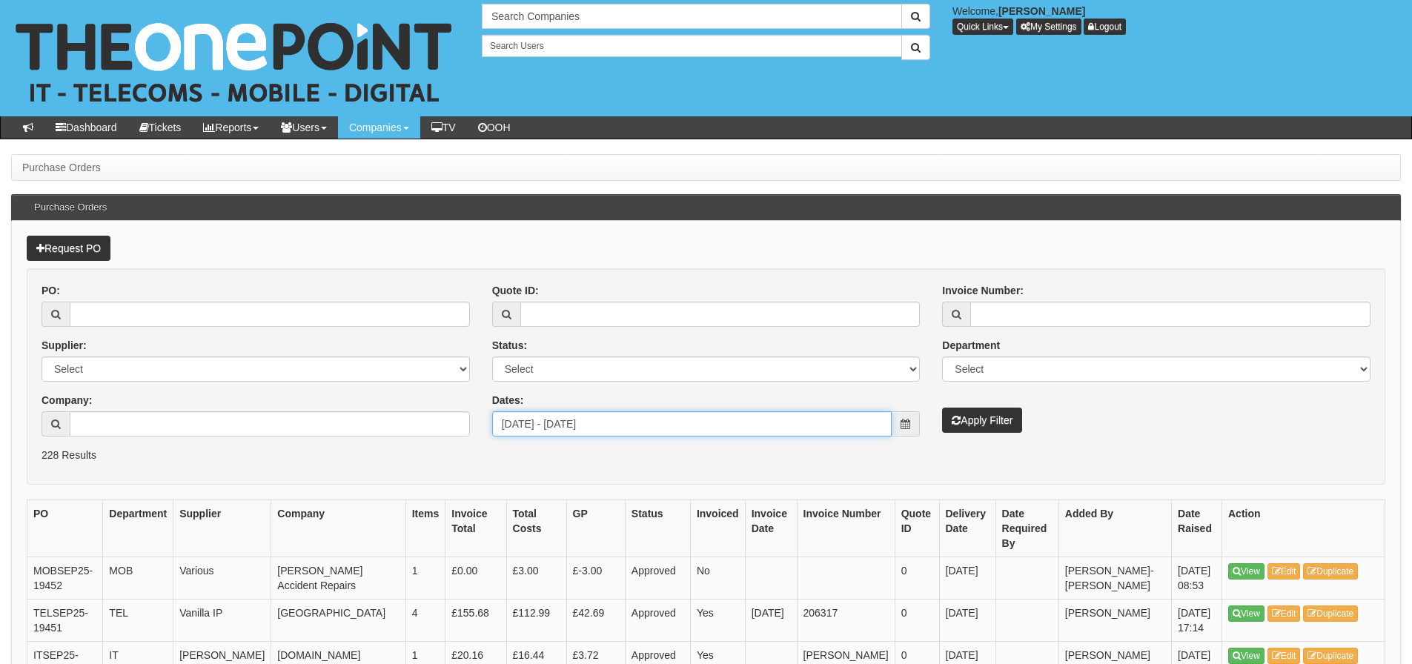
click at [537, 431] on input "[DATE] - [DATE]" at bounding box center [692, 423] width 400 height 25
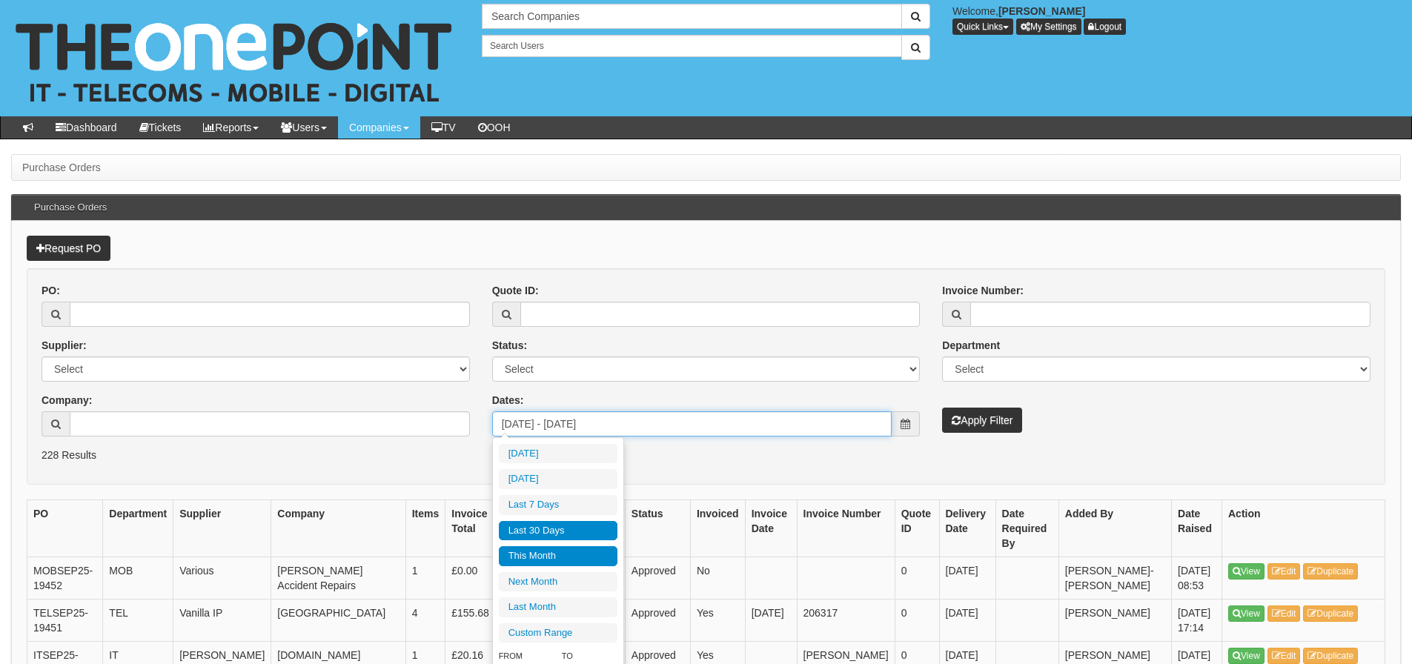
type input "[DATE]"
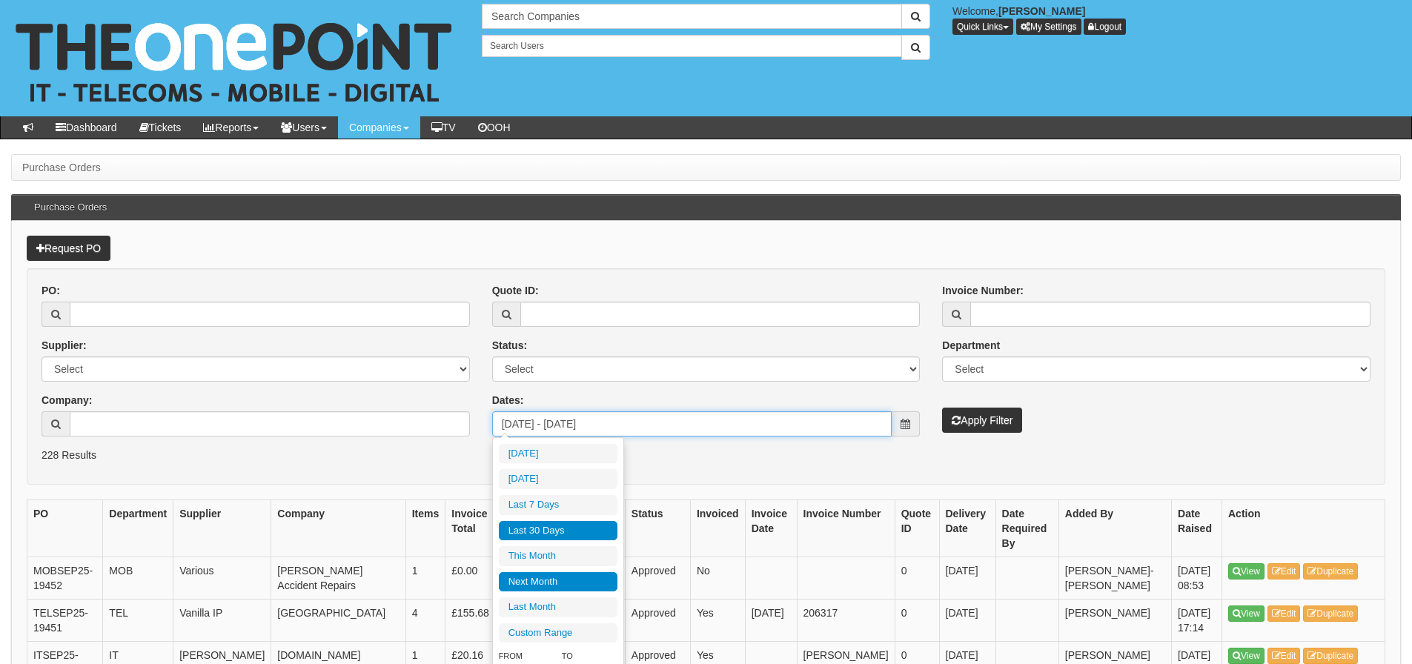
type input "[DATE]"
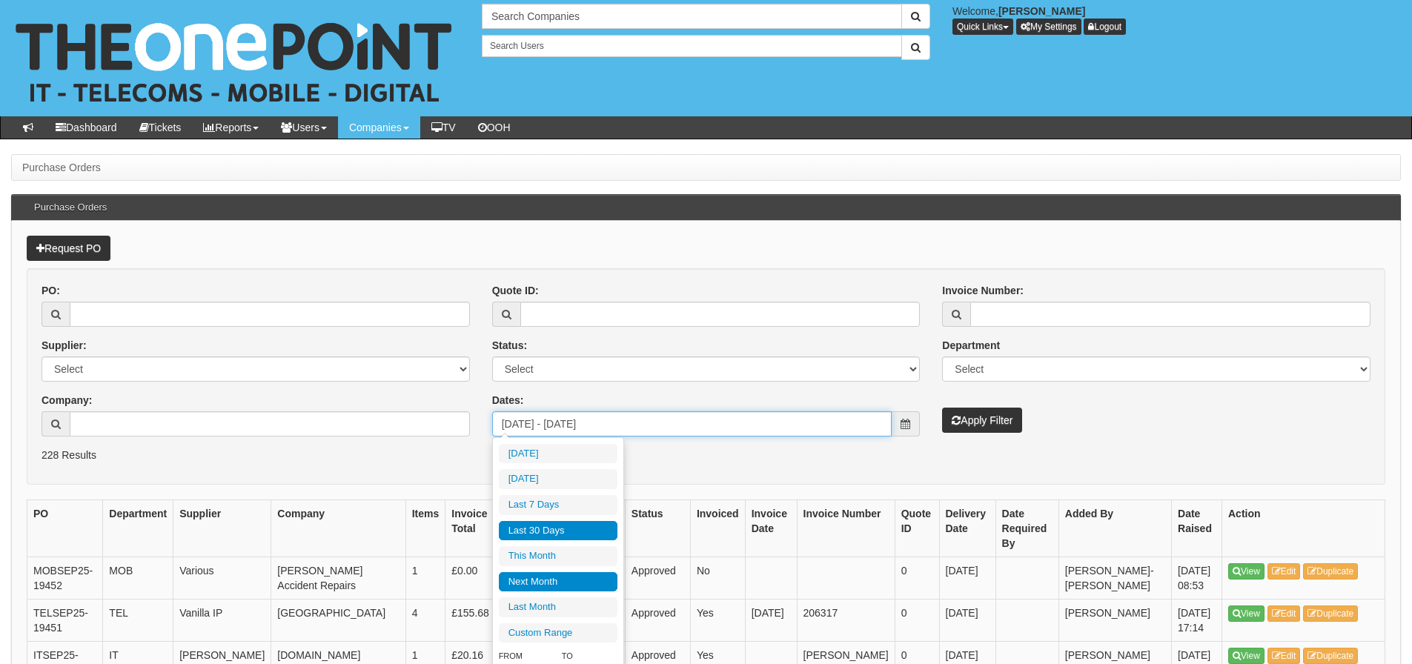
type input "[DATE]"
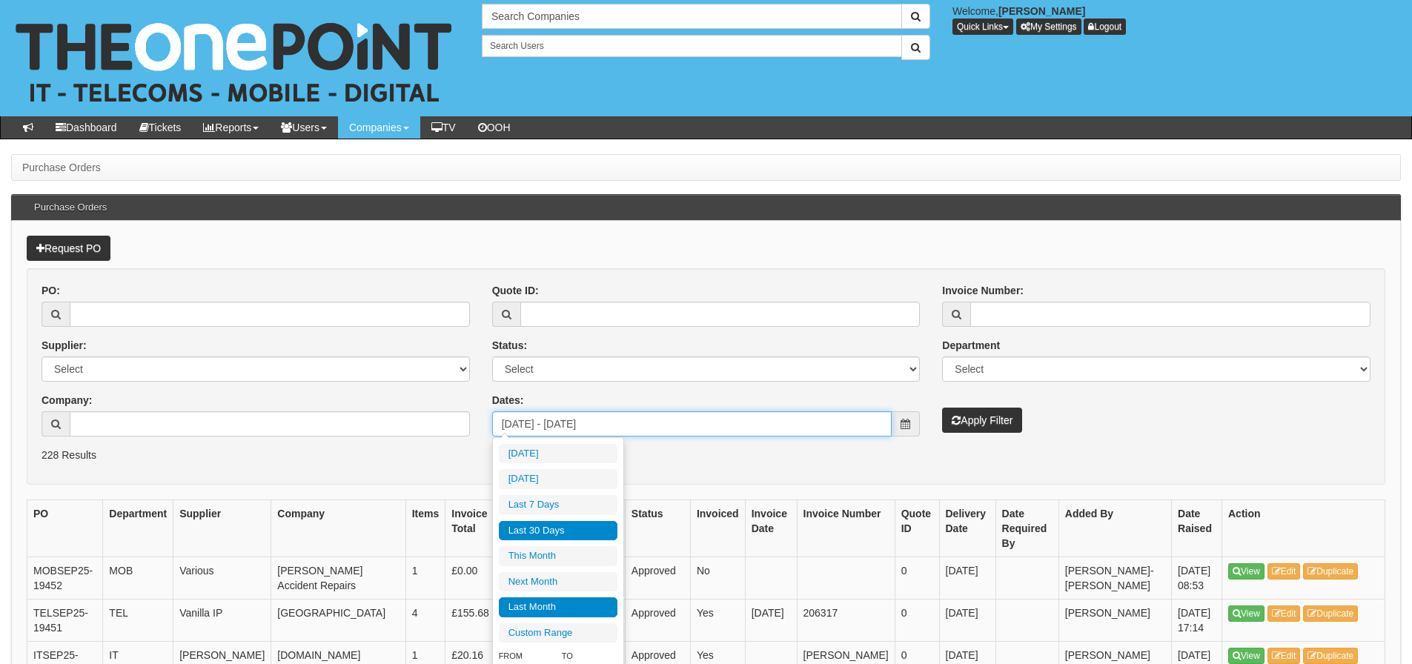
type input "[DATE]"
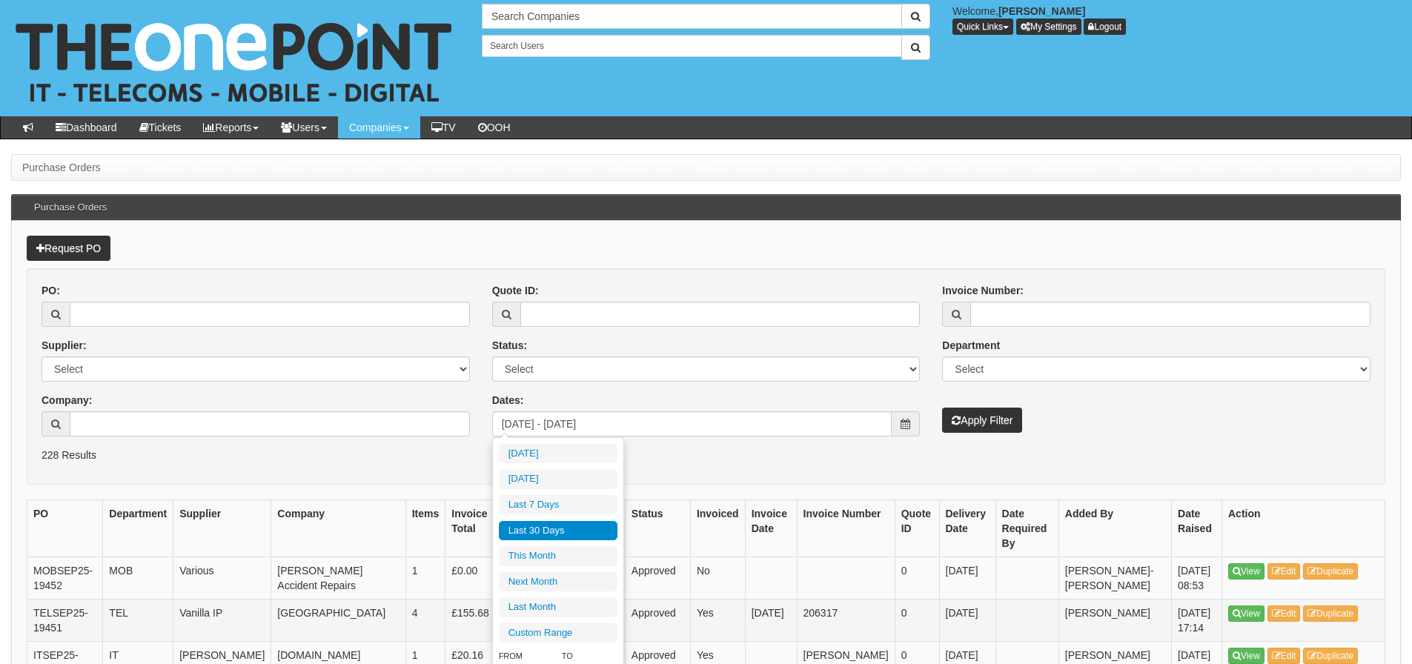
click at [567, 606] on li "Last Month" at bounding box center [558, 607] width 119 height 20
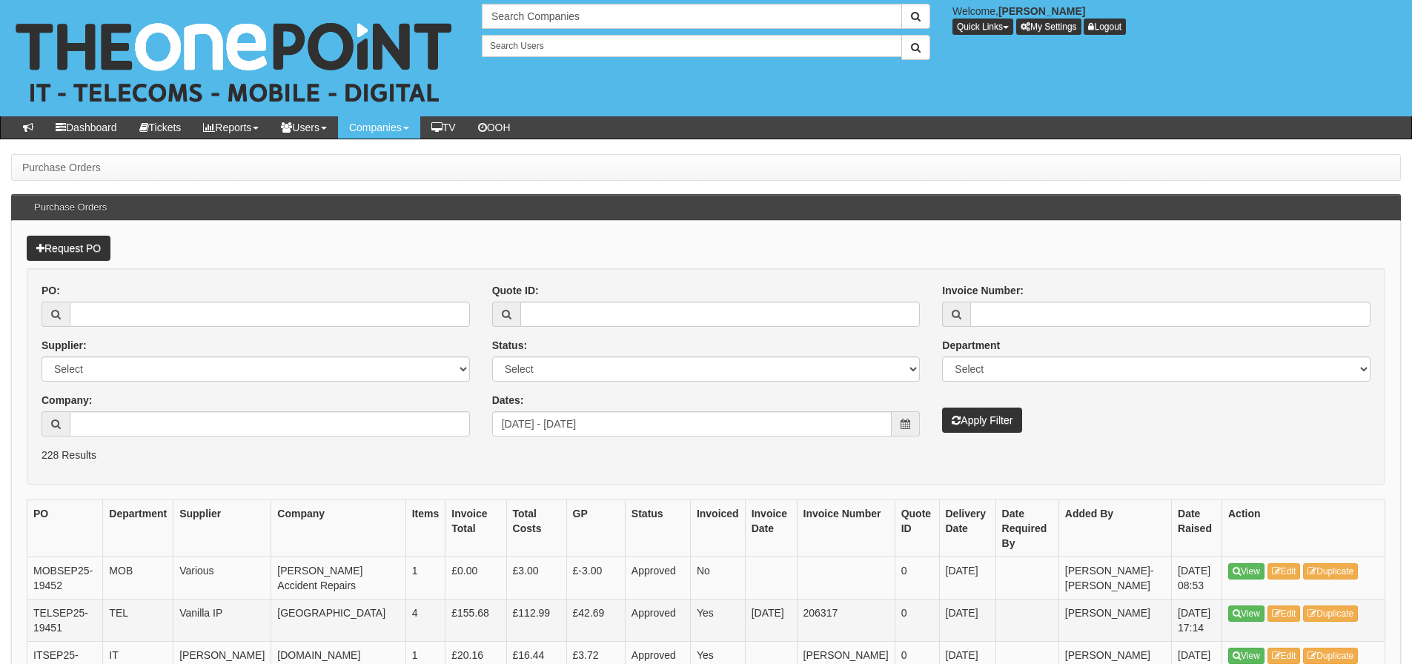
type input "[DATE] - [DATE]"
click at [970, 416] on button "Apply Filter" at bounding box center [982, 420] width 80 height 25
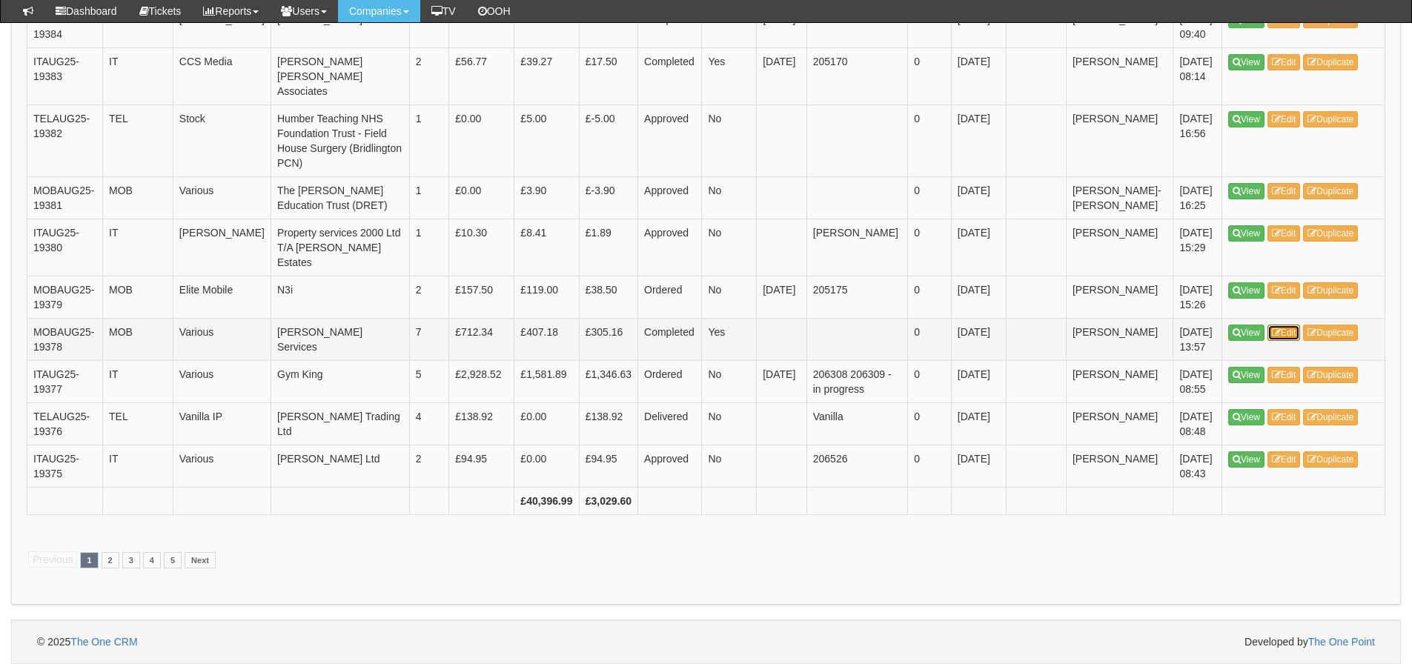
scroll to position [2900, 0]
click at [105, 563] on link "2" at bounding box center [111, 560] width 18 height 16
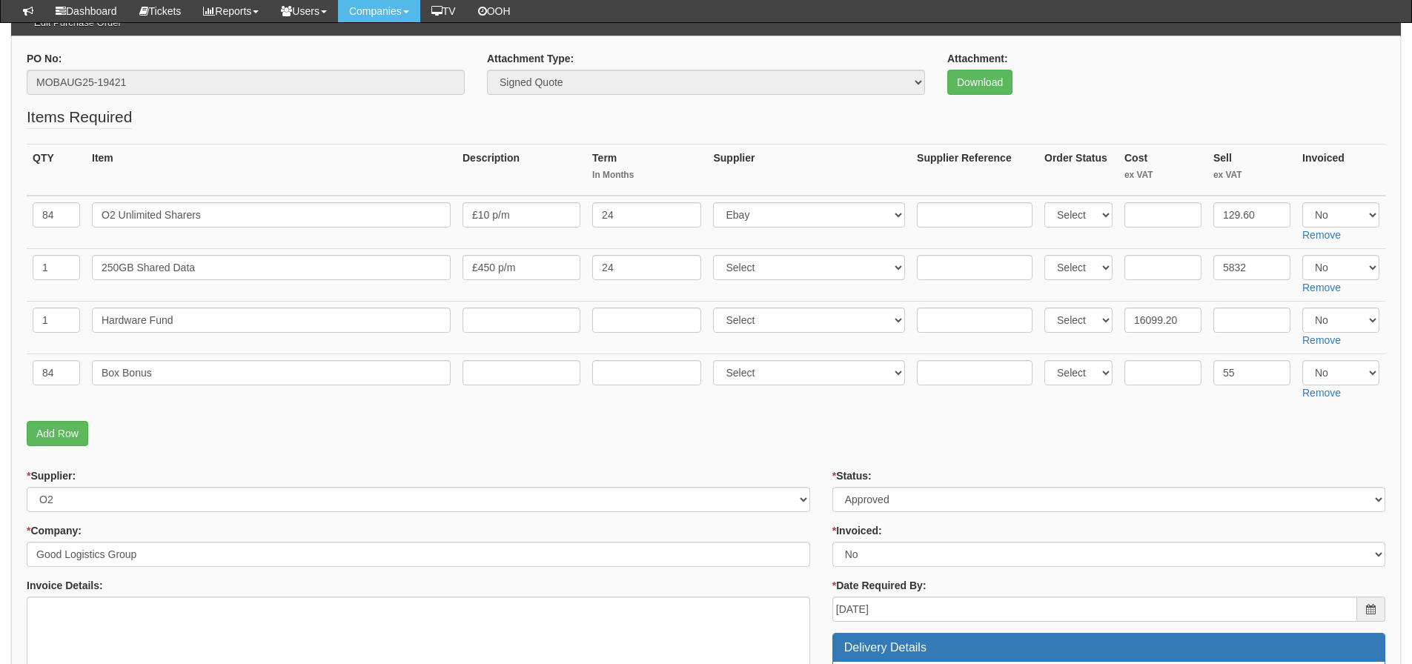
scroll to position [148, 0]
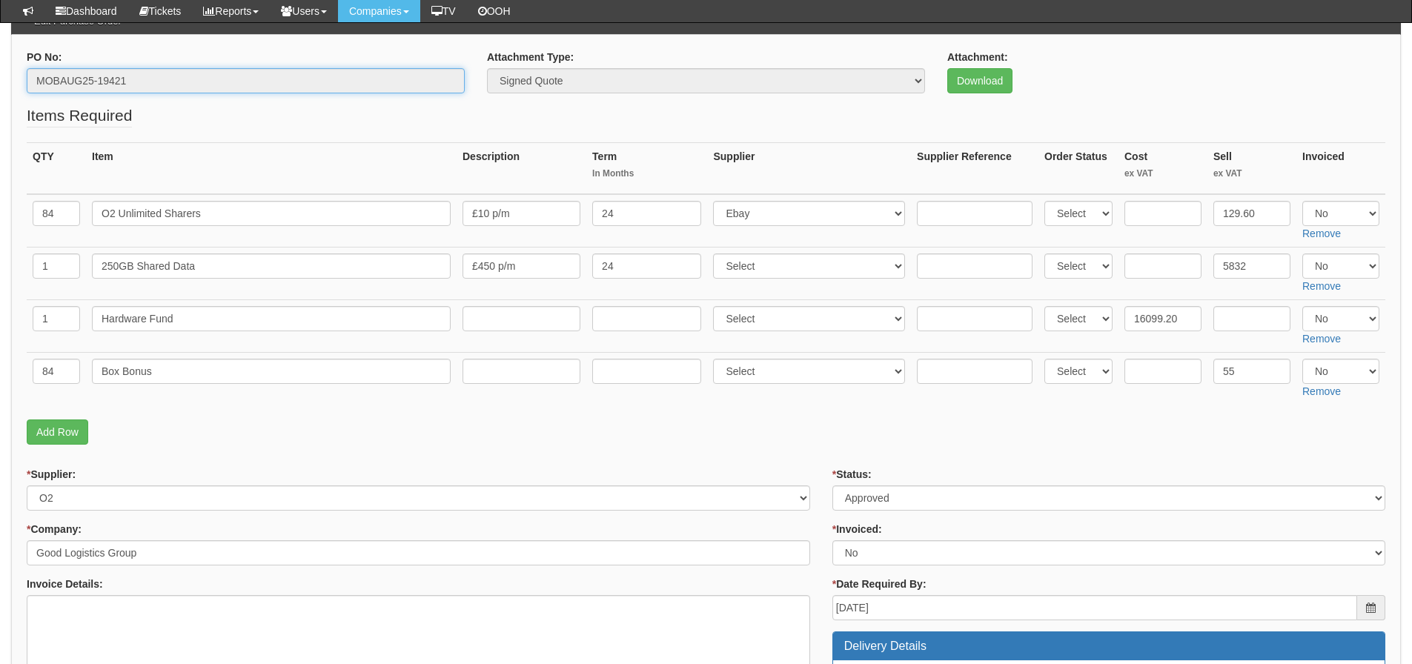
drag, startPoint x: 137, startPoint y: 88, endPoint x: 3, endPoint y: 86, distance: 134.2
click at [3, 86] on div "Purchase Orders > Edit Purchase Order Edit Purchase Order PO No: MOBAUG25-19421…" at bounding box center [706, 650] width 1412 height 1364
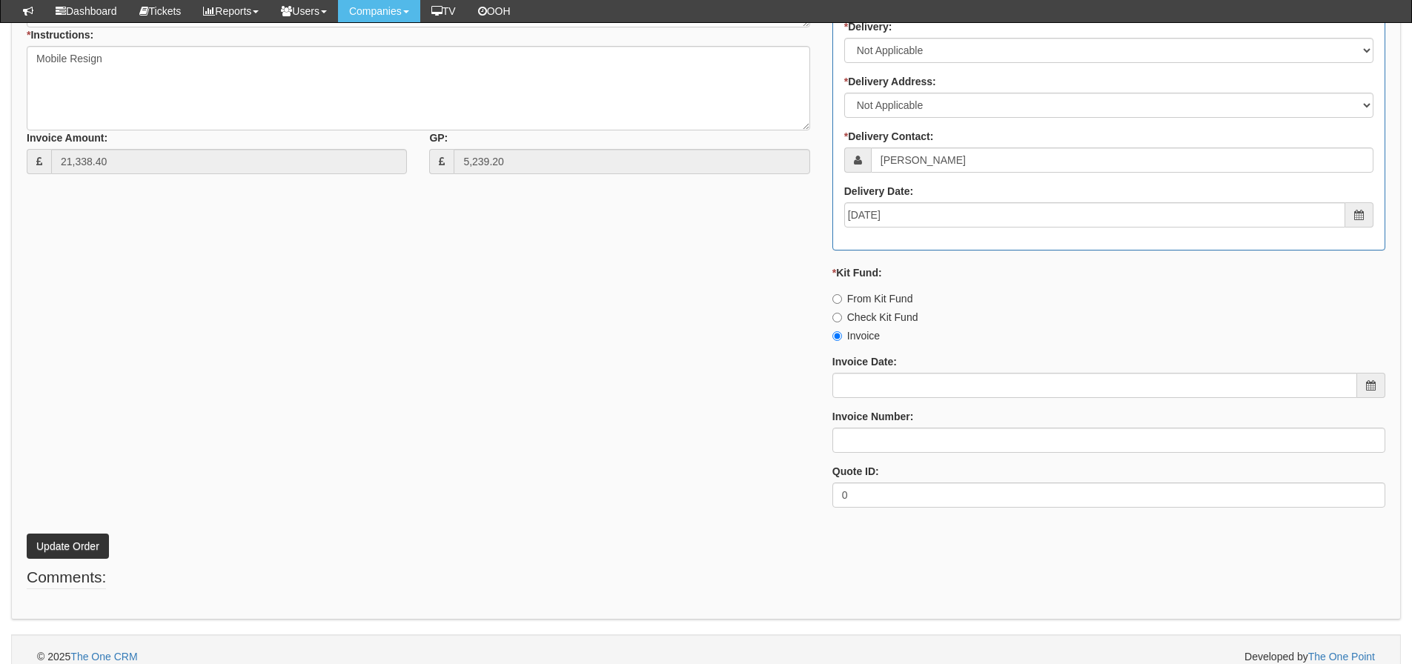
scroll to position [815, 0]
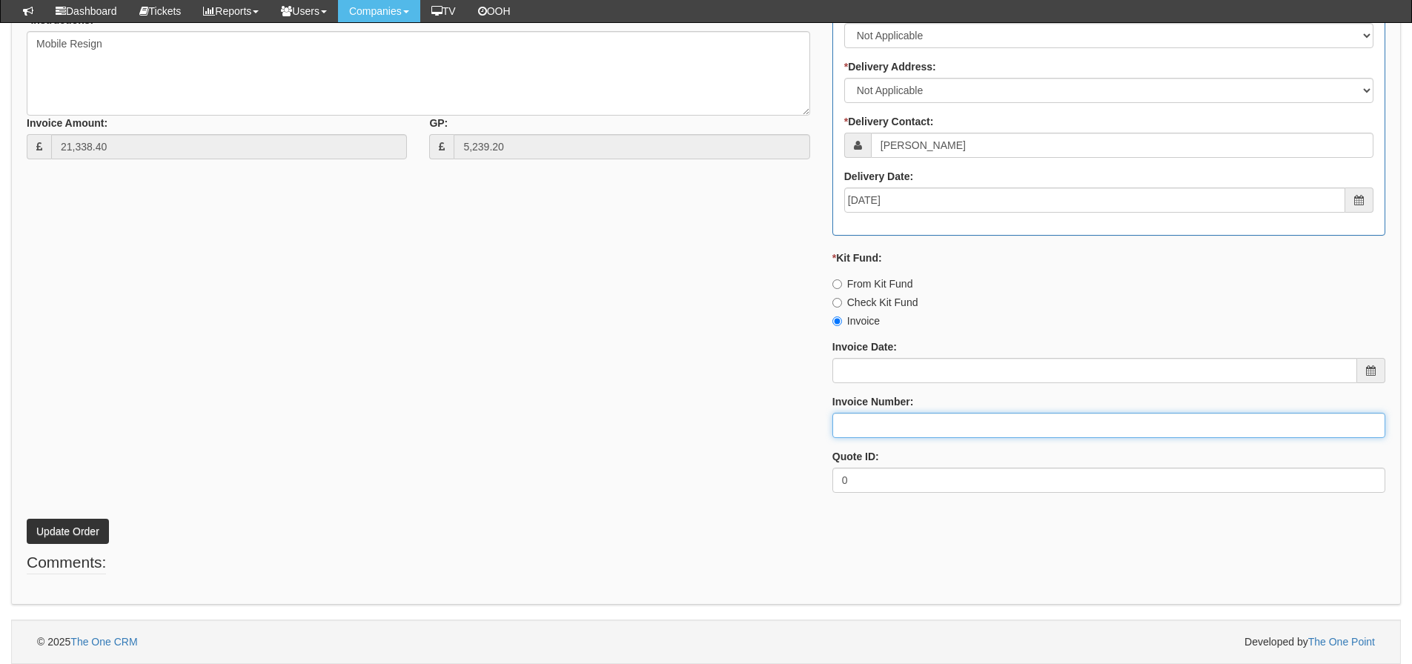
click at [860, 429] on input "Invoice Number:" at bounding box center [1108, 425] width 553 height 25
type input "O2"
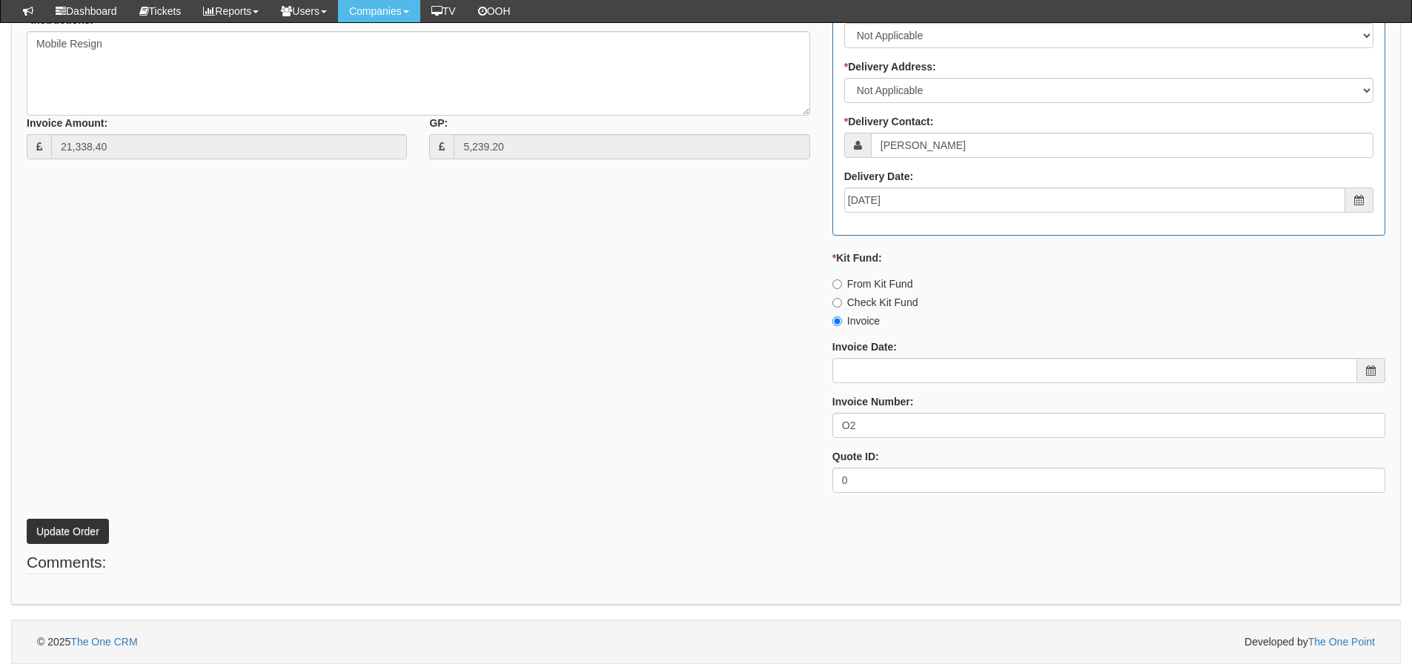
click at [509, 348] on div "* Supplier: Select 123 REG.co.uk 1Password 3 4Gon AA Jones Electric Ltd Abzorb …" at bounding box center [706, 152] width 1381 height 705
click at [39, 533] on button "Update Order" at bounding box center [68, 531] width 82 height 25
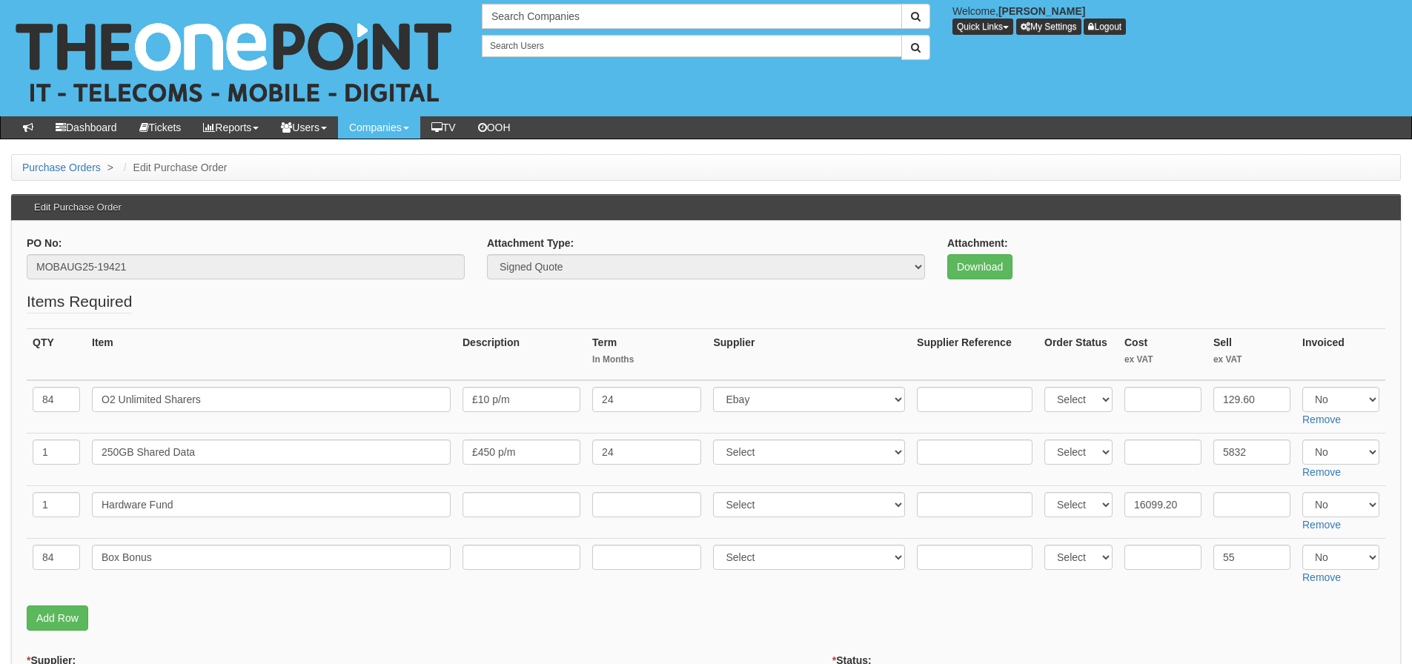
scroll to position [148, 0]
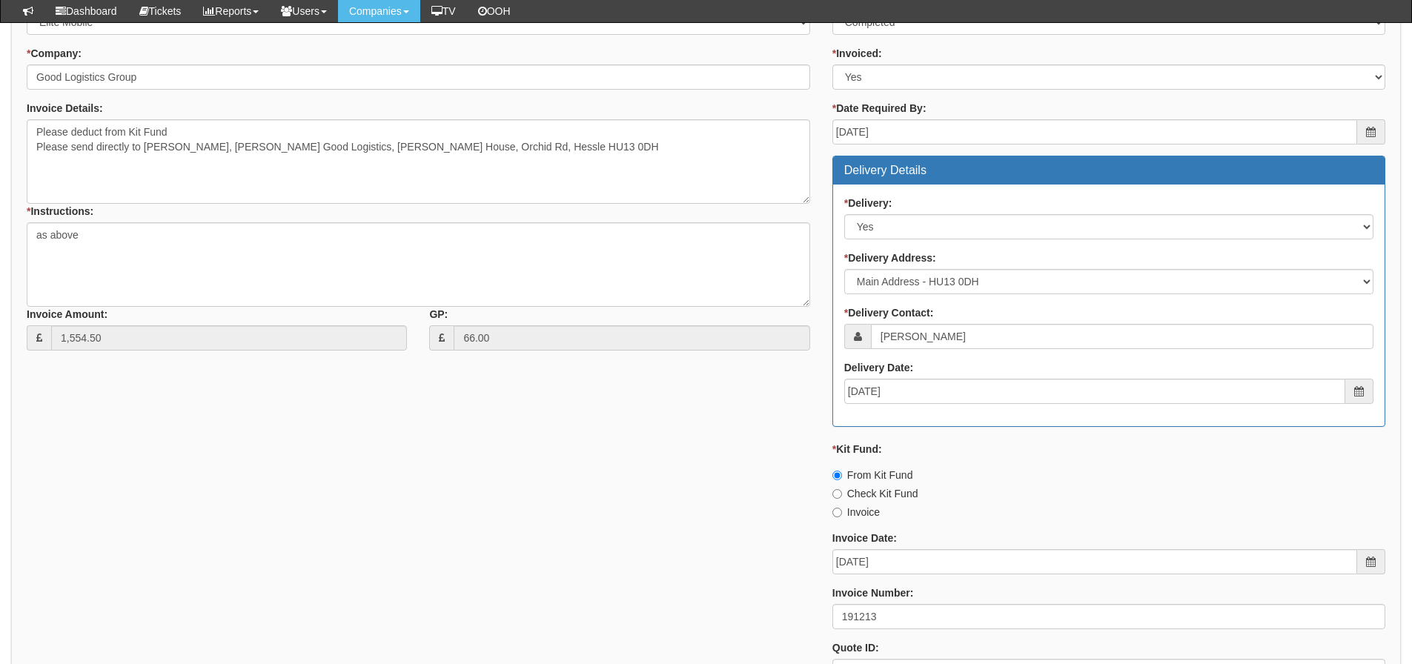
scroll to position [710, 0]
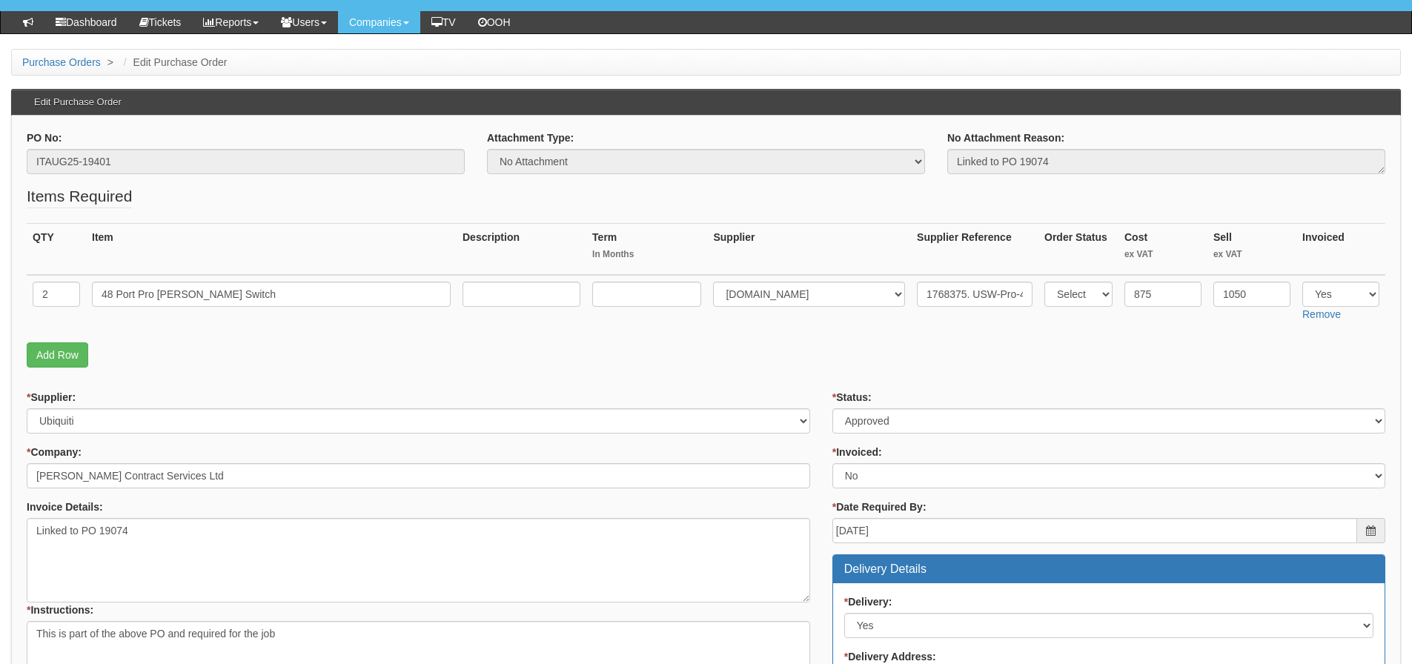
scroll to position [104, 0]
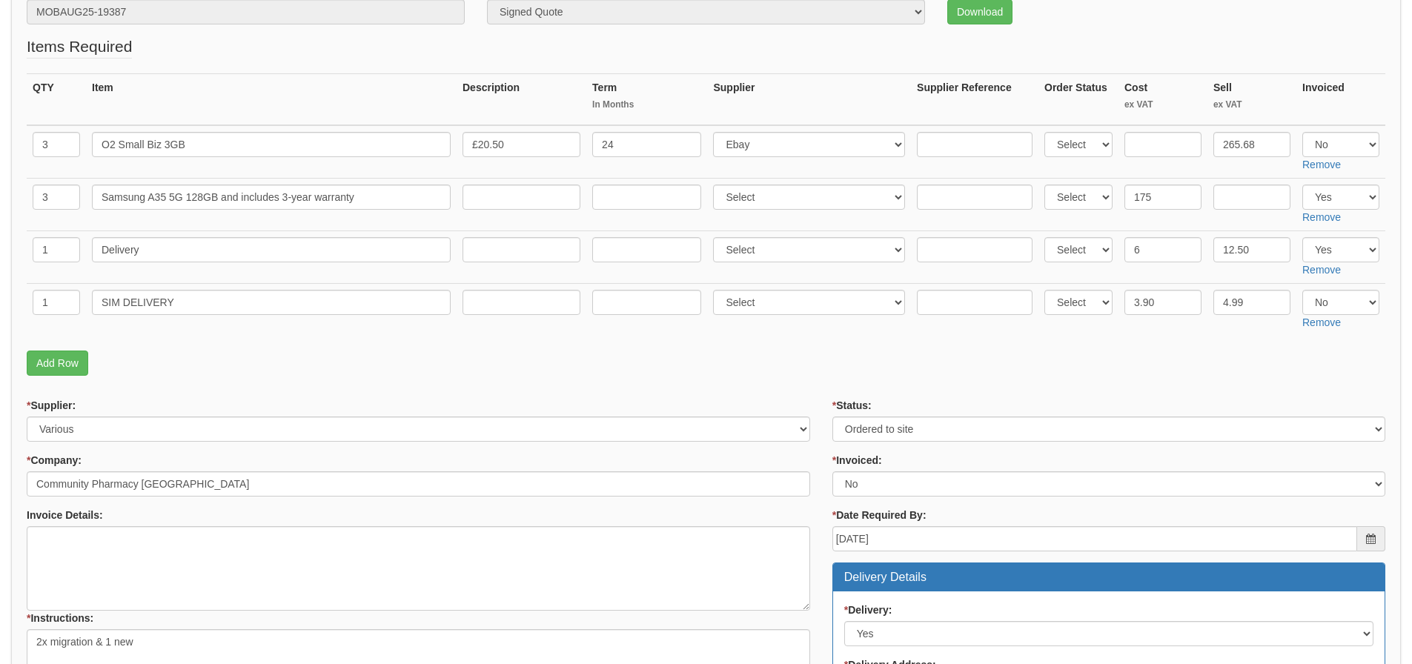
scroll to position [40, 0]
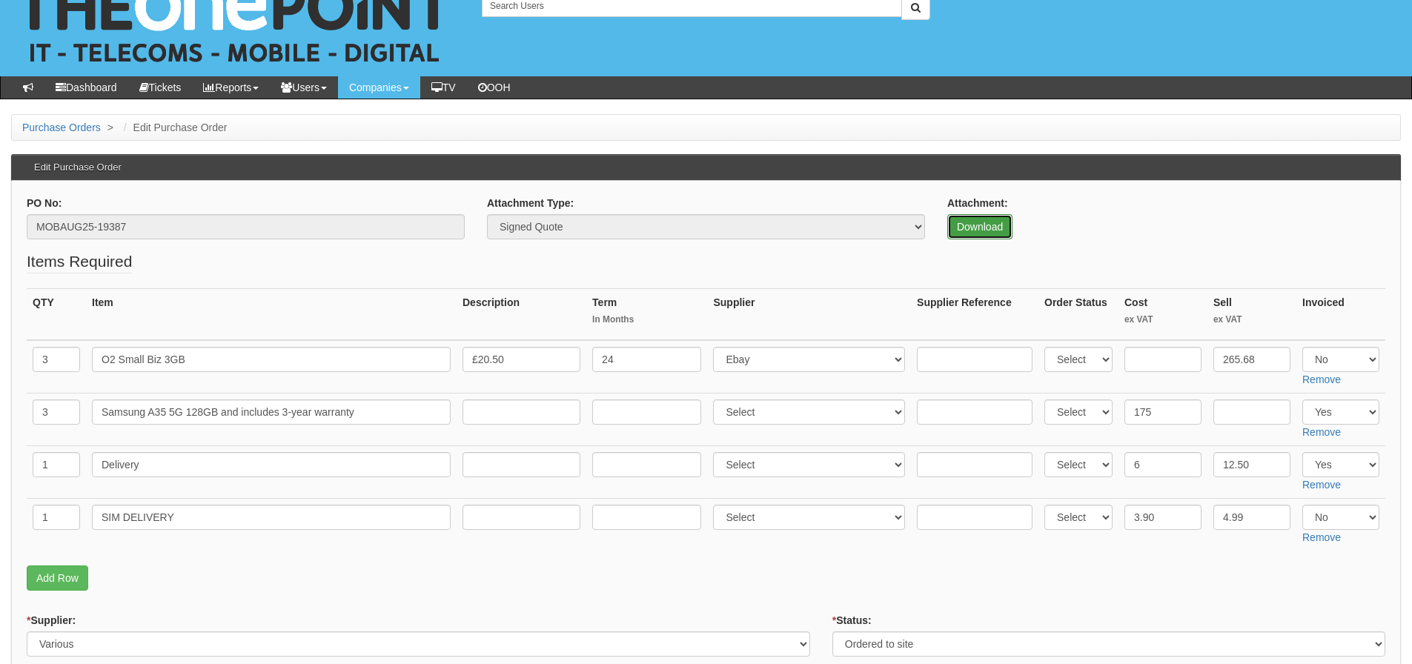
click at [994, 230] on link "Download" at bounding box center [979, 226] width 65 height 25
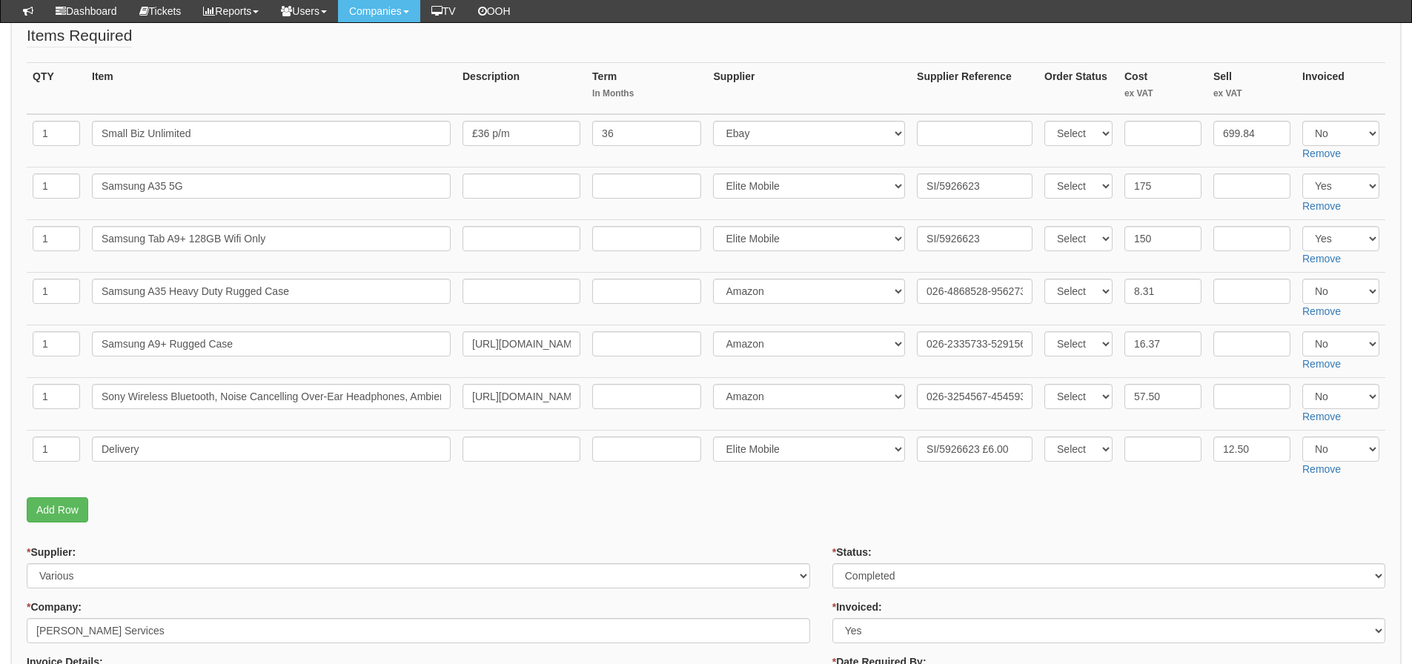
scroll to position [296, 0]
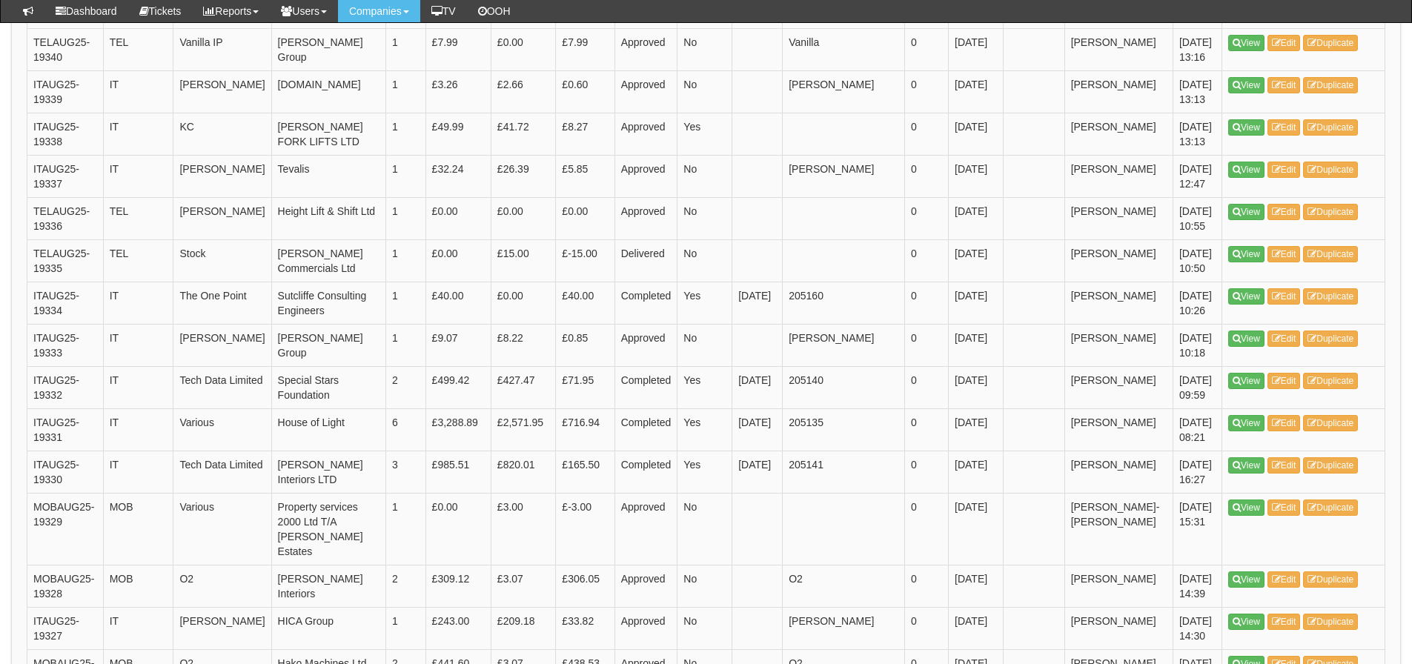
scroll to position [2144, 0]
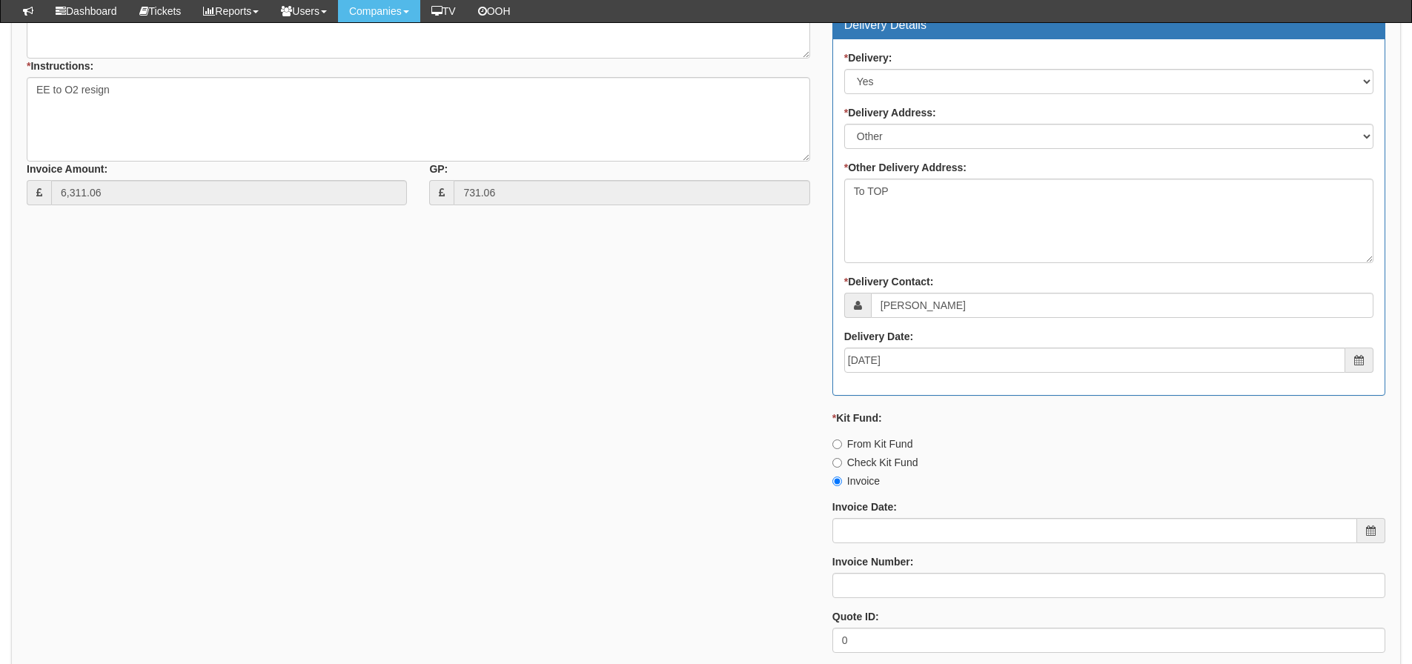
scroll to position [877, 0]
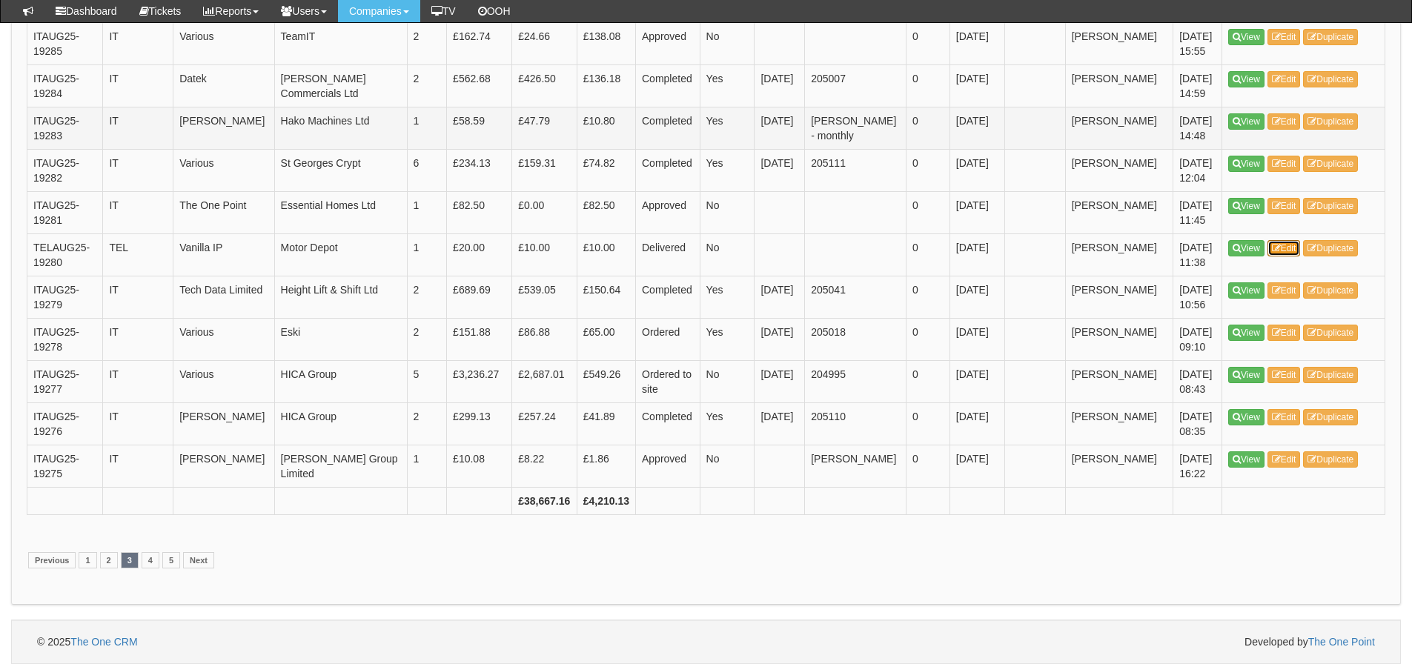
scroll to position [2218, 0]
click at [148, 556] on link "4" at bounding box center [151, 560] width 18 height 16
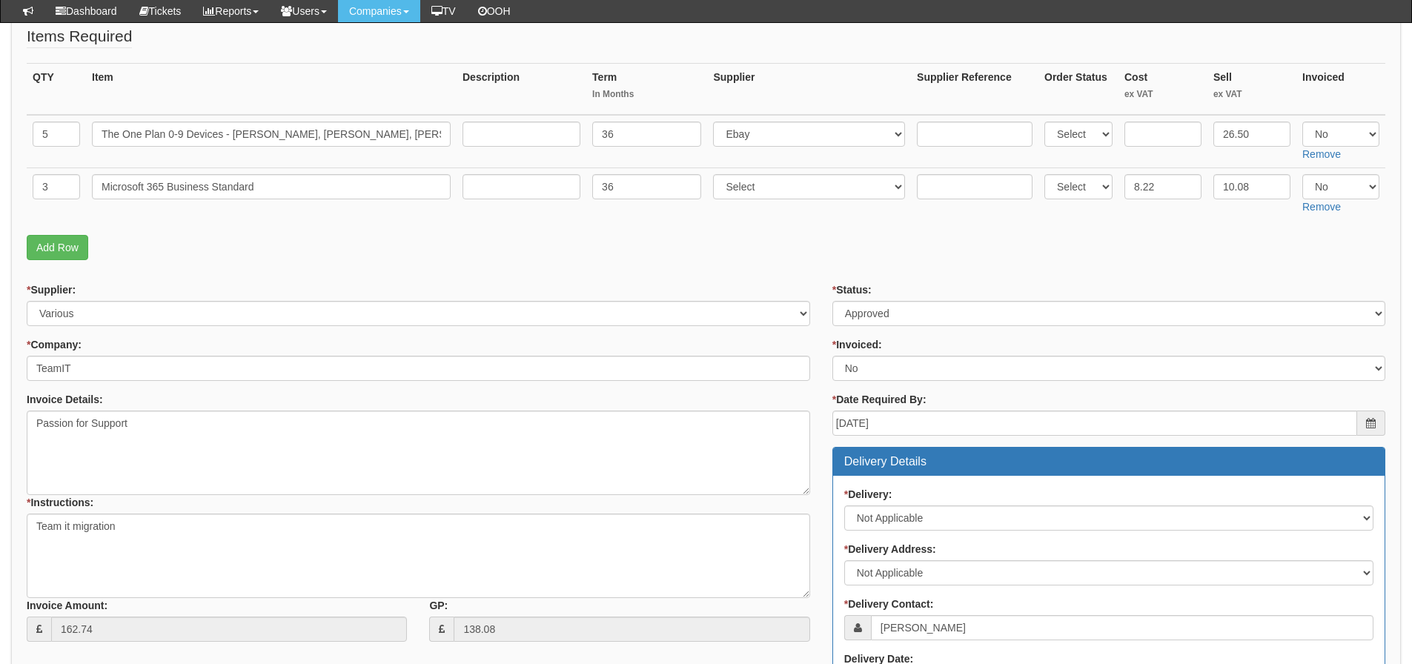
scroll to position [296, 0]
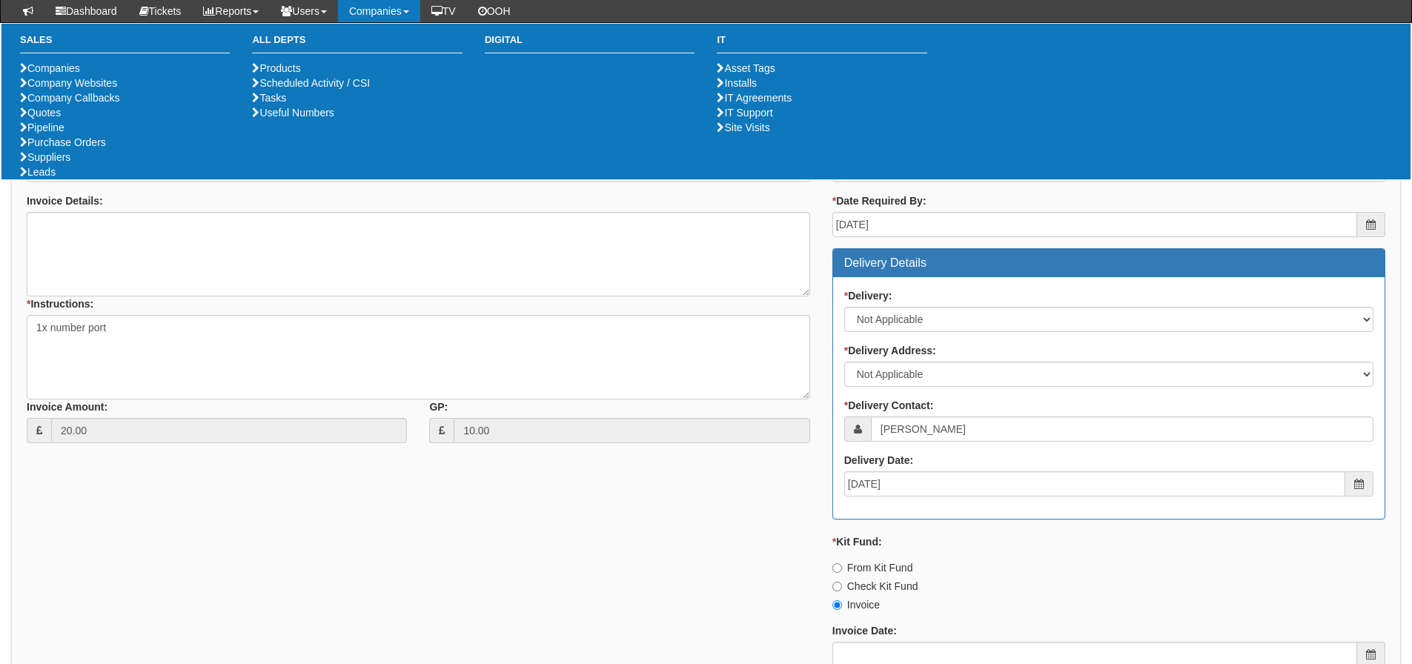
scroll to position [353, 0]
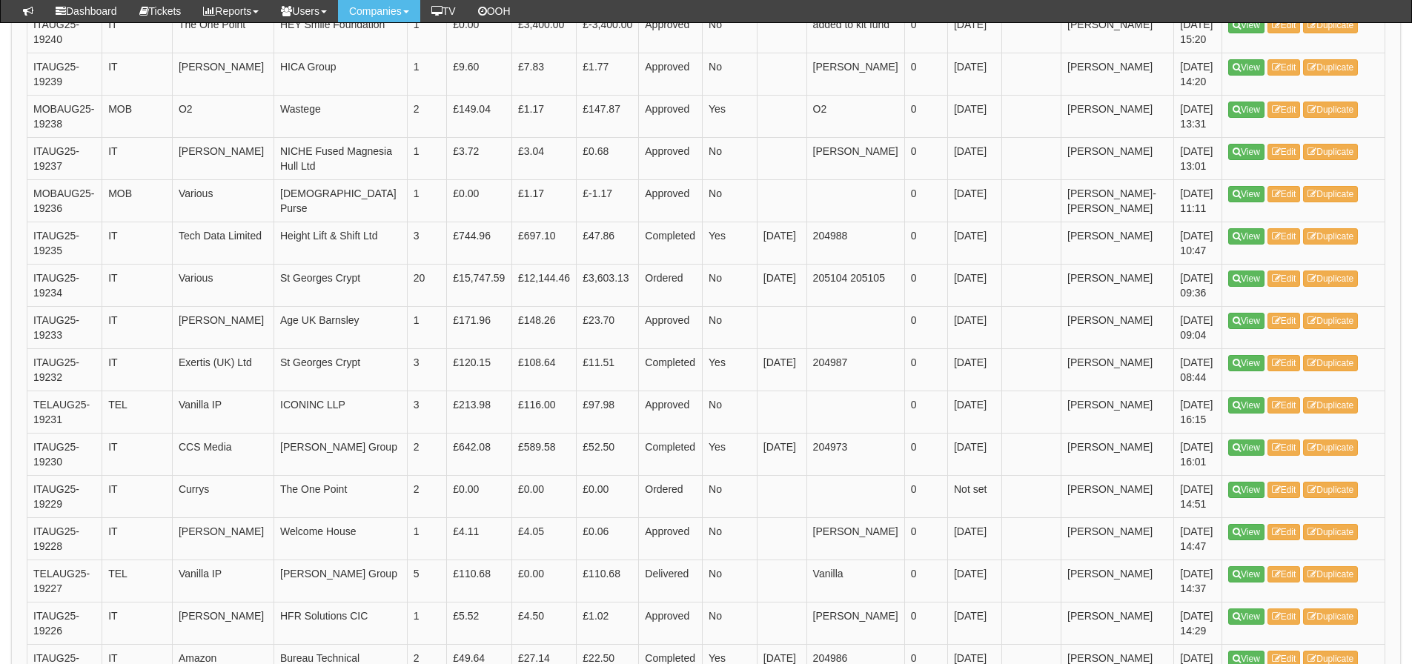
scroll to position [2001, 0]
